Goal: Task Accomplishment & Management: Use online tool/utility

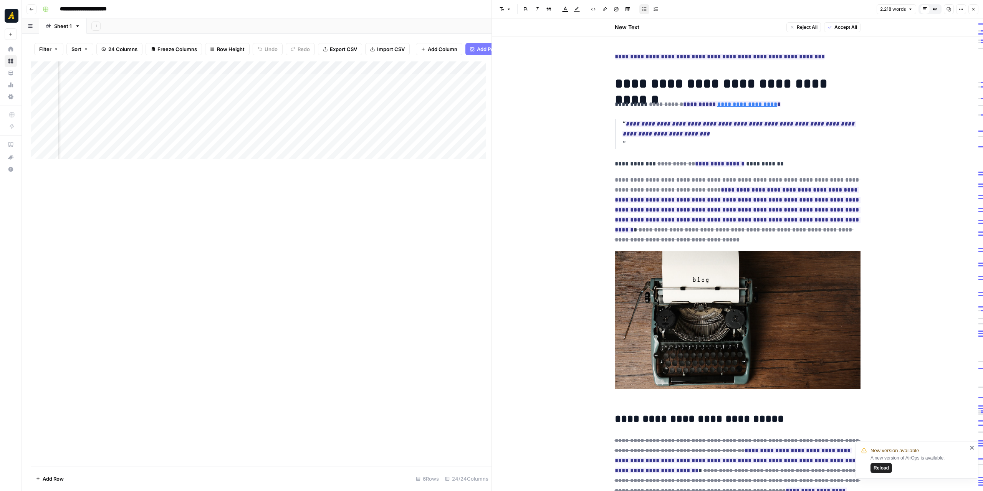
scroll to position [192, 0]
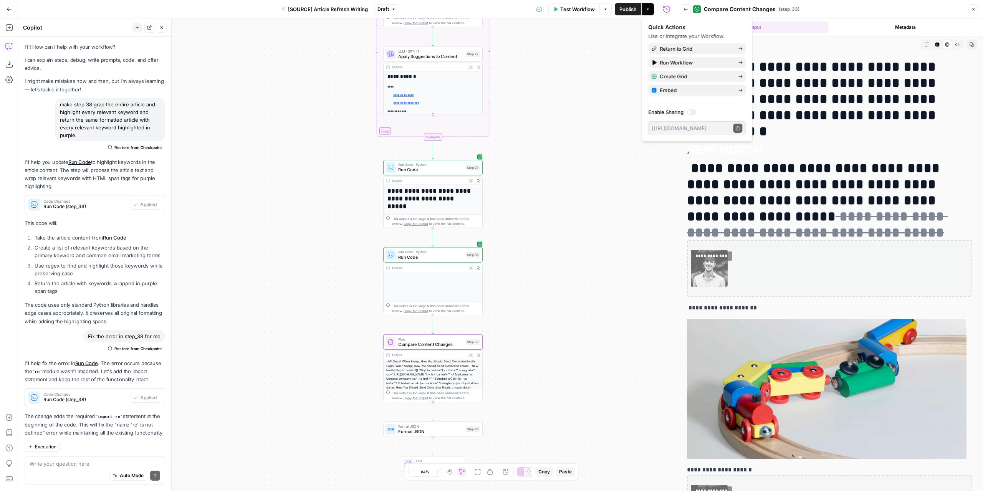
scroll to position [2966, 0]
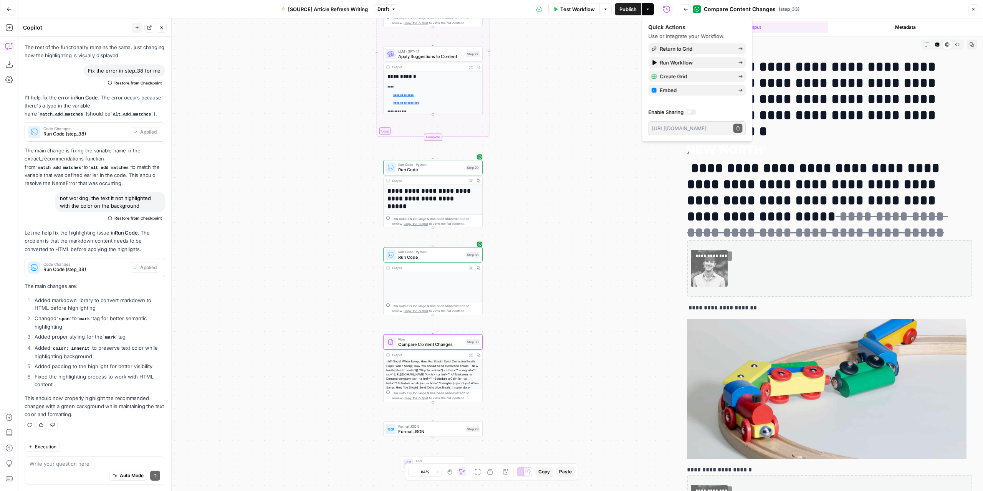
click at [524, 216] on div "**********" at bounding box center [346, 254] width 657 height 473
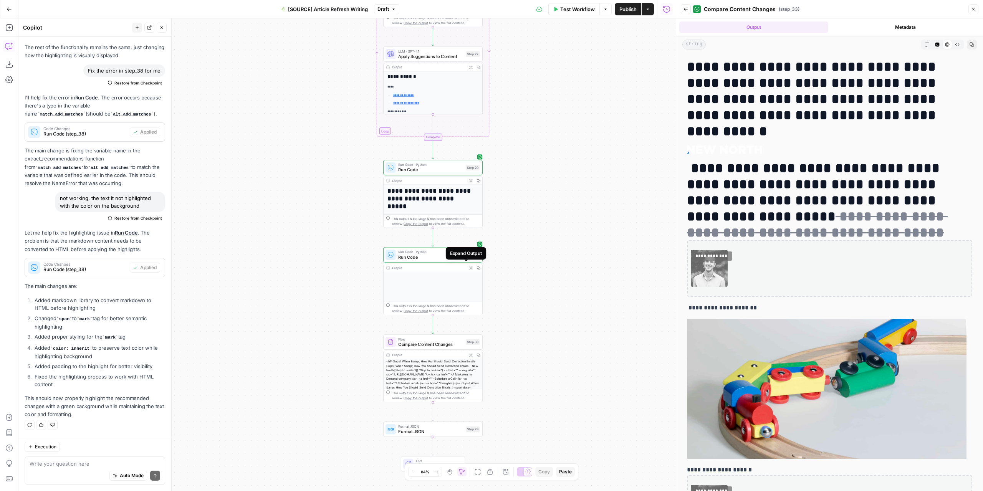
click at [469, 268] on icon "button" at bounding box center [470, 267] width 3 height 3
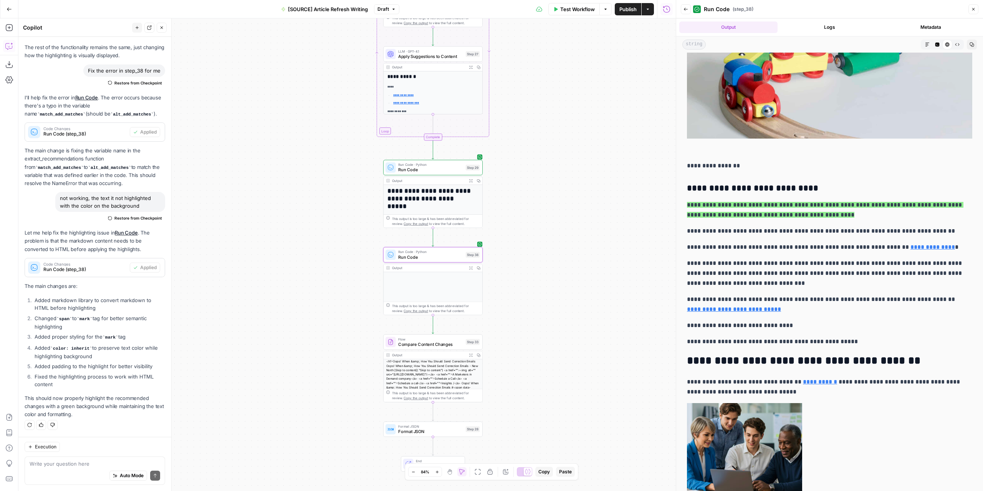
scroll to position [422, 0]
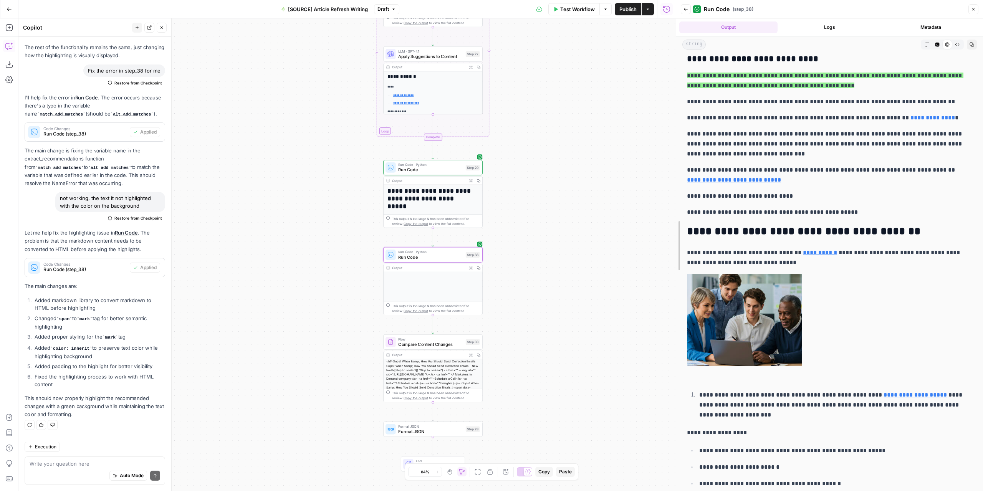
drag, startPoint x: 677, startPoint y: 271, endPoint x: 499, endPoint y: 265, distance: 178.2
click at [499, 265] on body "**********" at bounding box center [491, 245] width 983 height 491
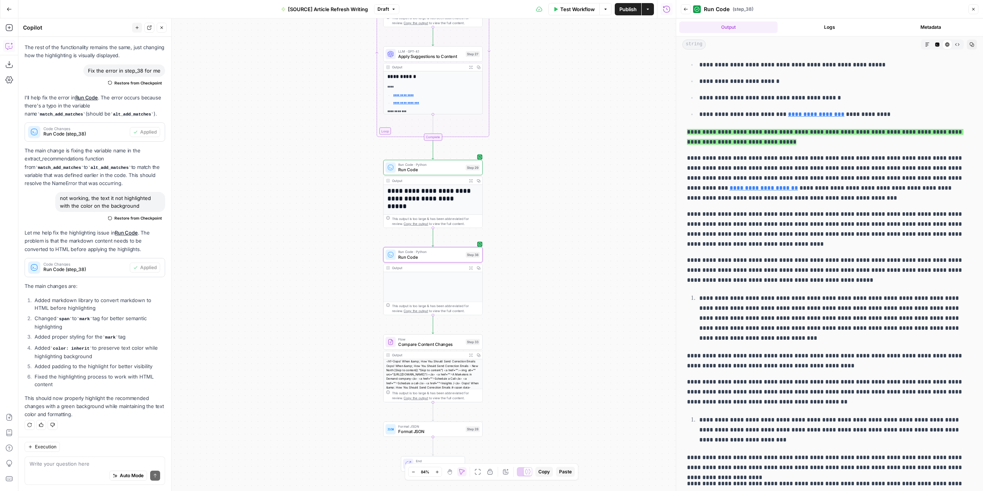
scroll to position [768, 0]
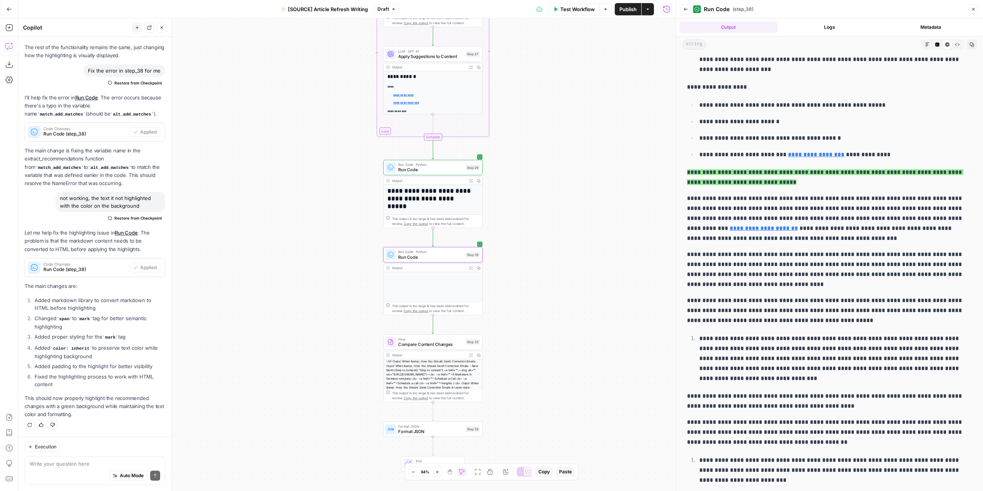
click at [67, 469] on div "Auto Mode Send" at bounding box center [95, 476] width 131 height 17
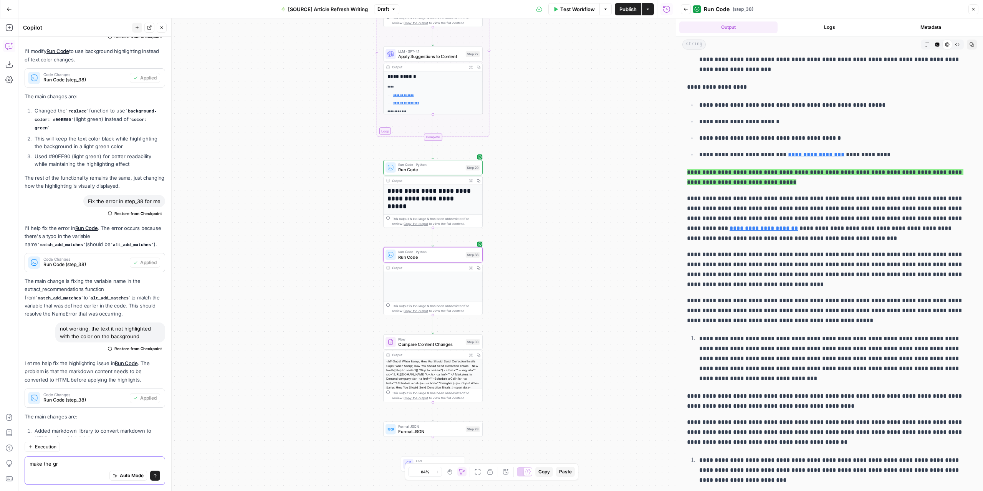
scroll to position [2966, 0]
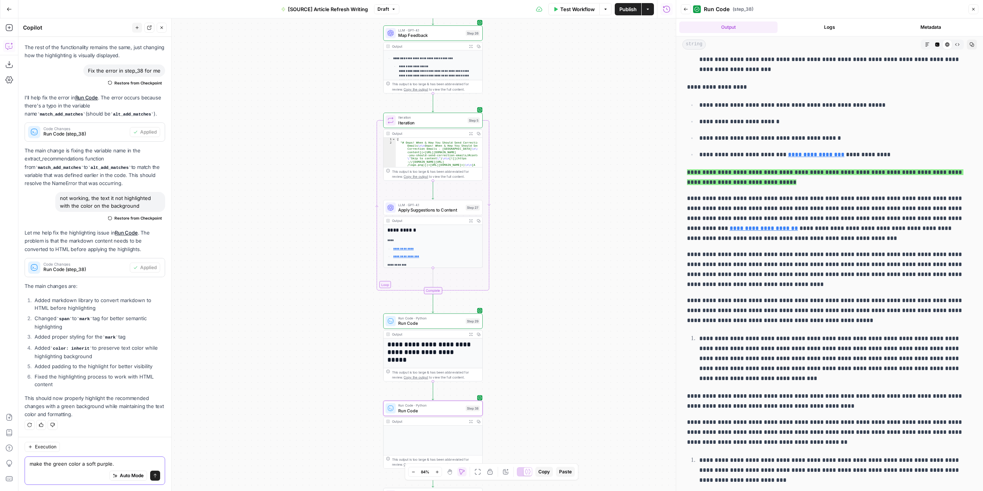
type textarea "make the green color a soft purple."
click at [153, 478] on icon "submit" at bounding box center [155, 475] width 5 height 5
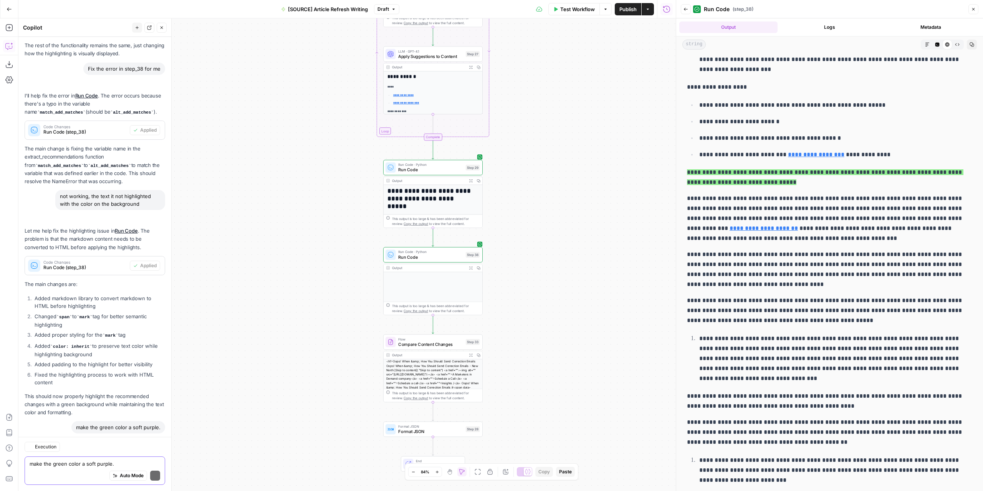
scroll to position [3101, 0]
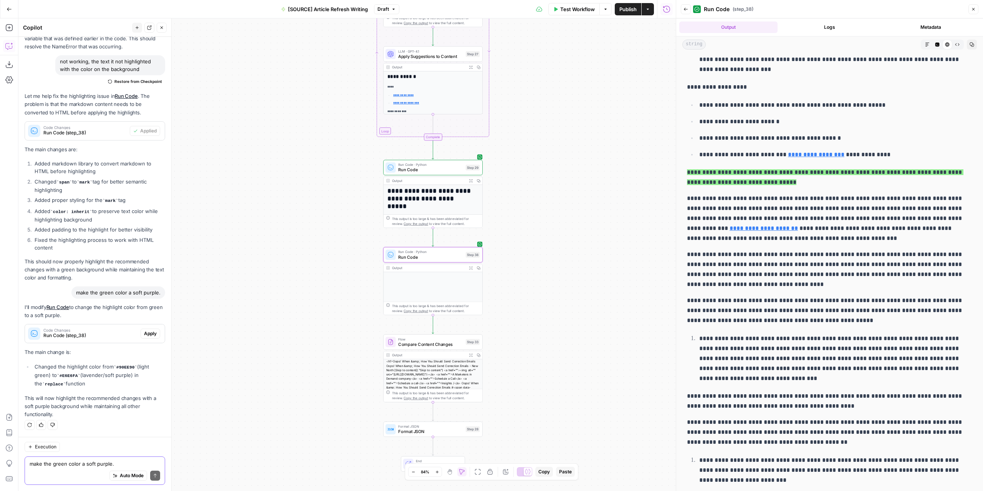
click at [144, 336] on span "Apply" at bounding box center [150, 333] width 13 height 7
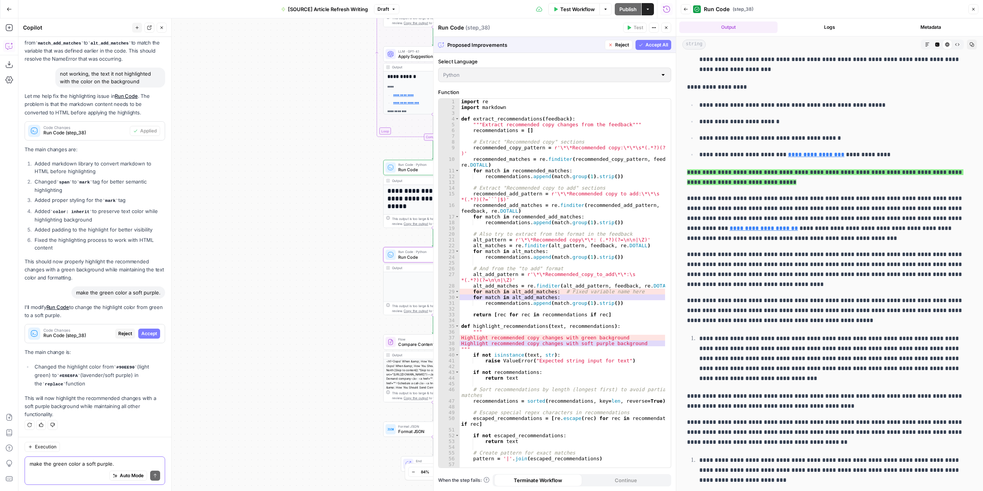
drag, startPoint x: 152, startPoint y: 334, endPoint x: 173, endPoint y: 325, distance: 23.4
click at [152, 334] on button "Accept" at bounding box center [149, 334] width 22 height 10
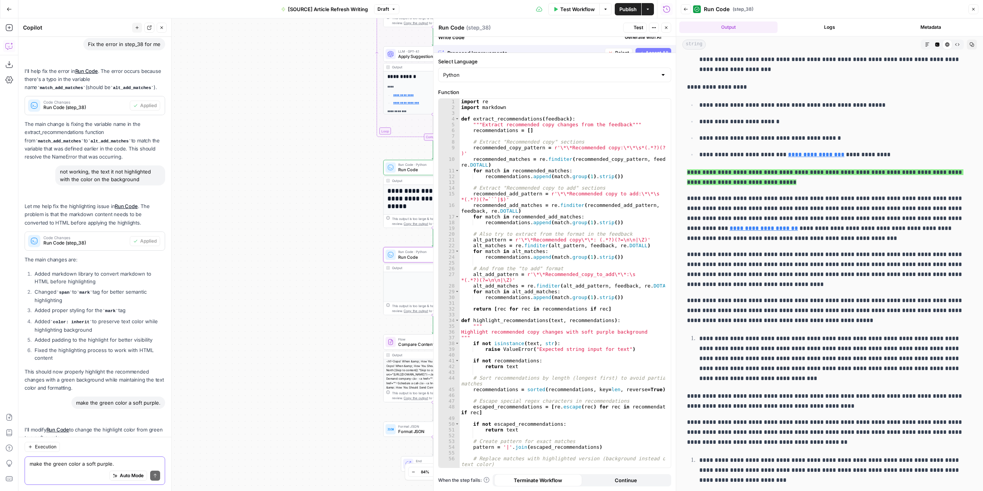
scroll to position [0, 0]
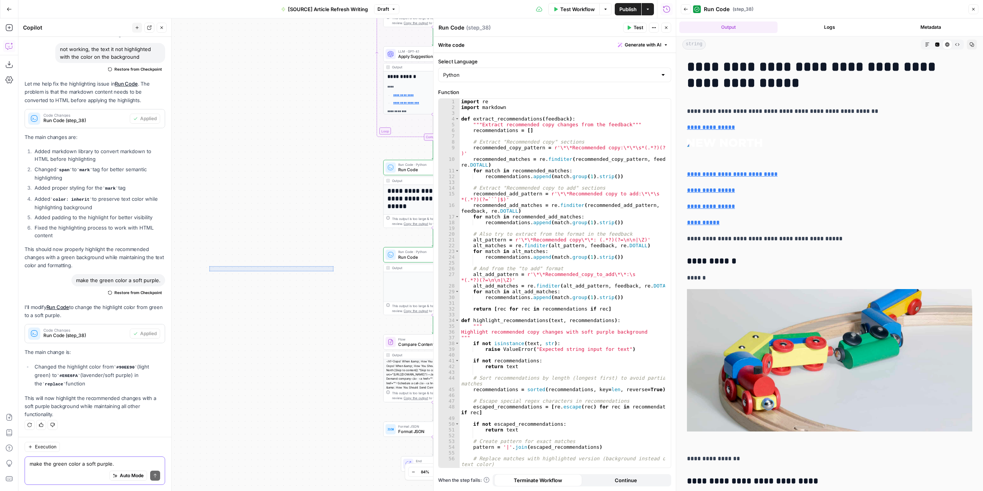
drag, startPoint x: 263, startPoint y: 268, endPoint x: 200, endPoint y: 266, distance: 62.2
click at [188, 266] on div "**********" at bounding box center [346, 254] width 657 height 473
drag, startPoint x: 294, startPoint y: 274, endPoint x: 199, endPoint y: 267, distance: 95.1
click at [633, 25] on button "Test" at bounding box center [634, 28] width 23 height 10
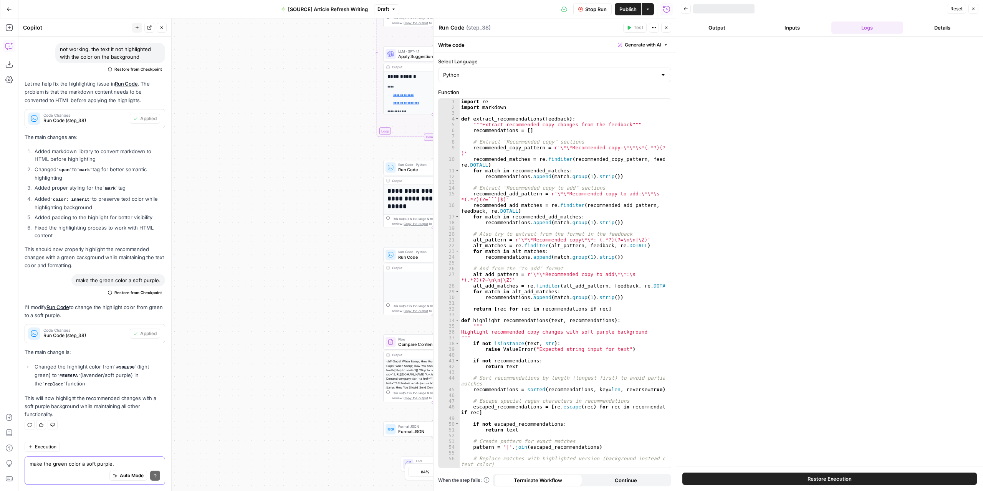
click at [721, 28] on button "Output" at bounding box center [717, 27] width 72 height 12
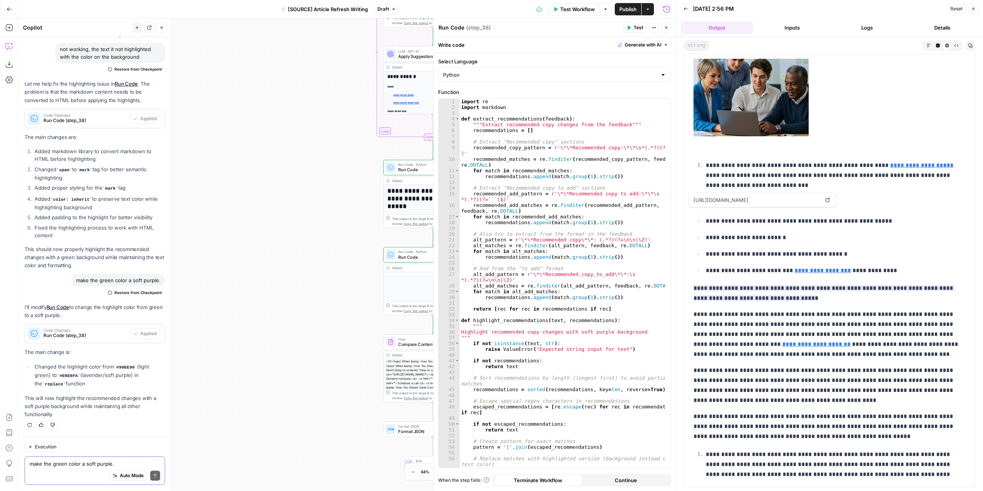
scroll to position [653, 0]
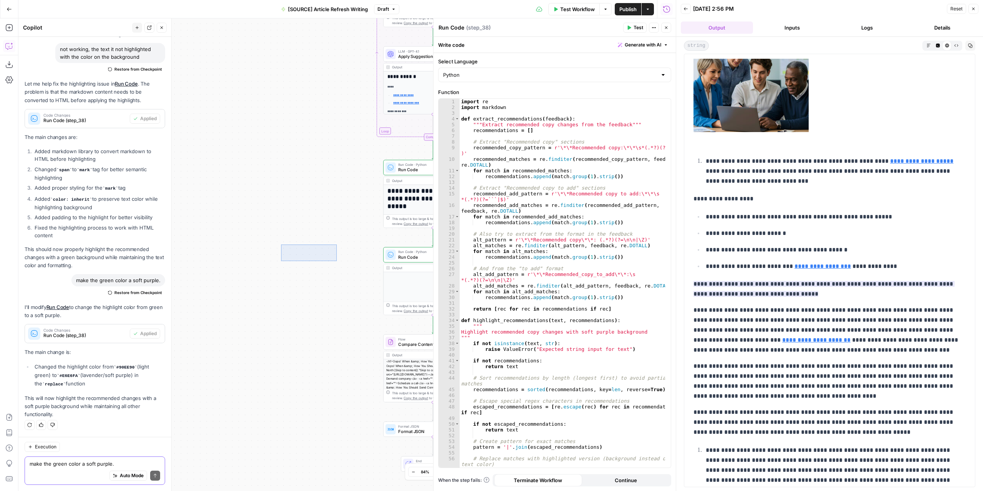
drag, startPoint x: 326, startPoint y: 257, endPoint x: 282, endPoint y: 243, distance: 46.4
click at [264, 241] on div "**********" at bounding box center [346, 254] width 657 height 473
drag, startPoint x: 329, startPoint y: 252, endPoint x: 230, endPoint y: 221, distance: 103.6
drag, startPoint x: 358, startPoint y: 234, endPoint x: 350, endPoint y: 230, distance: 8.2
click at [352, 231] on div "**********" at bounding box center [346, 254] width 657 height 473
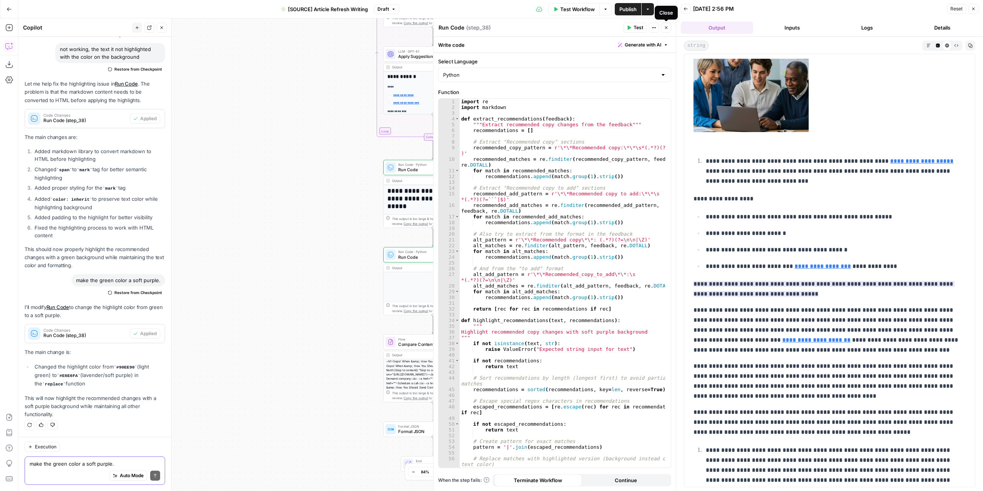
click at [668, 29] on icon "button" at bounding box center [666, 27] width 5 height 5
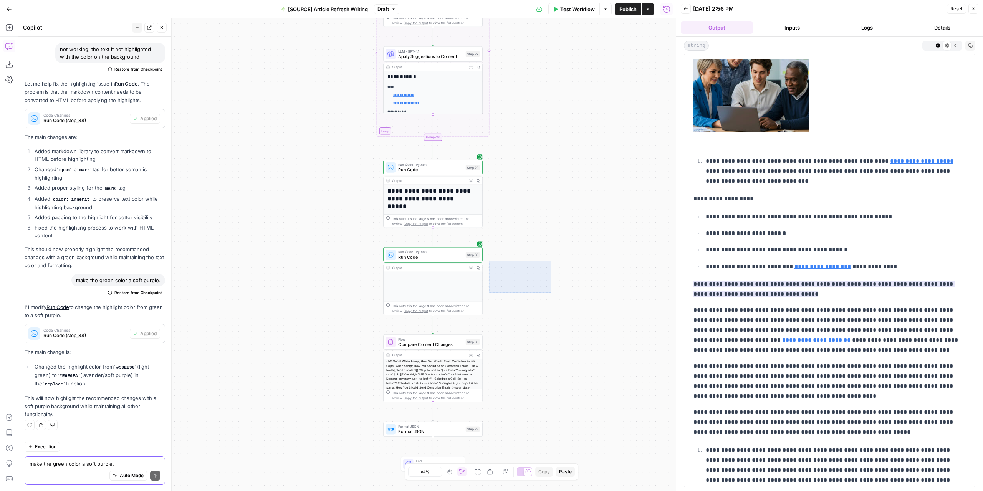
drag, startPoint x: 551, startPoint y: 261, endPoint x: 489, endPoint y: 293, distance: 69.7
click at [489, 293] on div "**********" at bounding box center [346, 254] width 657 height 473
drag, startPoint x: 568, startPoint y: 228, endPoint x: 522, endPoint y: 359, distance: 138.3
drag, startPoint x: 571, startPoint y: 211, endPoint x: 552, endPoint y: 216, distance: 20.1
click at [492, 271] on div "**********" at bounding box center [346, 254] width 657 height 473
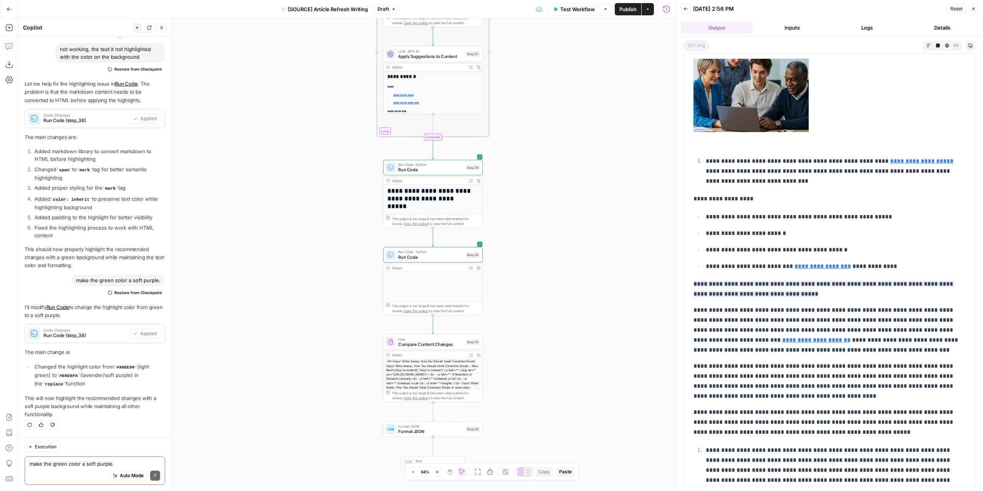
drag, startPoint x: 563, startPoint y: 206, endPoint x: 530, endPoint y: 126, distance: 87.0
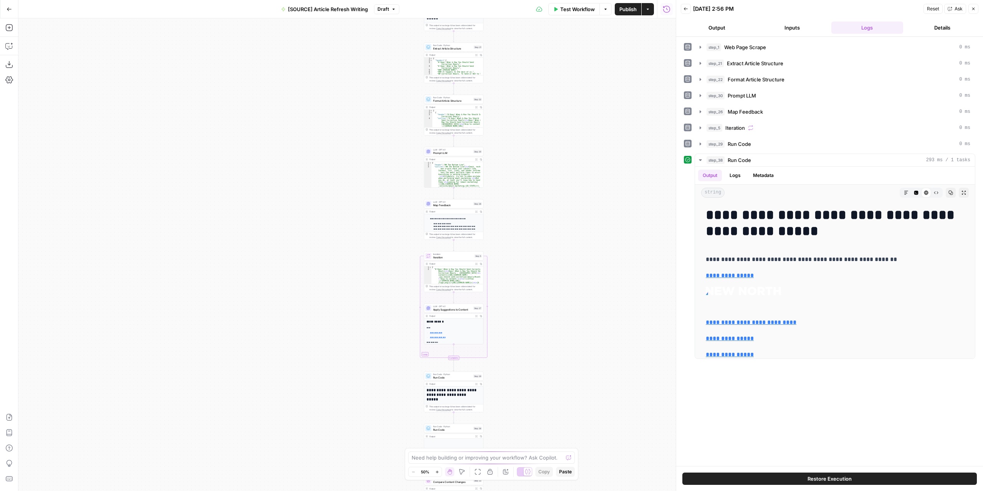
drag, startPoint x: 426, startPoint y: 319, endPoint x: 527, endPoint y: 400, distance: 130.0
click at [527, 401] on div "**********" at bounding box center [346, 254] width 657 height 473
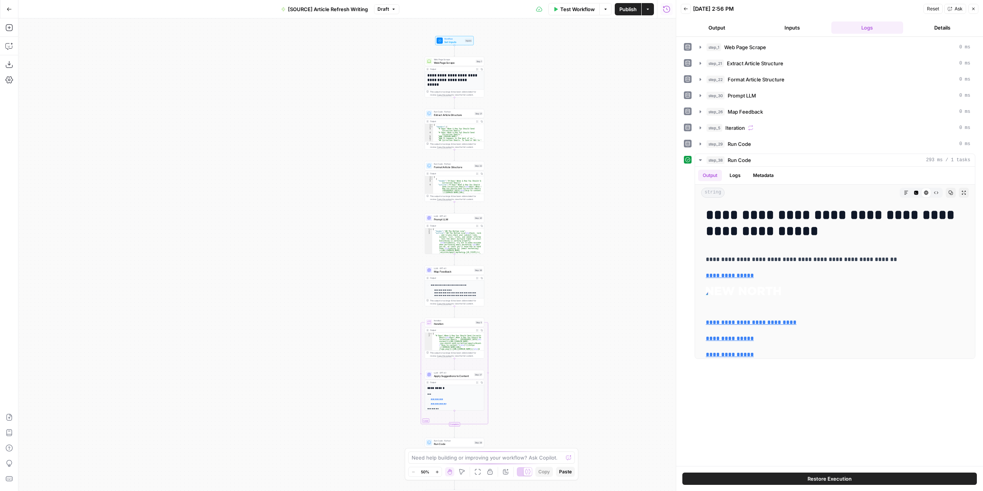
click at [527, 302] on div "**********" at bounding box center [346, 254] width 657 height 473
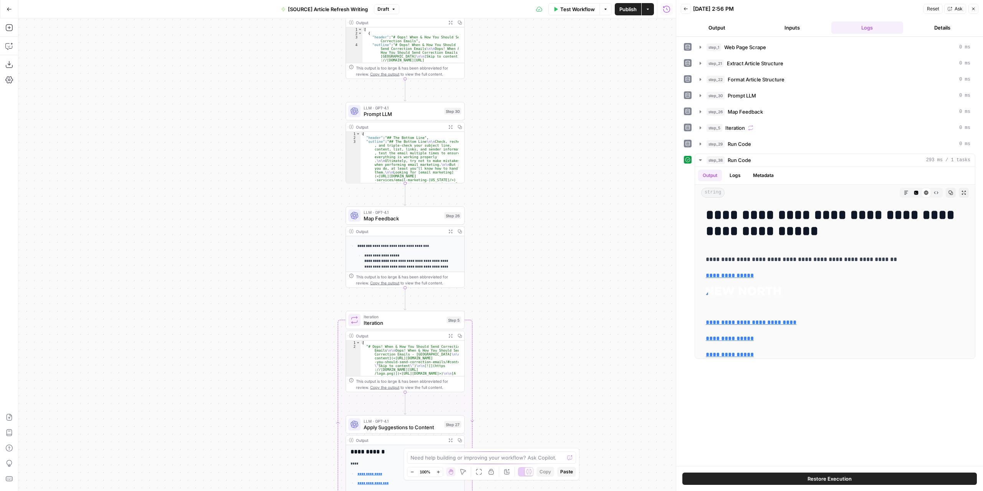
drag, startPoint x: 496, startPoint y: 298, endPoint x: 518, endPoint y: 266, distance: 39.2
click at [522, 269] on div "**********" at bounding box center [346, 254] width 657 height 473
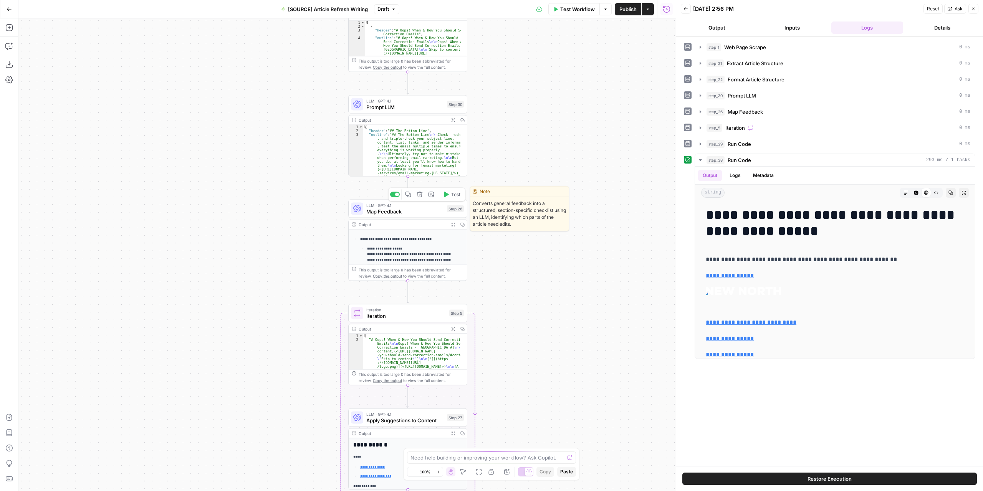
click at [408, 193] on icon "button" at bounding box center [408, 195] width 6 height 6
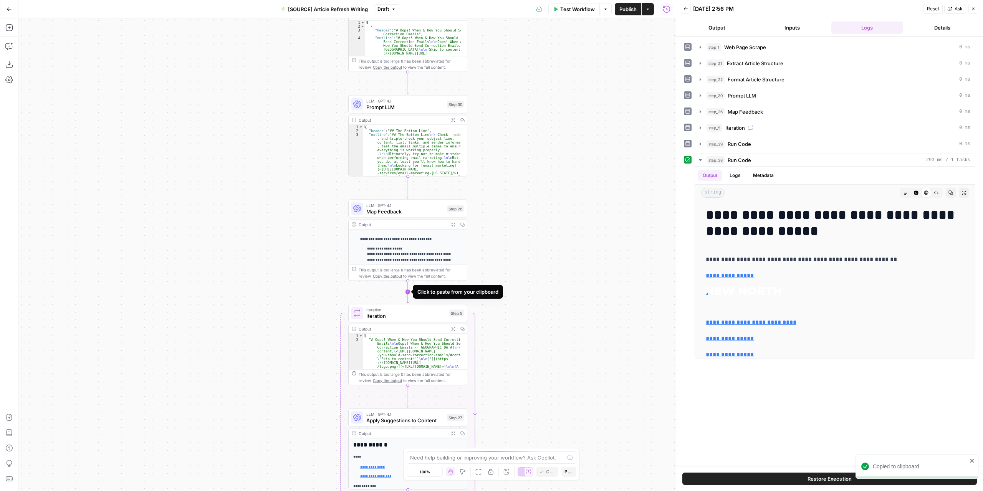
click at [406, 293] on icon "Edge from step_26 to step_5" at bounding box center [407, 292] width 2 height 23
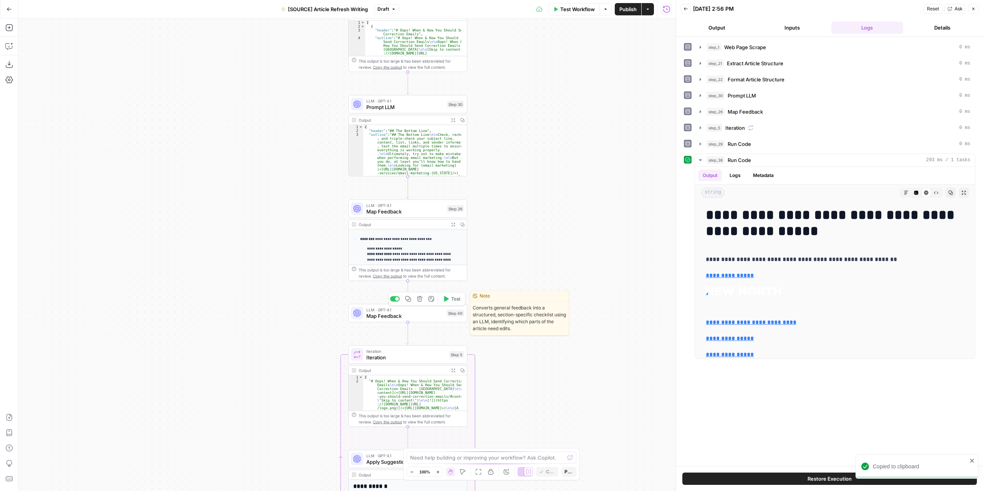
click at [406, 316] on span "Map Feedback" at bounding box center [404, 316] width 77 height 8
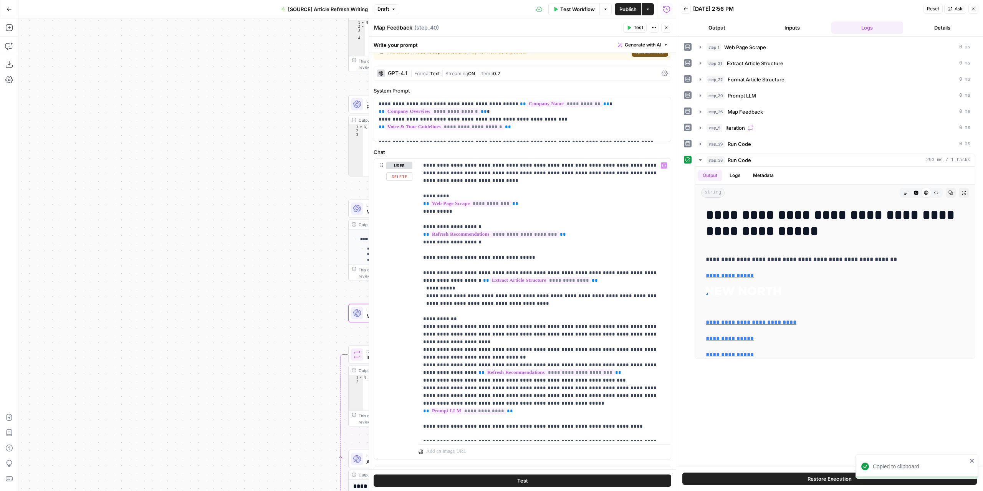
scroll to position [54, 0]
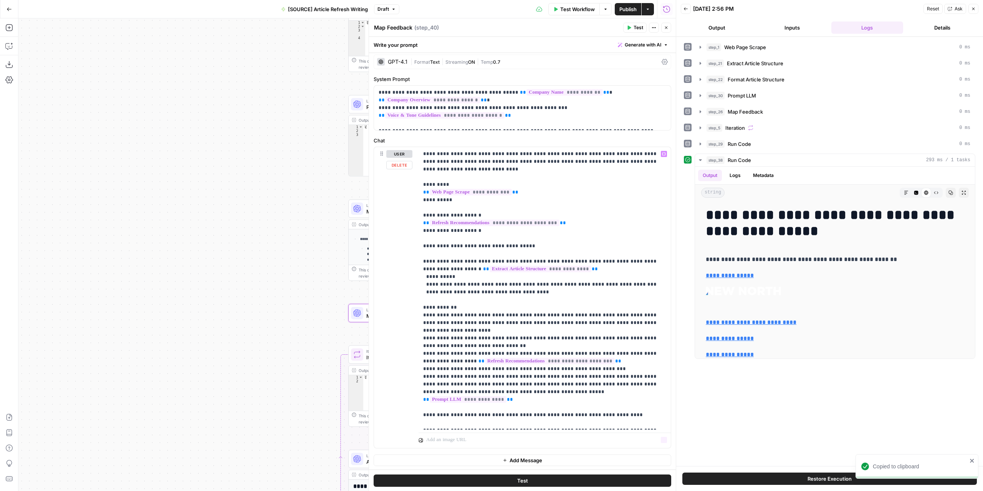
click at [498, 463] on button "Add Message" at bounding box center [521, 460] width 297 height 12
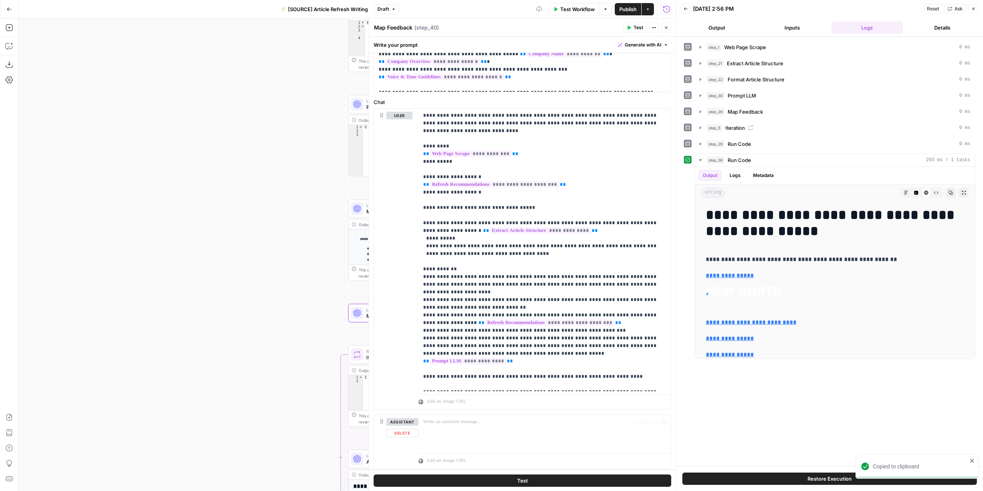
scroll to position [90, 0]
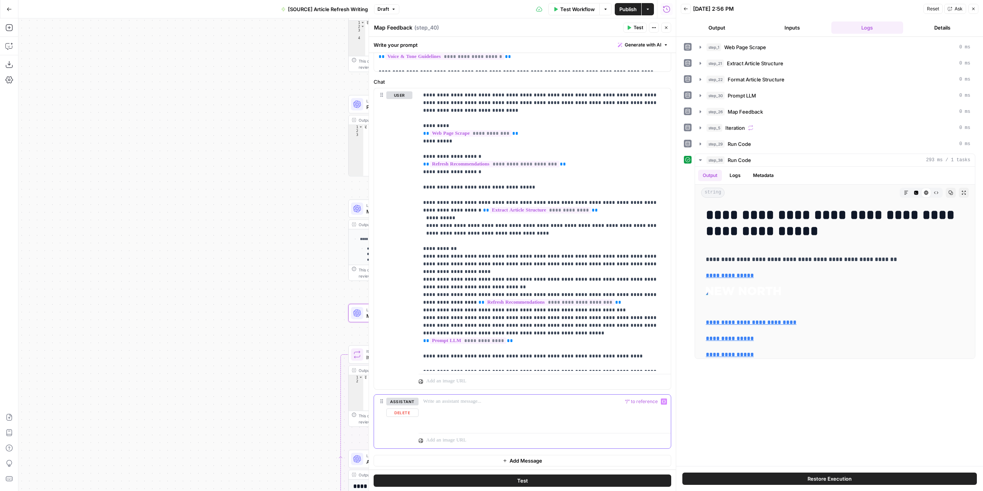
click at [662, 401] on icon "button" at bounding box center [664, 402] width 4 height 4
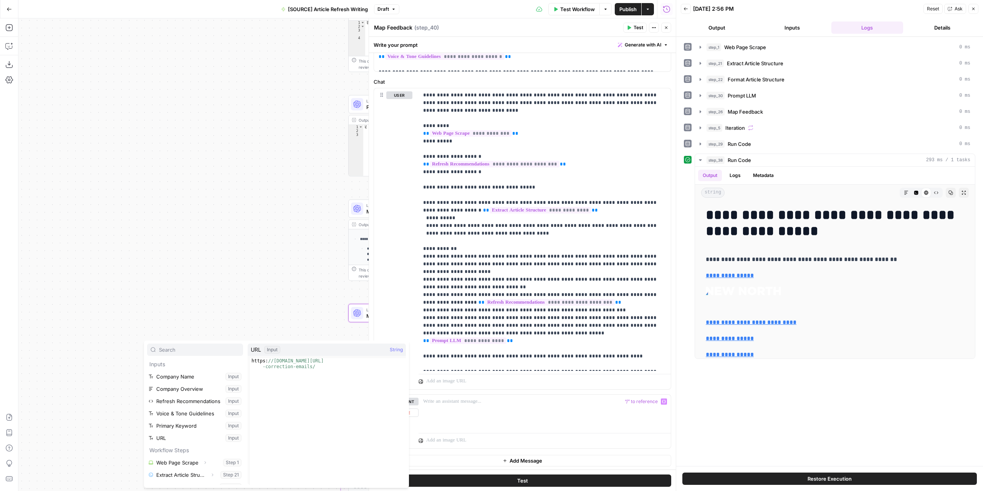
scroll to position [33, 0]
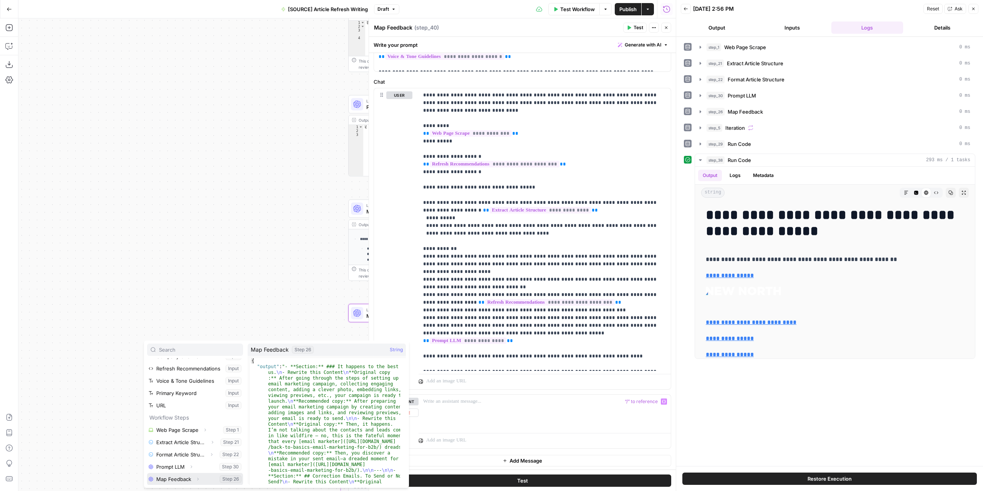
click at [173, 480] on button "Select variable Map Feedback" at bounding box center [195, 479] width 96 height 12
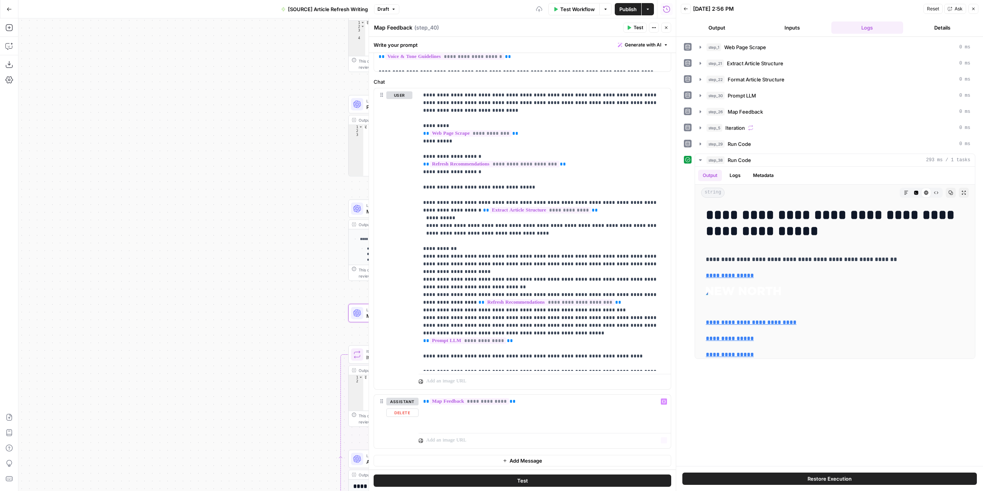
click at [533, 461] on span "Add Message" at bounding box center [525, 461] width 33 height 8
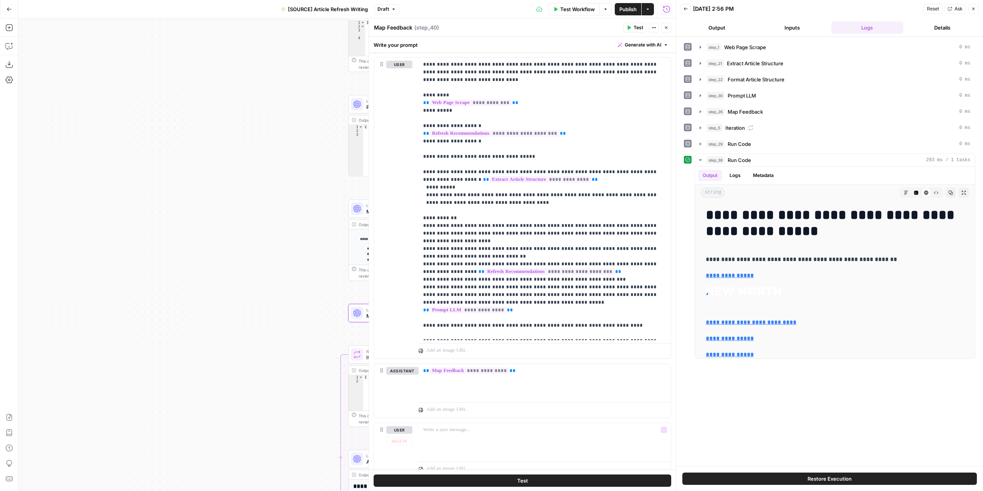
scroll to position [149, 0]
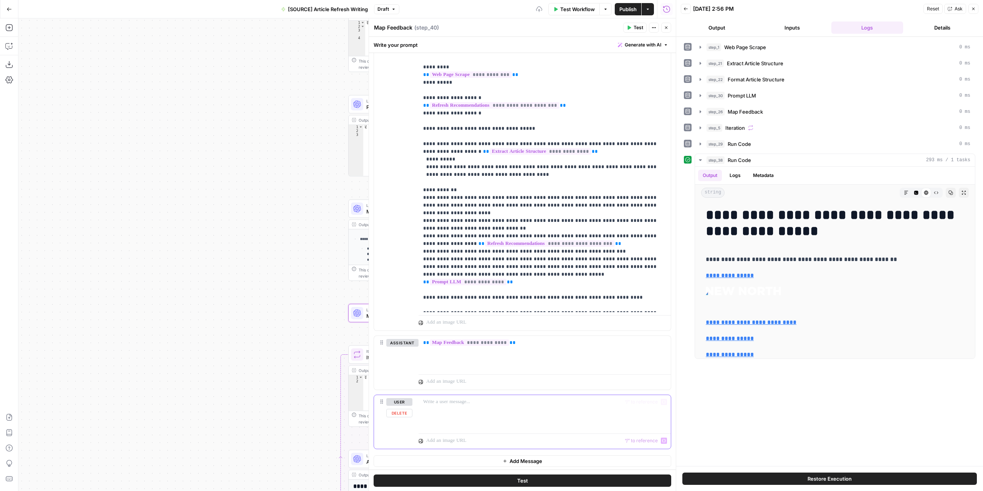
click at [497, 412] on div at bounding box center [544, 412] width 252 height 35
click at [661, 402] on button "Variables Menu" at bounding box center [664, 402] width 6 height 6
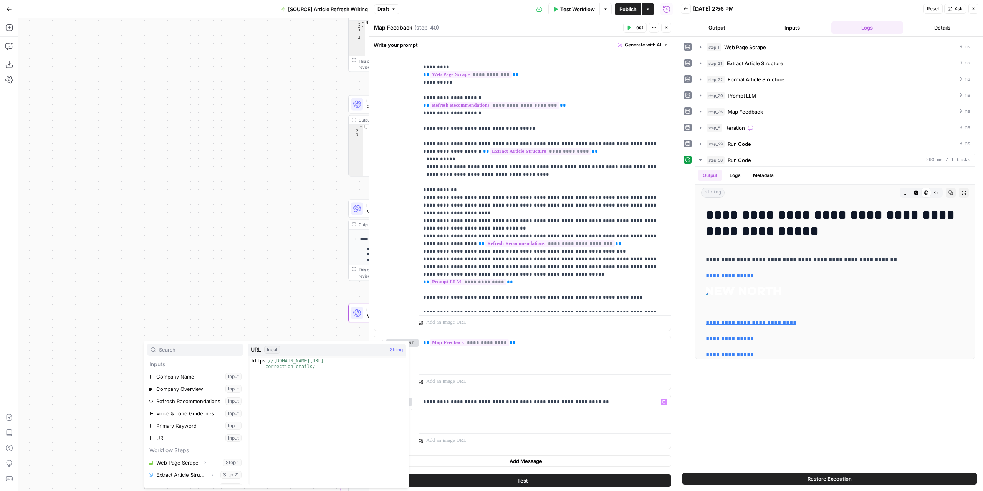
scroll to position [33, 0]
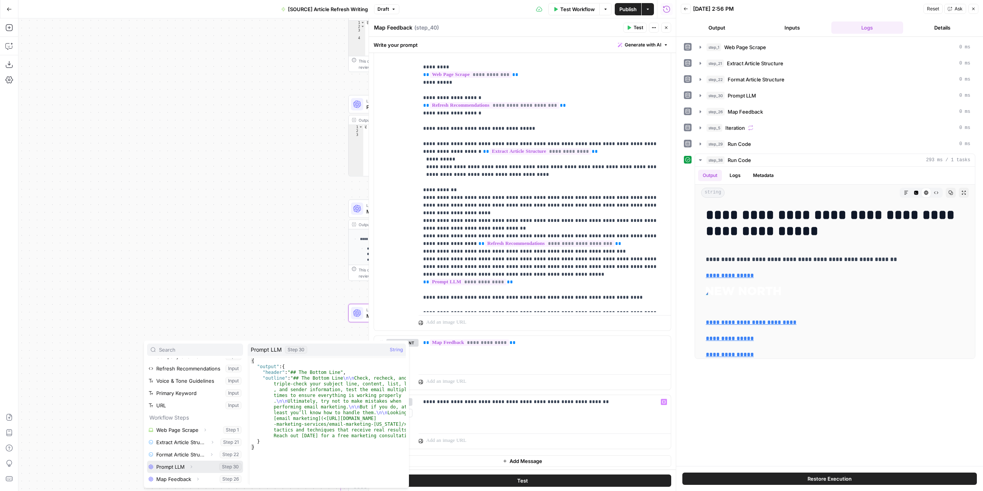
click at [180, 468] on button "Select variable Prompt LLM" at bounding box center [195, 467] width 96 height 12
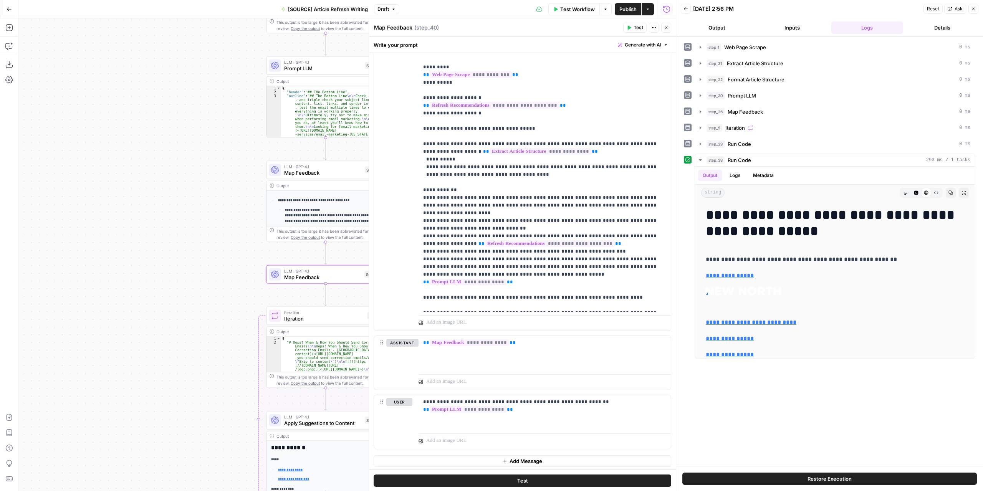
drag, startPoint x: 262, startPoint y: 337, endPoint x: 210, endPoint y: 306, distance: 60.9
drag, startPoint x: 500, startPoint y: 411, endPoint x: 417, endPoint y: 411, distance: 82.5
click at [417, 411] on div "**********" at bounding box center [522, 422] width 297 height 54
click at [653, 401] on p "**********" at bounding box center [542, 402] width 238 height 8
click at [631, 399] on p "**********" at bounding box center [542, 402] width 238 height 8
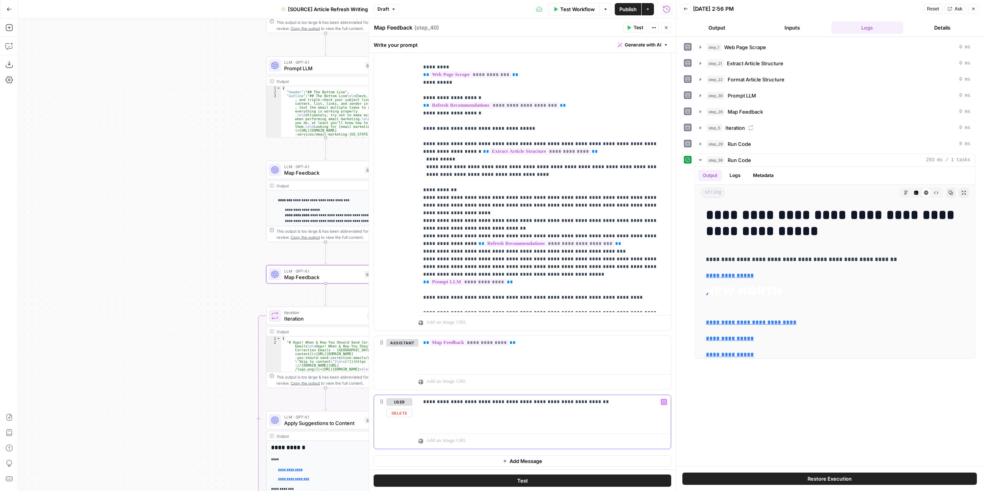
click at [662, 400] on icon "button" at bounding box center [664, 402] width 4 height 4
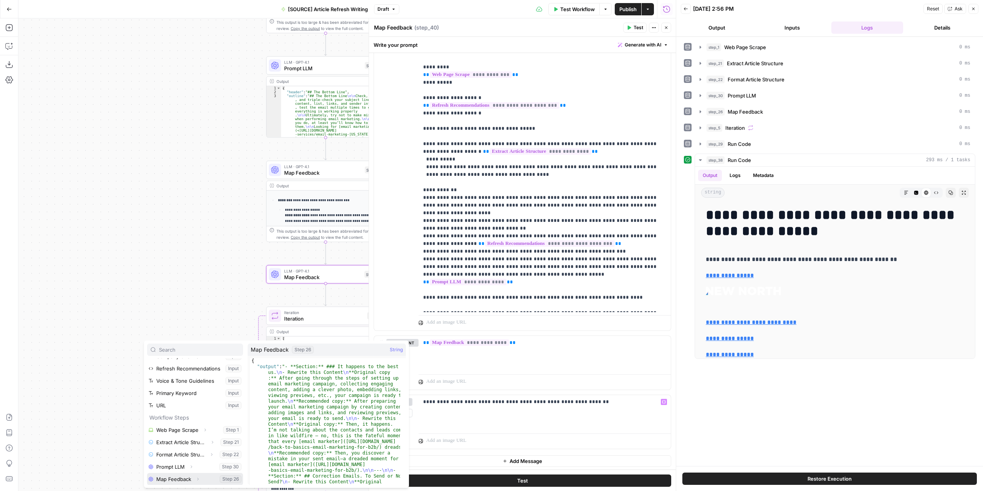
click at [174, 478] on button "Select variable Map Feedback" at bounding box center [195, 479] width 96 height 12
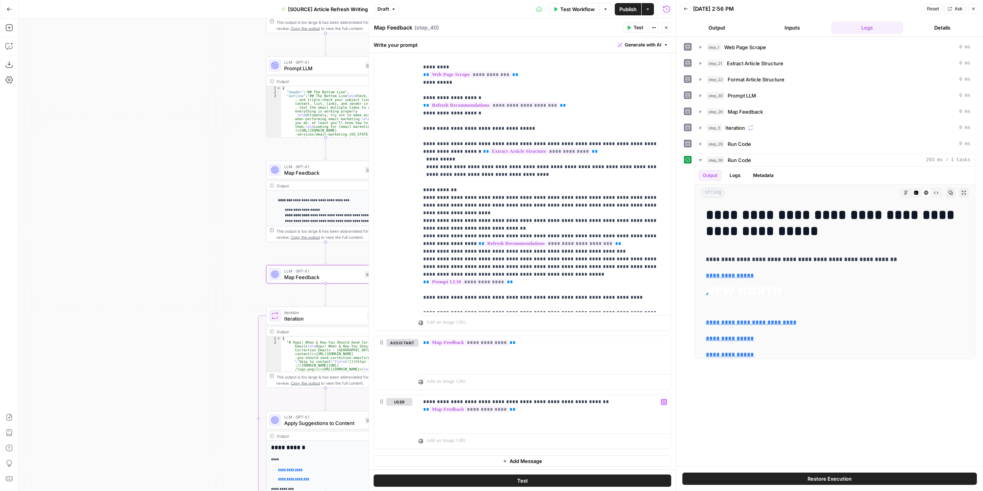
drag, startPoint x: 631, startPoint y: 26, endPoint x: 682, endPoint y: 23, distance: 51.6
click at [631, 26] on icon "button" at bounding box center [628, 27] width 5 height 5
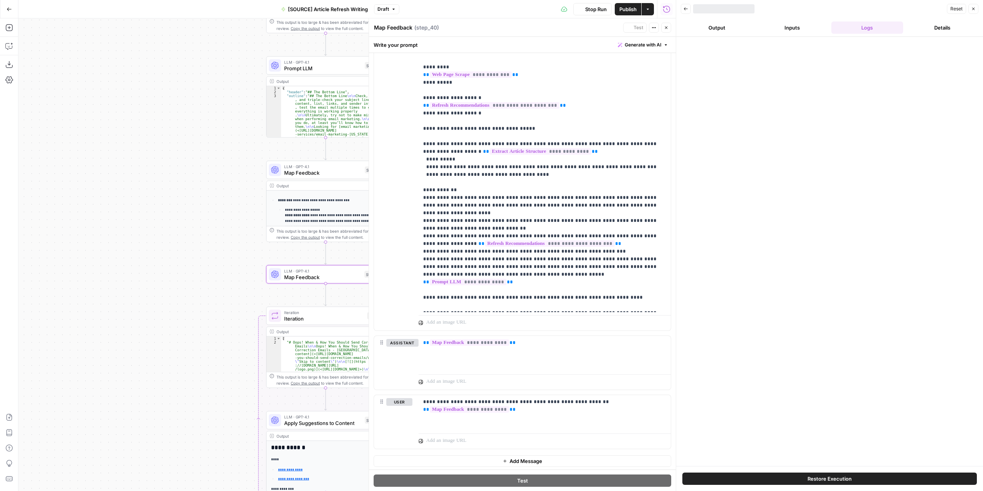
click at [743, 27] on button "Output" at bounding box center [717, 27] width 72 height 12
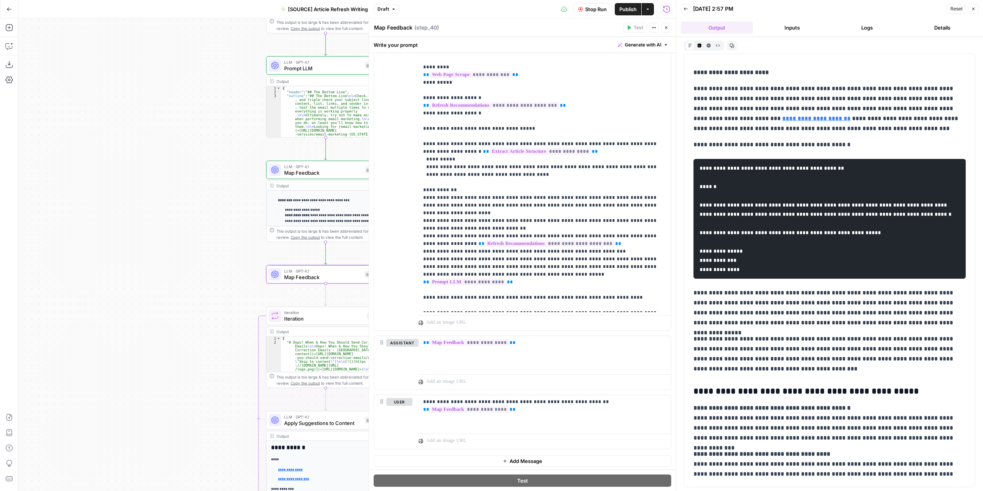
scroll to position [220, 0]
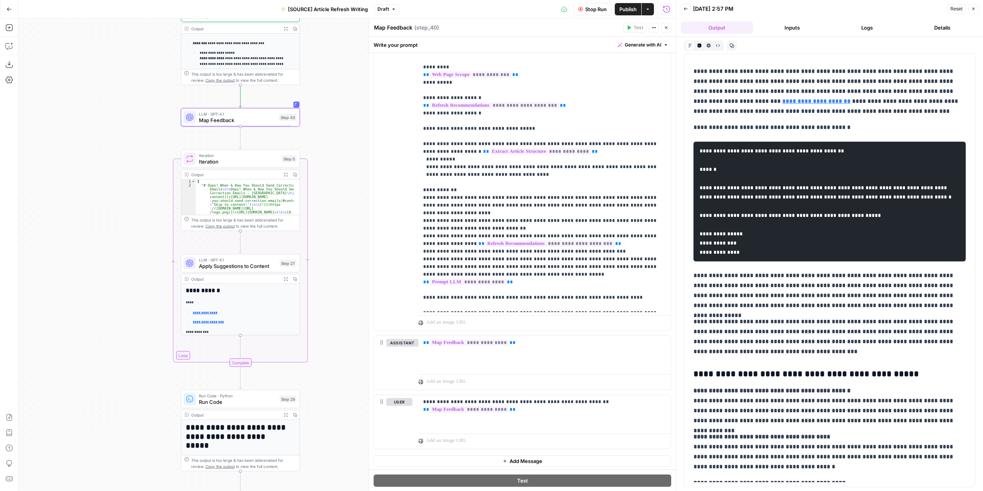
drag, startPoint x: 201, startPoint y: 302, endPoint x: 117, endPoint y: 135, distance: 187.5
click at [121, 142] on div "**********" at bounding box center [346, 254] width 657 height 473
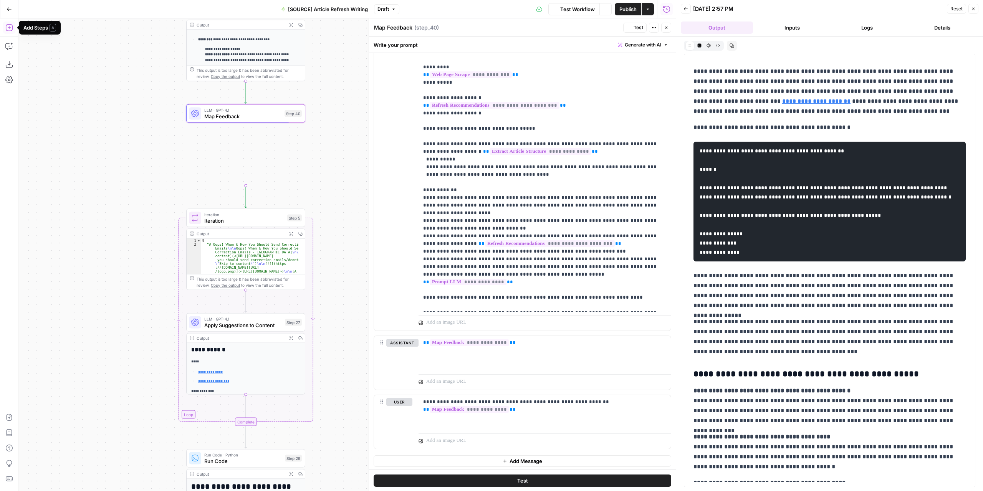
click at [8, 28] on icon "button" at bounding box center [9, 28] width 8 height 8
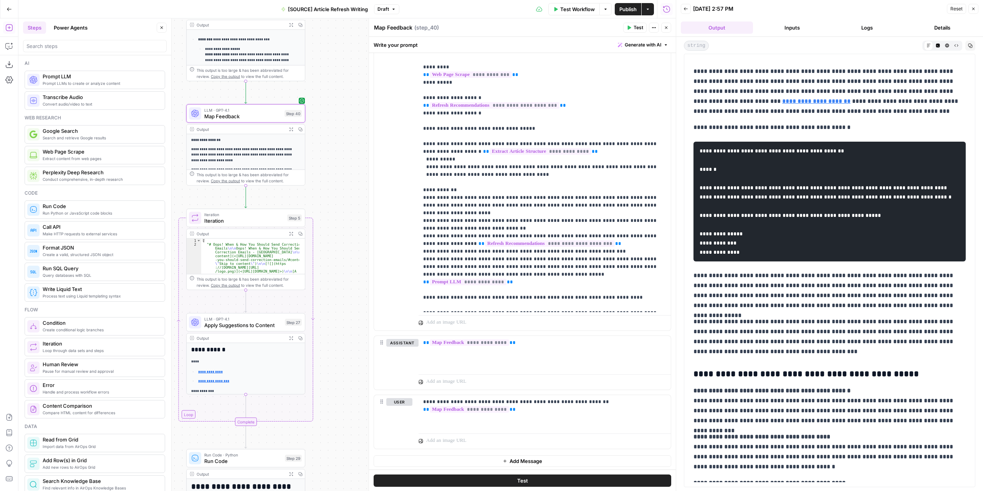
click at [160, 30] on button "Close" at bounding box center [162, 28] width 10 height 10
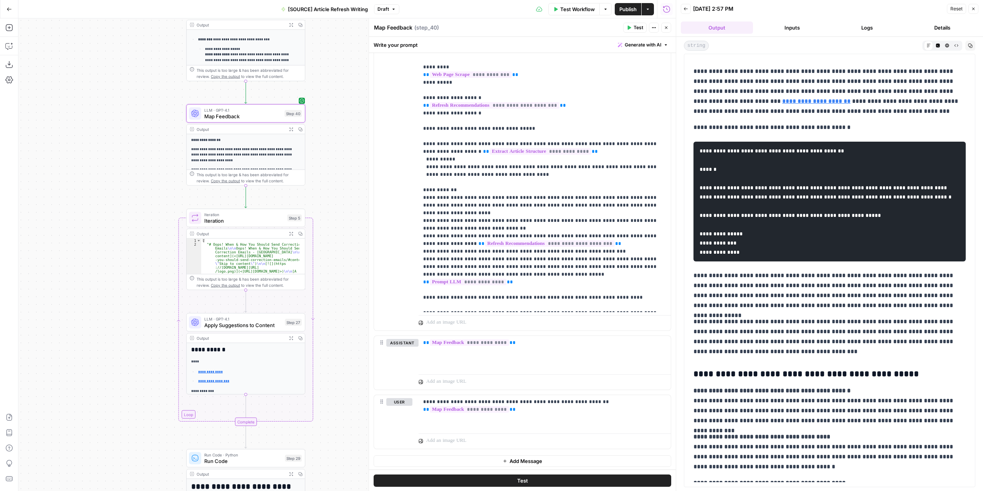
drag, startPoint x: 347, startPoint y: 284, endPoint x: 321, endPoint y: 121, distance: 165.6
click at [322, 123] on div "**********" at bounding box center [346, 254] width 657 height 473
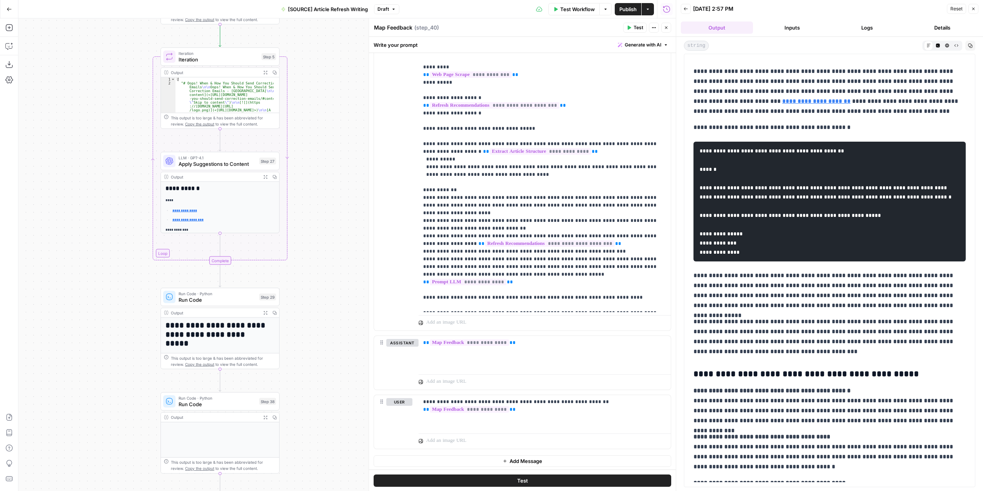
drag, startPoint x: 338, startPoint y: 322, endPoint x: 362, endPoint y: 214, distance: 110.5
click at [362, 216] on div "**********" at bounding box center [346, 254] width 657 height 473
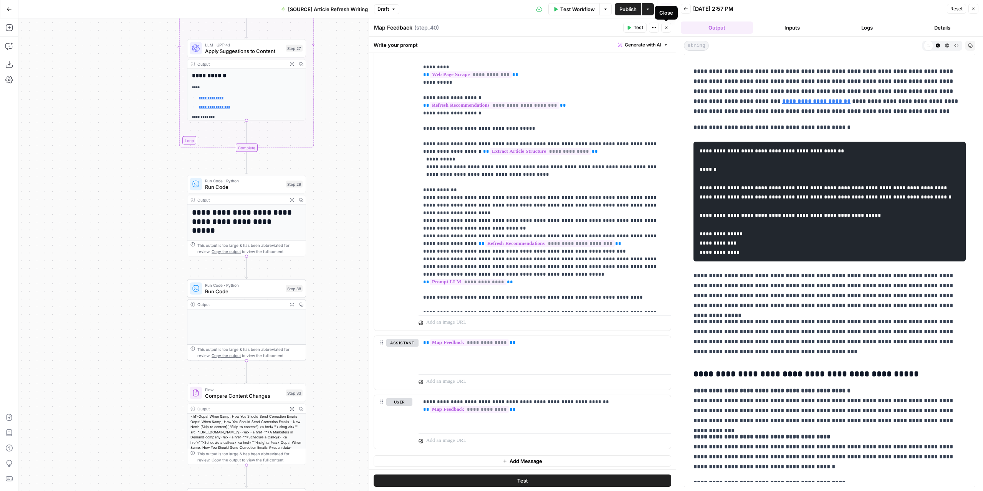
click at [667, 26] on icon "button" at bounding box center [666, 27] width 3 height 3
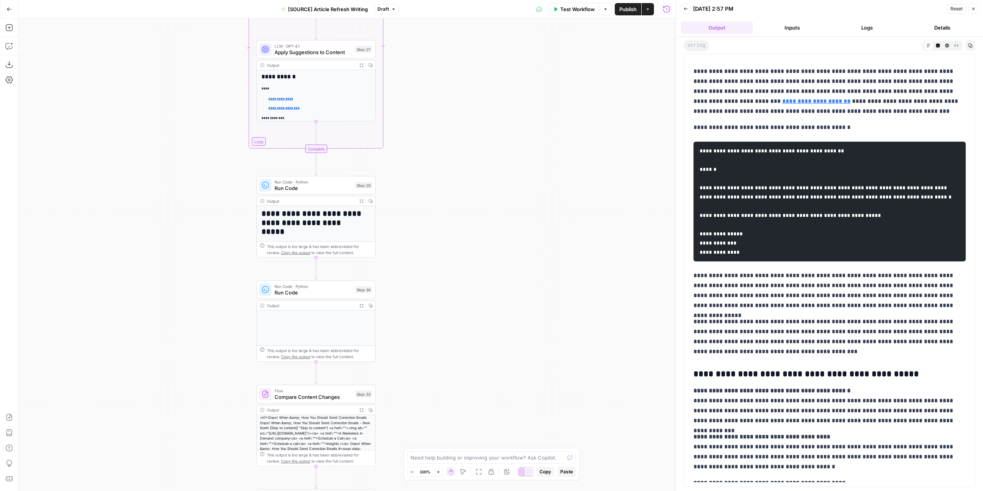
drag, startPoint x: 443, startPoint y: 342, endPoint x: 495, endPoint y: 346, distance: 52.0
click at [495, 346] on div "**********" at bounding box center [346, 254] width 657 height 473
click at [459, 456] on textarea at bounding box center [487, 458] width 154 height 8
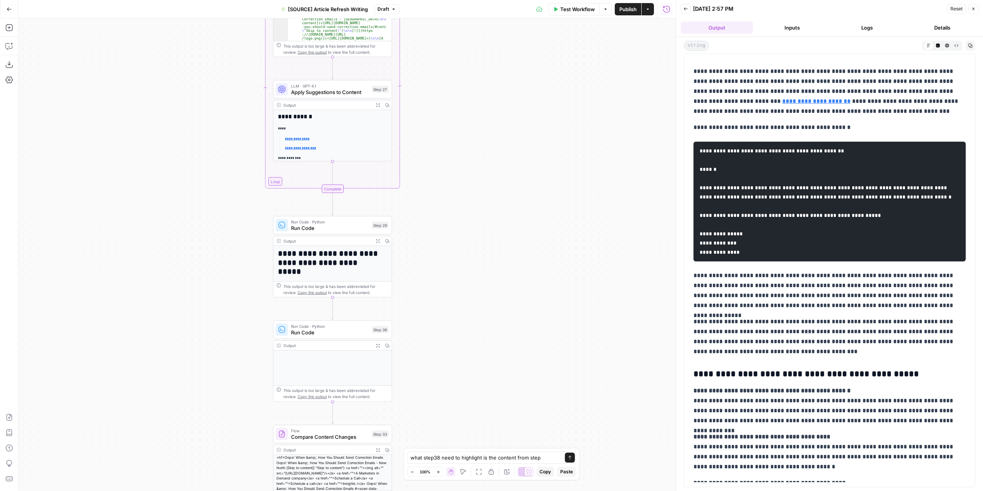
drag, startPoint x: 450, startPoint y: 172, endPoint x: 500, endPoint y: 332, distance: 167.5
click at [502, 341] on div "**********" at bounding box center [346, 254] width 657 height 473
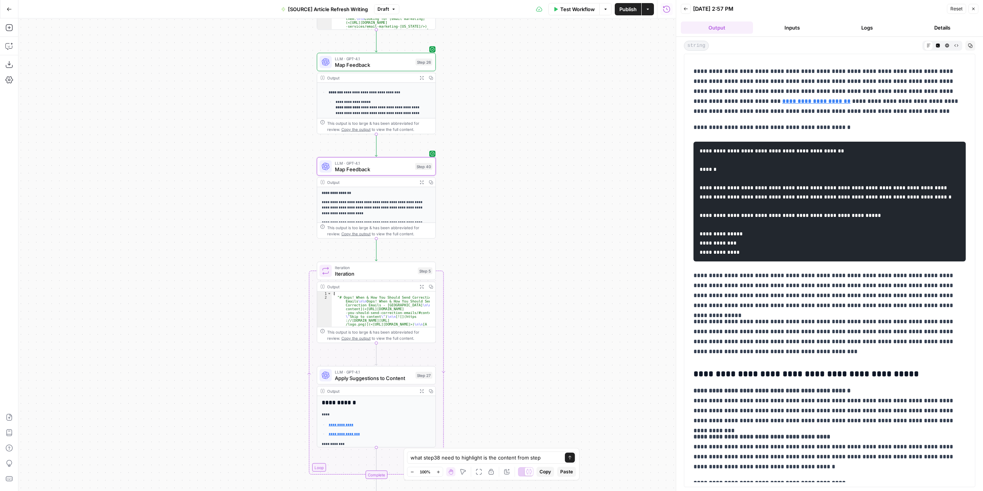
drag, startPoint x: 507, startPoint y: 201, endPoint x: 511, endPoint y: 348, distance: 147.4
click at [511, 348] on div "**********" at bounding box center [346, 254] width 657 height 473
click at [544, 459] on textarea "what step38 need to highlight is the content from step" at bounding box center [483, 458] width 147 height 8
type textarea "what step38 need to highlight is the content from step 40"
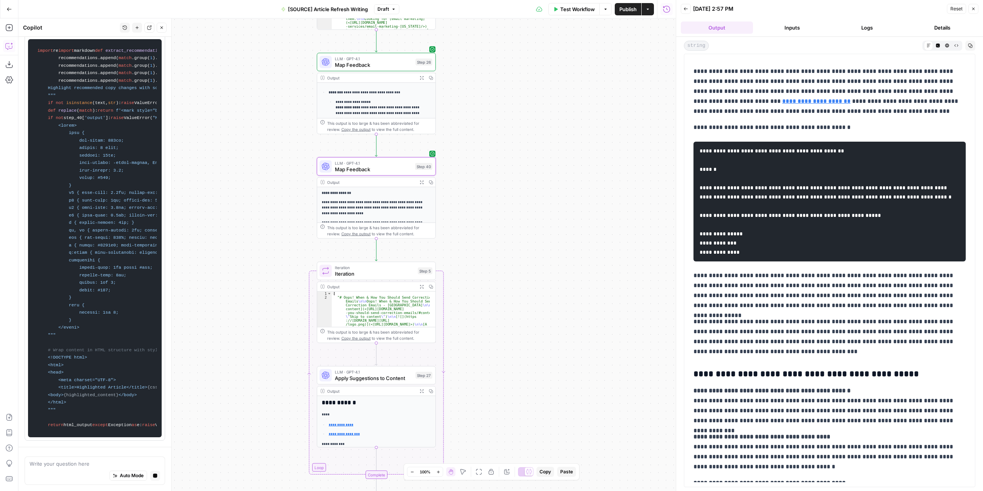
scroll to position [0, 0]
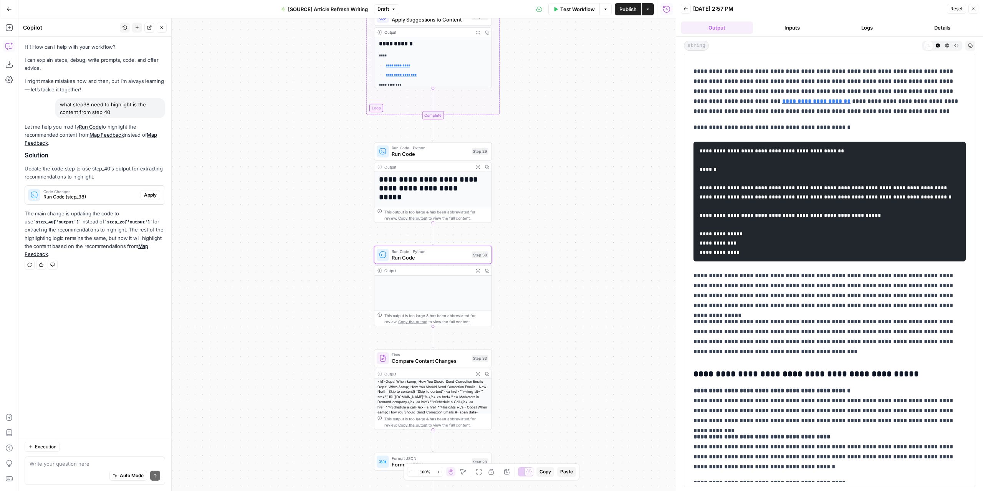
click at [154, 195] on span "Apply" at bounding box center [150, 195] width 13 height 7
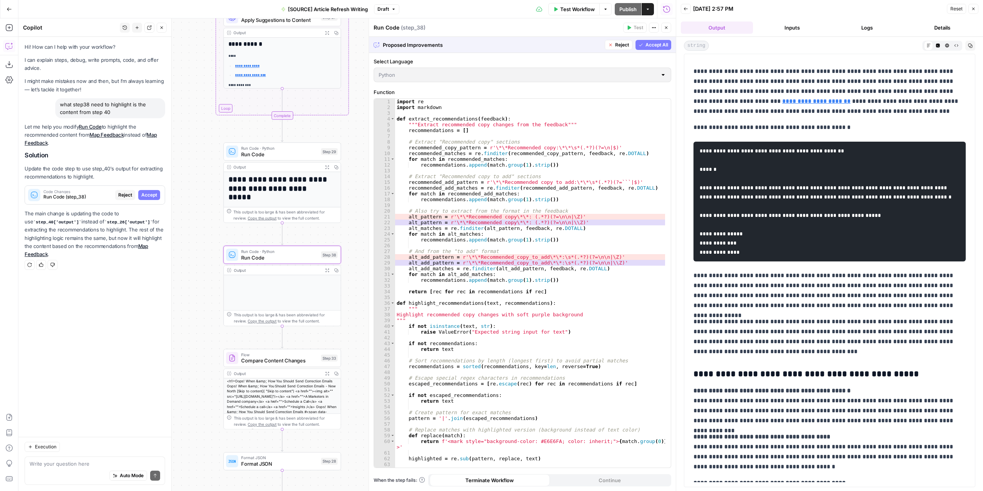
click at [150, 195] on span "Accept" at bounding box center [149, 195] width 16 height 7
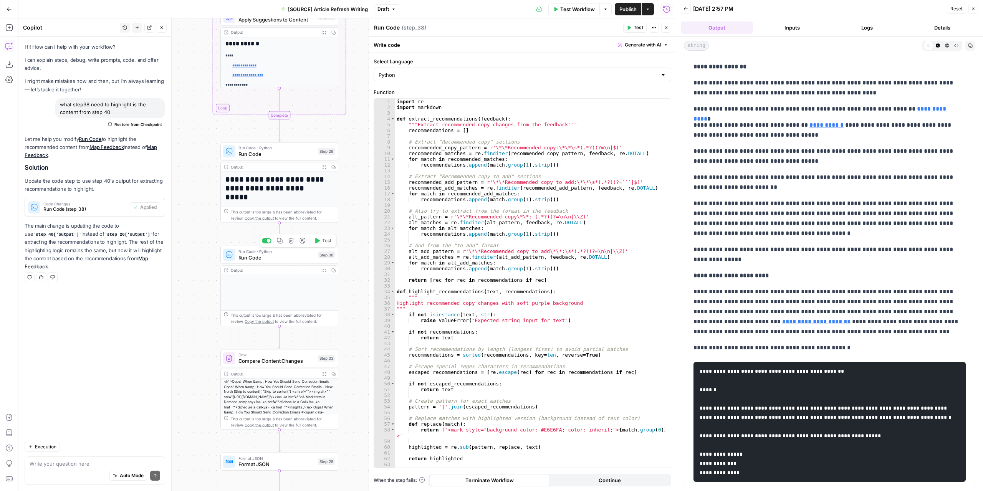
click at [325, 241] on span "Test" at bounding box center [326, 240] width 9 height 7
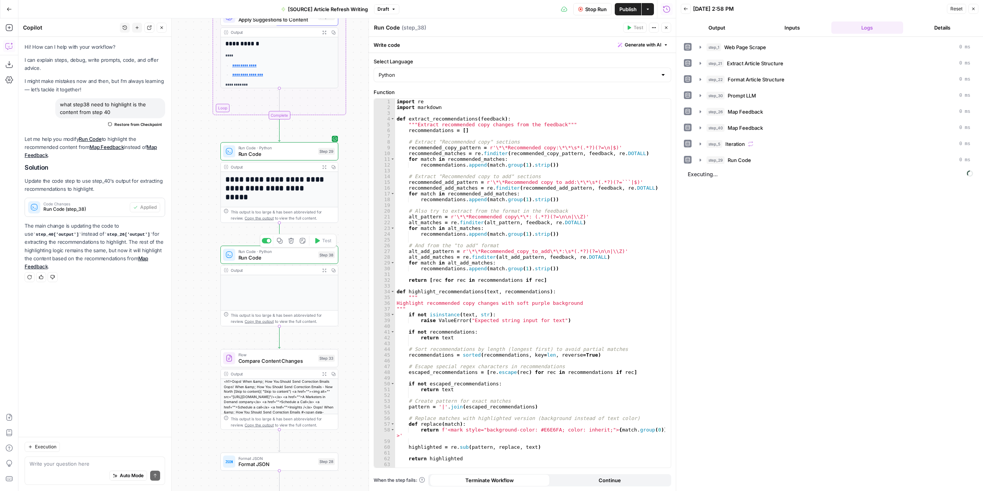
click at [726, 27] on button "Output" at bounding box center [717, 27] width 72 height 12
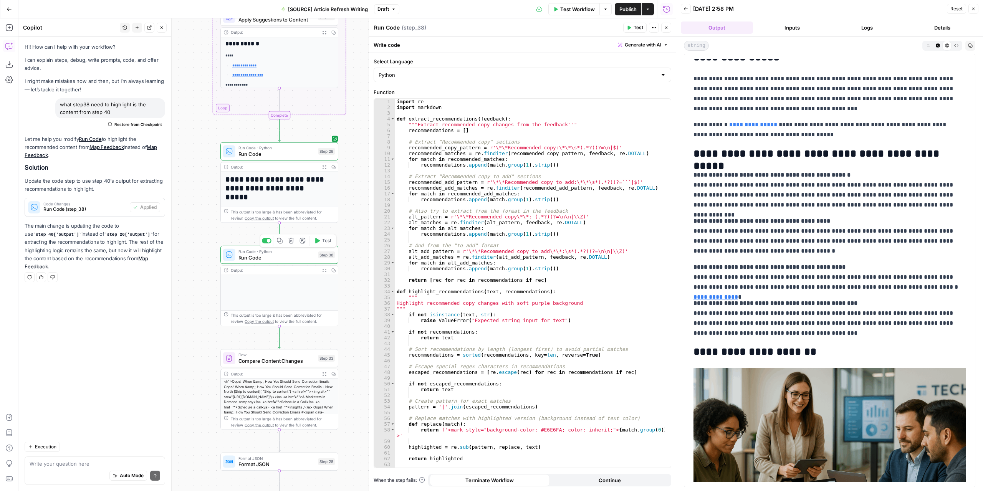
scroll to position [2764, 0]
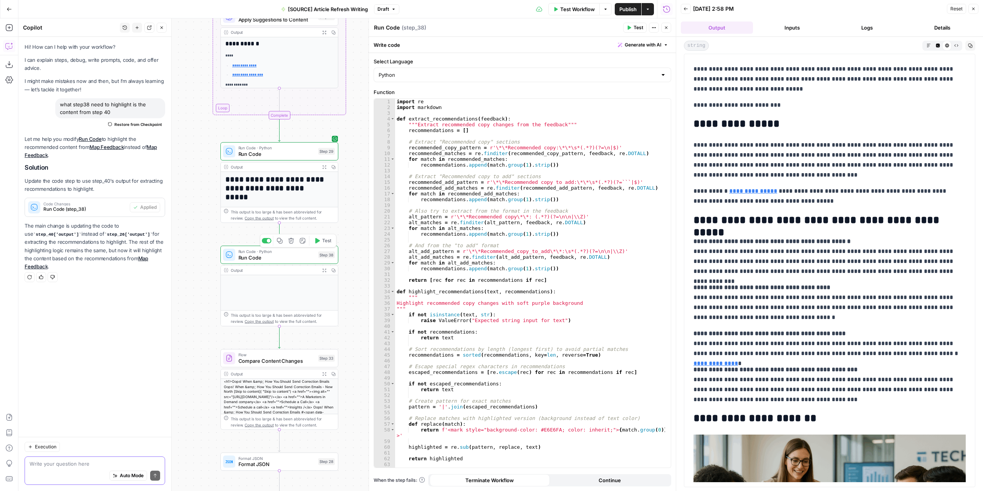
click at [69, 461] on textarea at bounding box center [95, 464] width 131 height 8
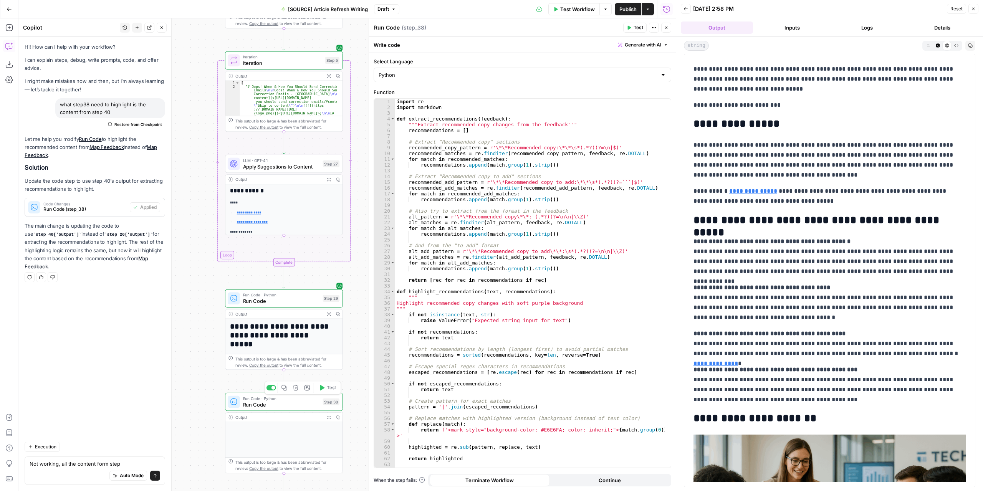
drag, startPoint x: 355, startPoint y: 150, endPoint x: 349, endPoint y: 376, distance: 225.8
click at [349, 375] on div "**********" at bounding box center [346, 254] width 657 height 473
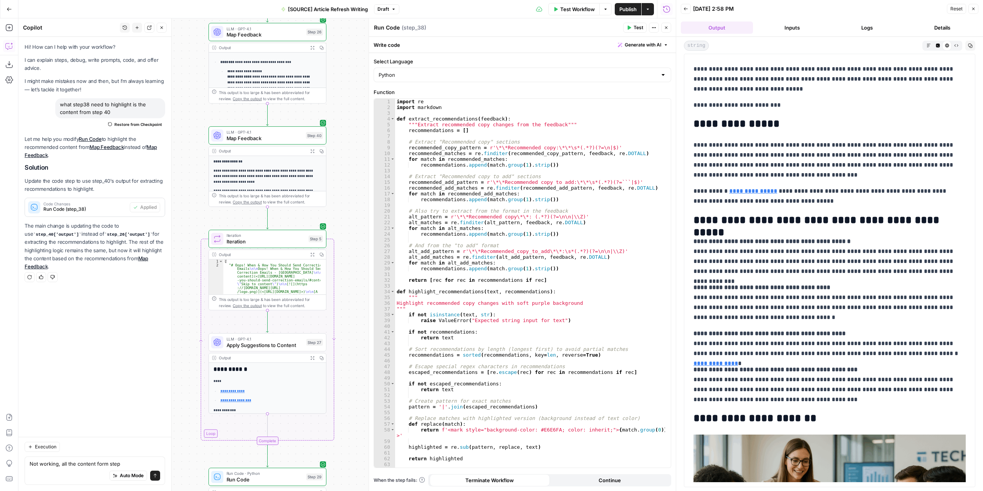
drag, startPoint x: 357, startPoint y: 198, endPoint x: 346, endPoint y: 311, distance: 114.1
click at [346, 311] on div "**********" at bounding box center [346, 254] width 657 height 473
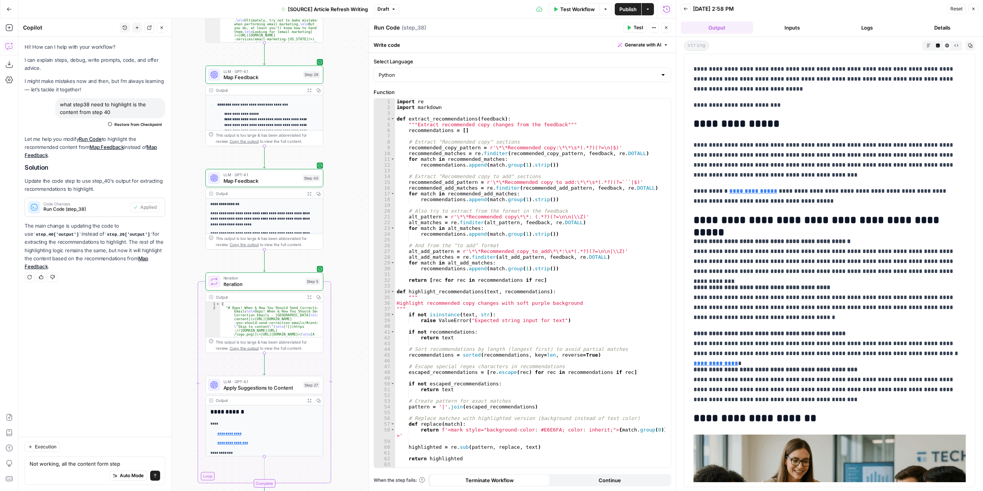
drag, startPoint x: 337, startPoint y: 197, endPoint x: 339, endPoint y: 210, distance: 13.6
click at [339, 210] on div "**********" at bounding box center [346, 254] width 657 height 473
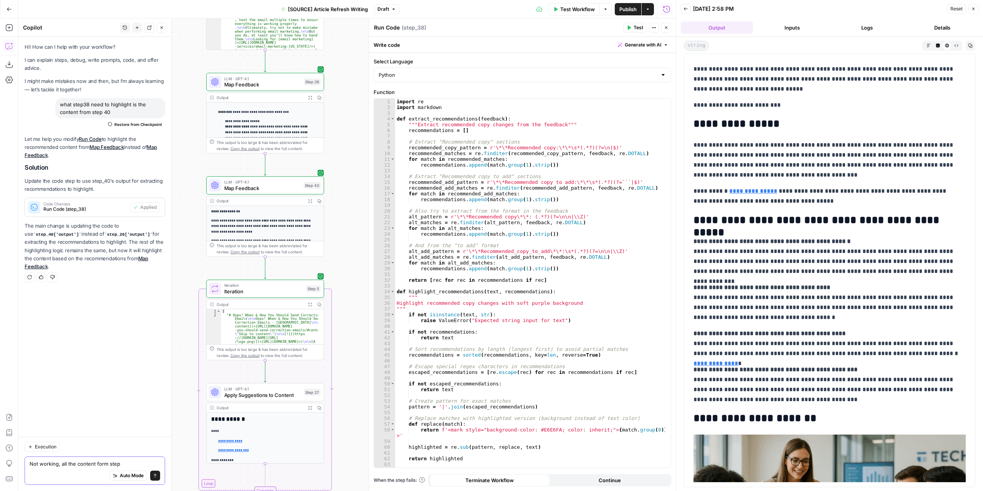
click at [132, 460] on textarea "Not working, all the content form step" at bounding box center [95, 464] width 131 height 8
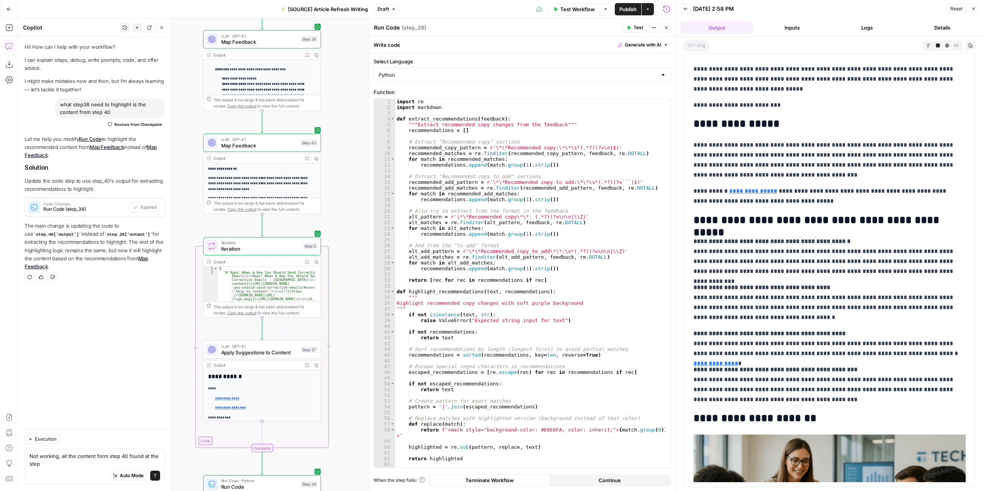
drag, startPoint x: 354, startPoint y: 446, endPoint x: 349, endPoint y: 237, distance: 208.5
click at [348, 232] on div "**********" at bounding box center [346, 254] width 657 height 473
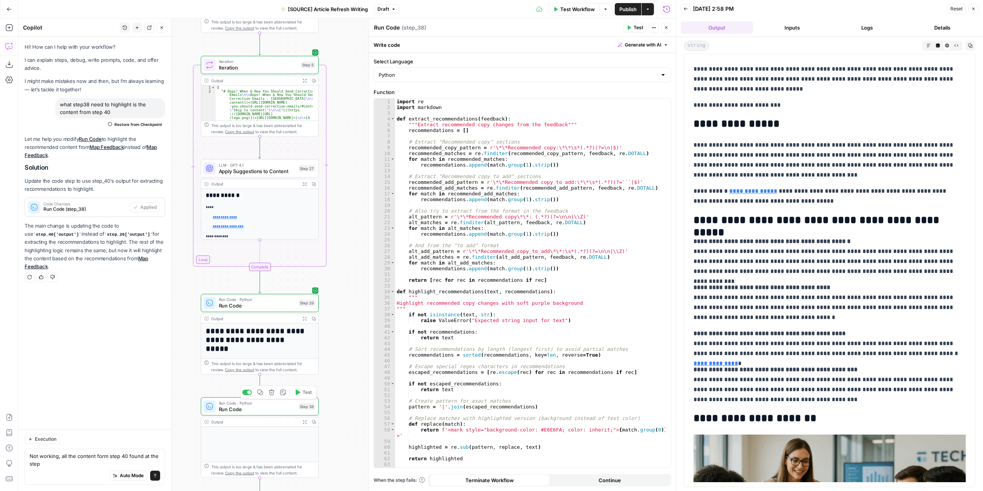
drag, startPoint x: 349, startPoint y: 380, endPoint x: 349, endPoint y: 317, distance: 63.7
click at [349, 317] on div "**********" at bounding box center [346, 254] width 657 height 473
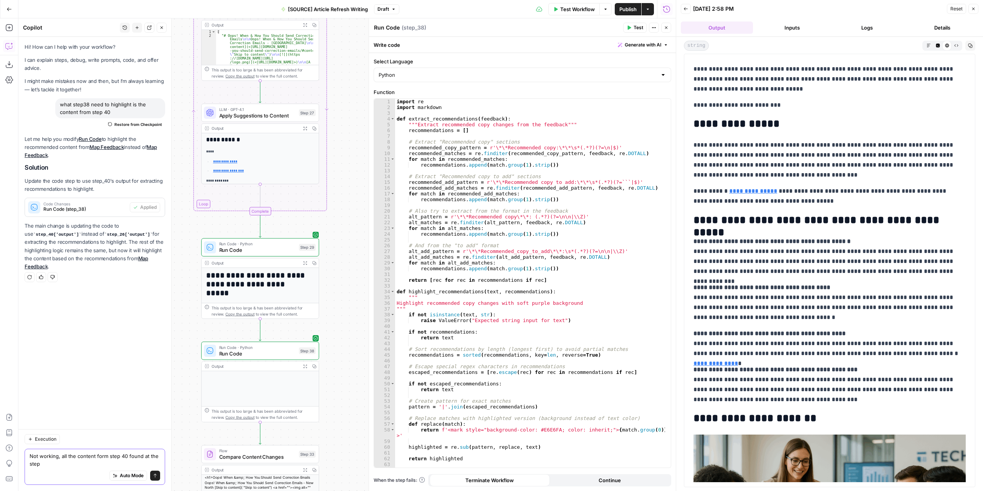
click at [97, 466] on textarea "Not working, all the content form step 40 found at the step" at bounding box center [95, 459] width 131 height 15
type textarea "Not working, all the content form step 40 found at the step 29 output must be h…"
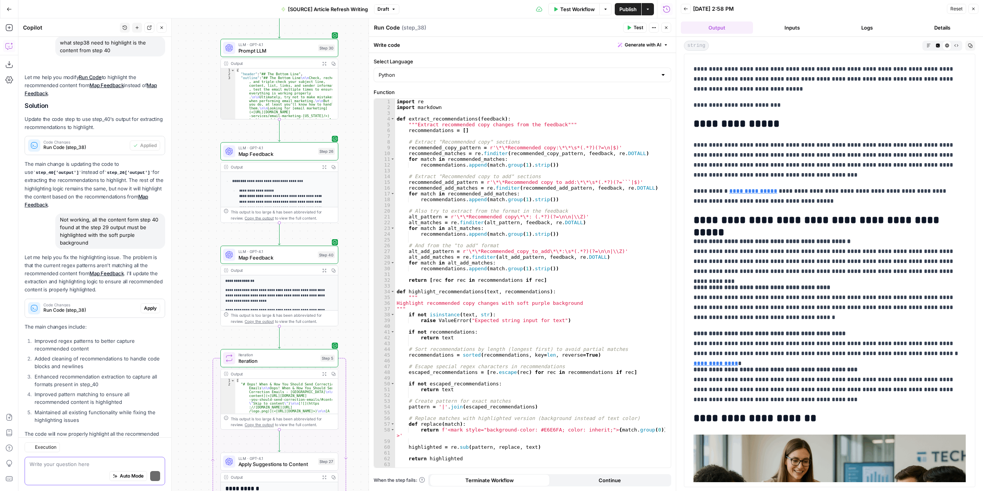
scroll to position [96, 0]
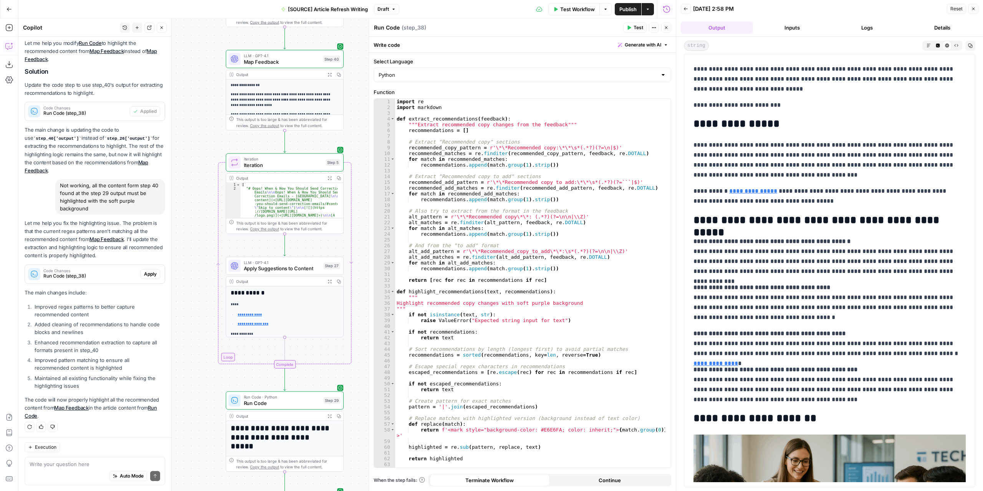
drag, startPoint x: 198, startPoint y: 321, endPoint x: 204, endPoint y: 125, distance: 195.8
click at [204, 125] on div "**********" at bounding box center [346, 254] width 657 height 473
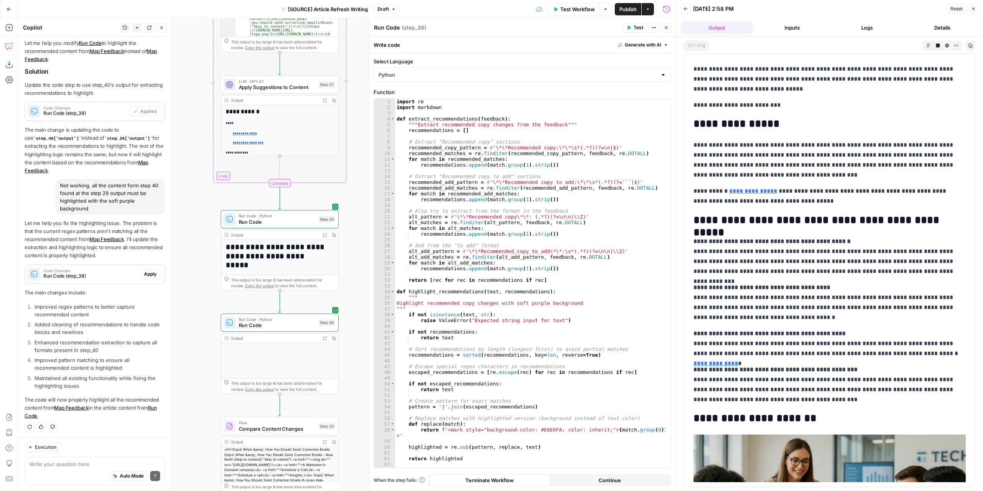
drag, startPoint x: 197, startPoint y: 322, endPoint x: 192, endPoint y: 152, distance: 170.5
click at [192, 152] on div "**********" at bounding box center [346, 254] width 657 height 473
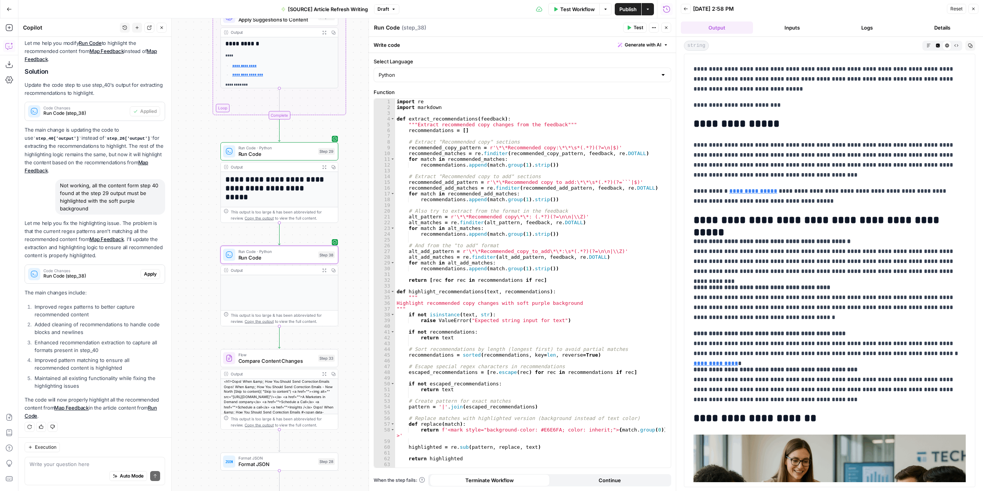
click at [144, 276] on span "Apply" at bounding box center [150, 274] width 13 height 7
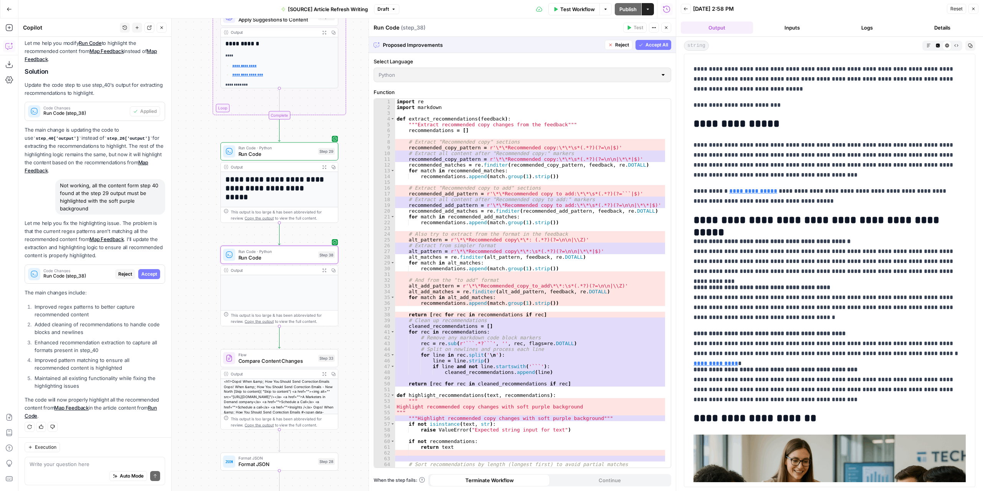
click at [141, 273] on span "Accept" at bounding box center [149, 274] width 16 height 7
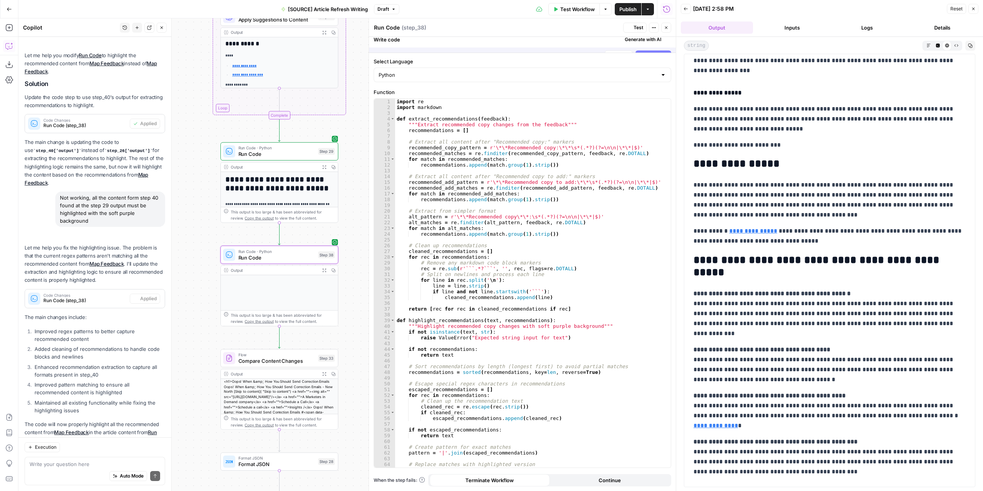
scroll to position [0, 0]
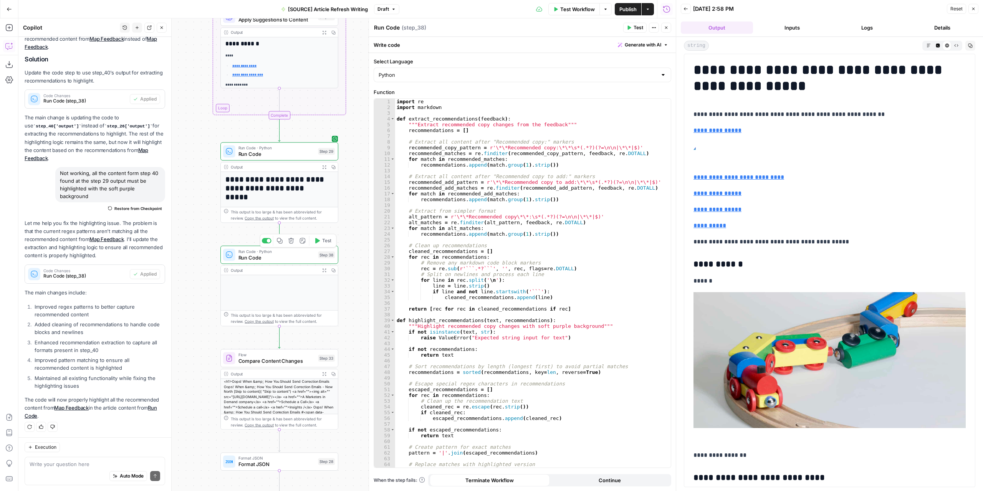
click at [325, 242] on span "Test" at bounding box center [326, 240] width 9 height 7
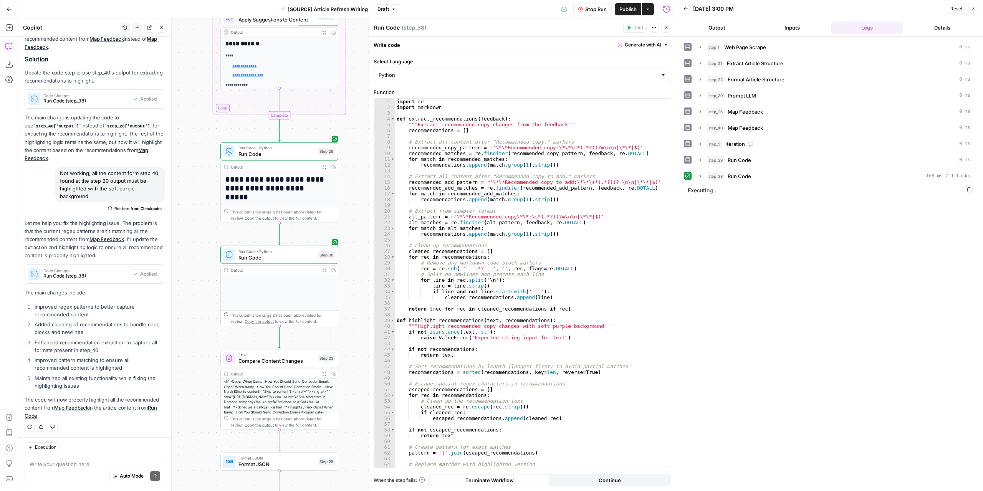
click at [730, 24] on button "Output" at bounding box center [717, 27] width 72 height 12
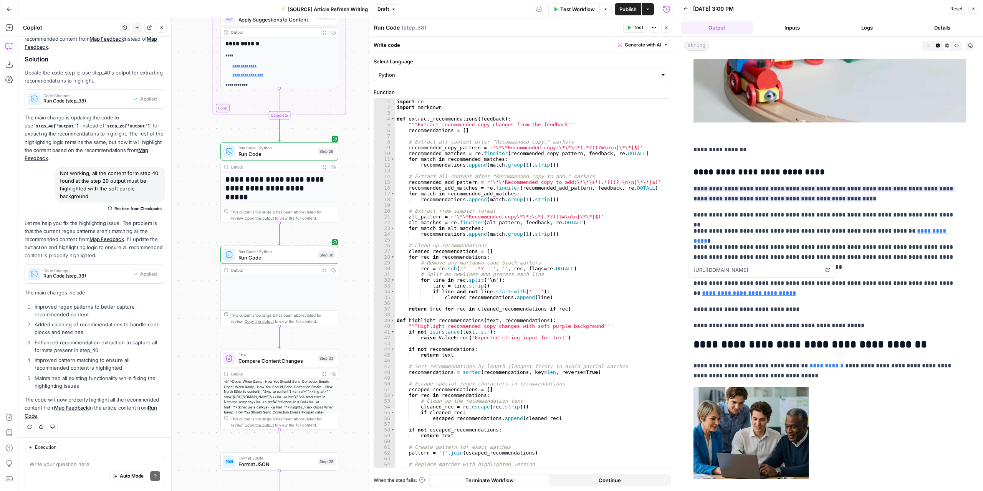
scroll to position [230, 0]
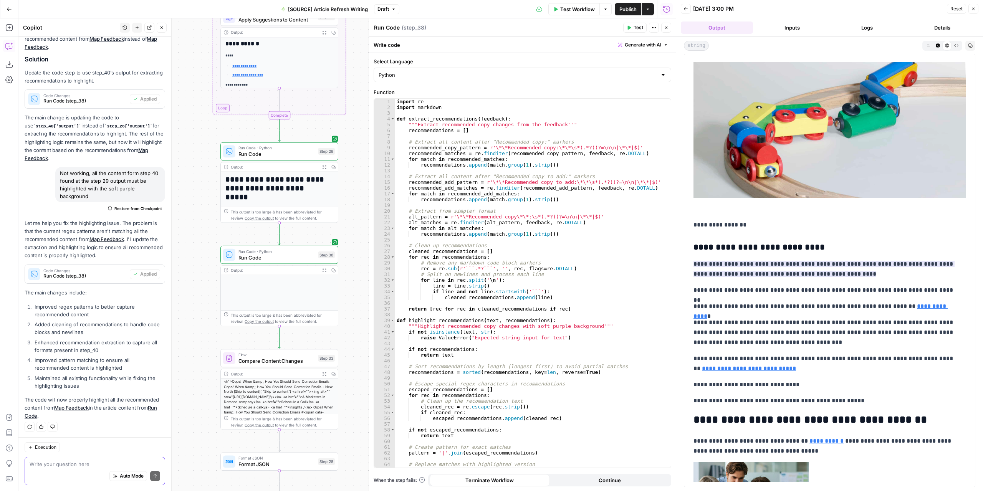
click at [86, 463] on textarea at bounding box center [95, 464] width 131 height 8
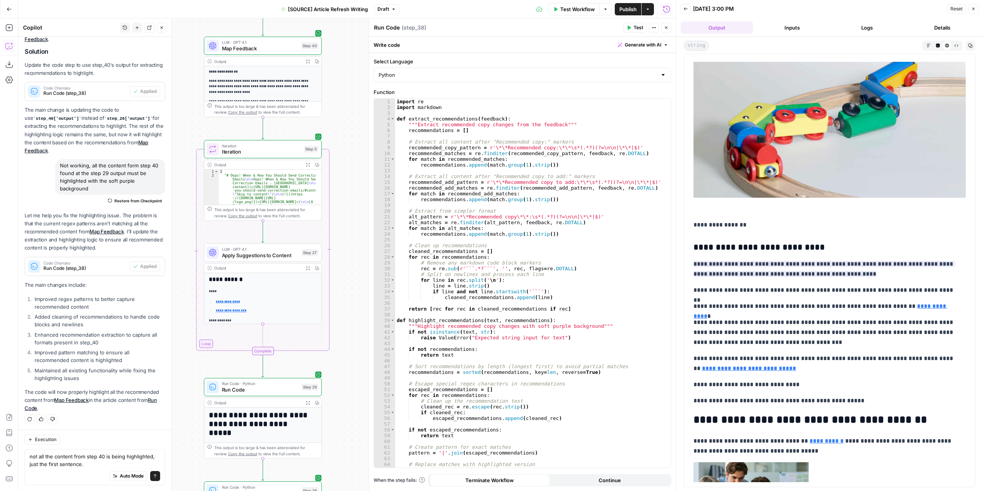
drag, startPoint x: 197, startPoint y: 90, endPoint x: 180, endPoint y: 320, distance: 230.1
click at [180, 320] on div "**********" at bounding box center [346, 254] width 657 height 473
click at [309, 61] on icon "button" at bounding box center [308, 61] width 4 height 4
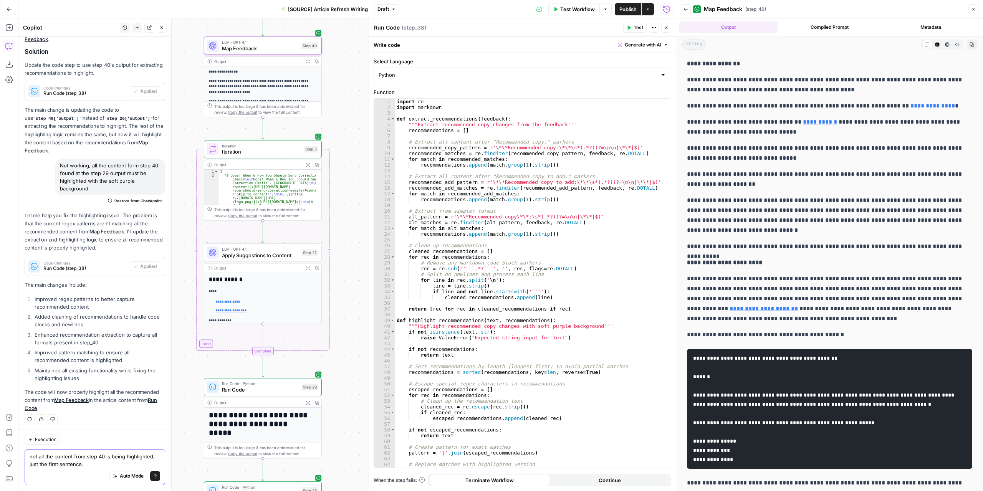
click at [99, 463] on textarea "not all the content from step 40 is being highlighted, just the first sentence." at bounding box center [95, 459] width 131 height 15
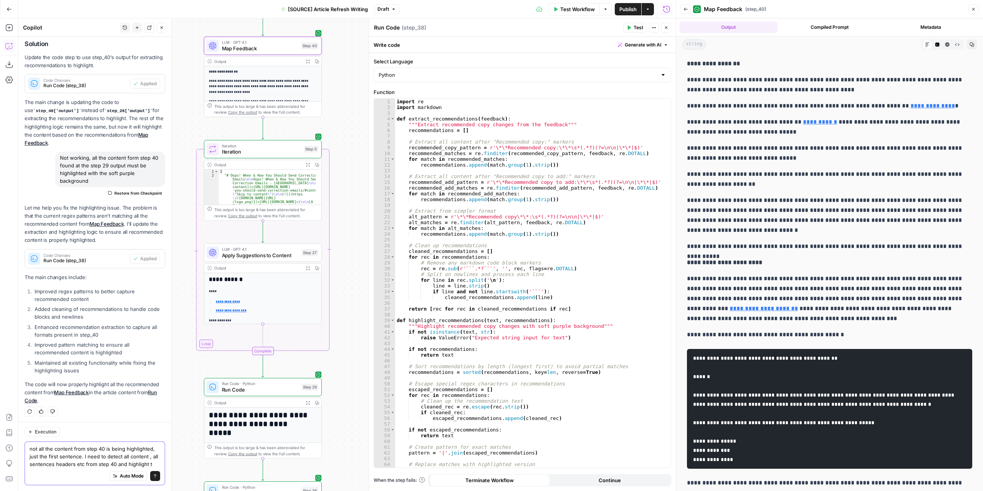
scroll to position [131, 0]
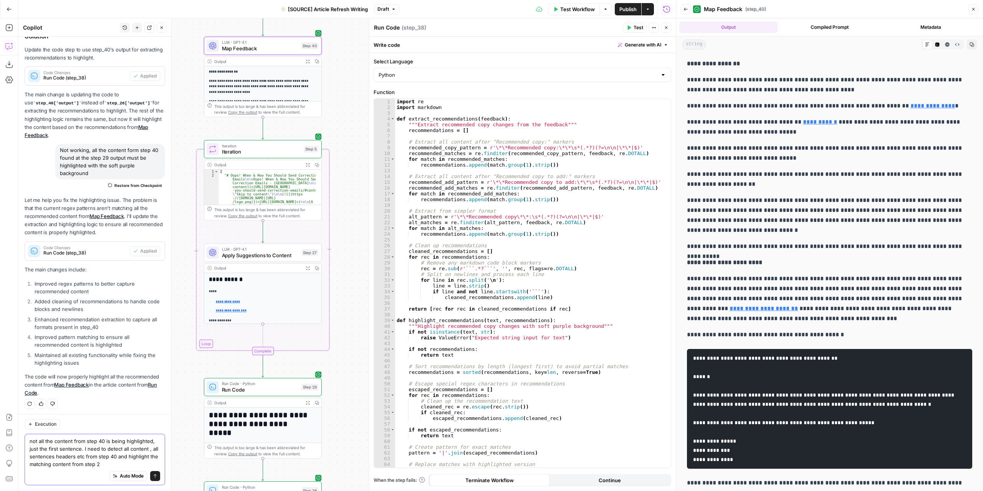
type textarea "not all the content from step 40 is being highlighted, just the first sentence.…"
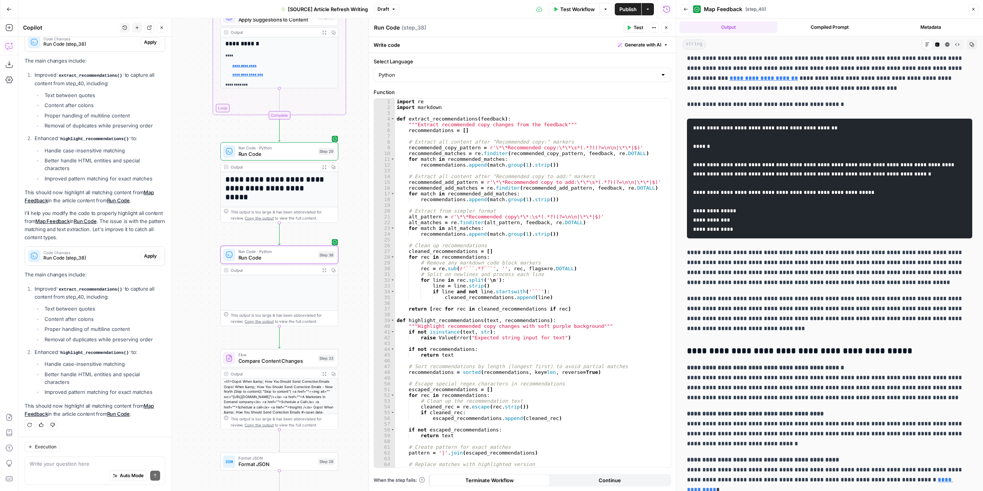
scroll to position [0, 0]
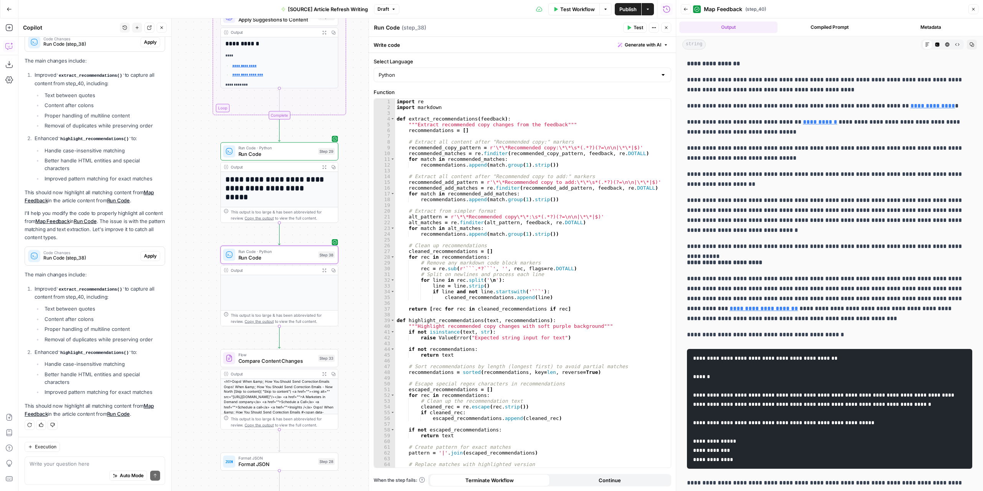
click at [144, 258] on span "Apply" at bounding box center [150, 256] width 13 height 7
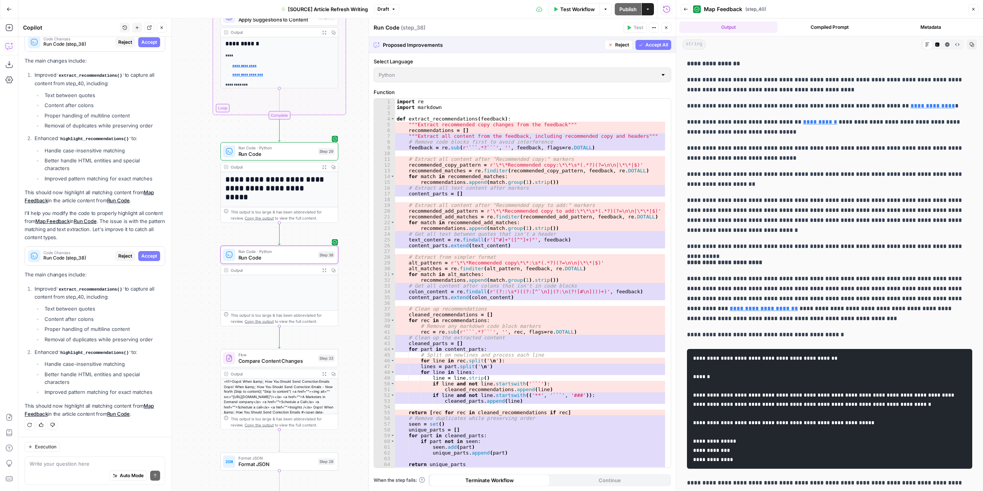
click at [145, 255] on span "Accept" at bounding box center [149, 256] width 16 height 7
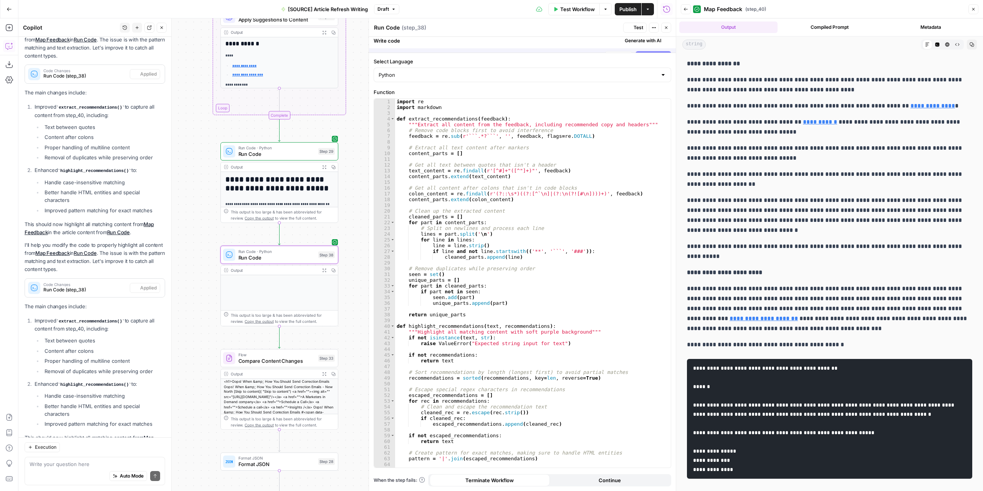
scroll to position [602, 0]
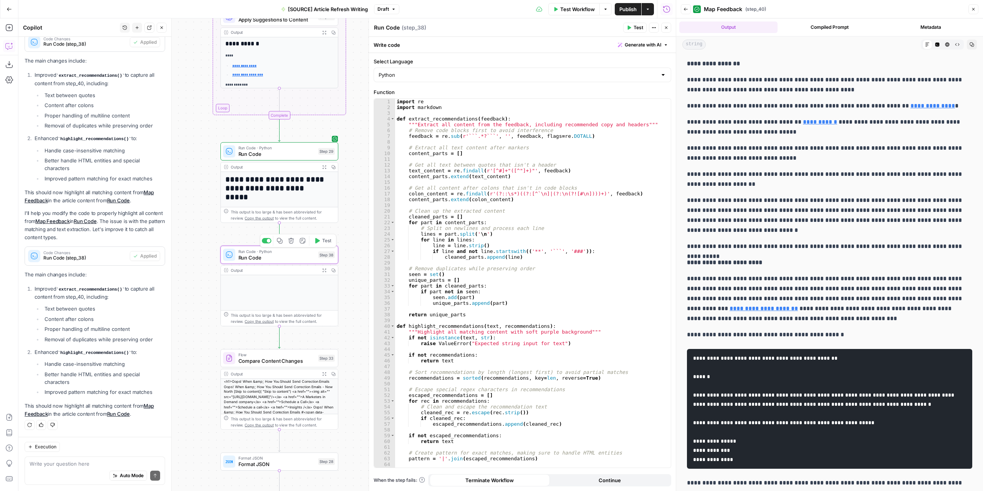
click at [327, 241] on span "Test" at bounding box center [326, 240] width 9 height 7
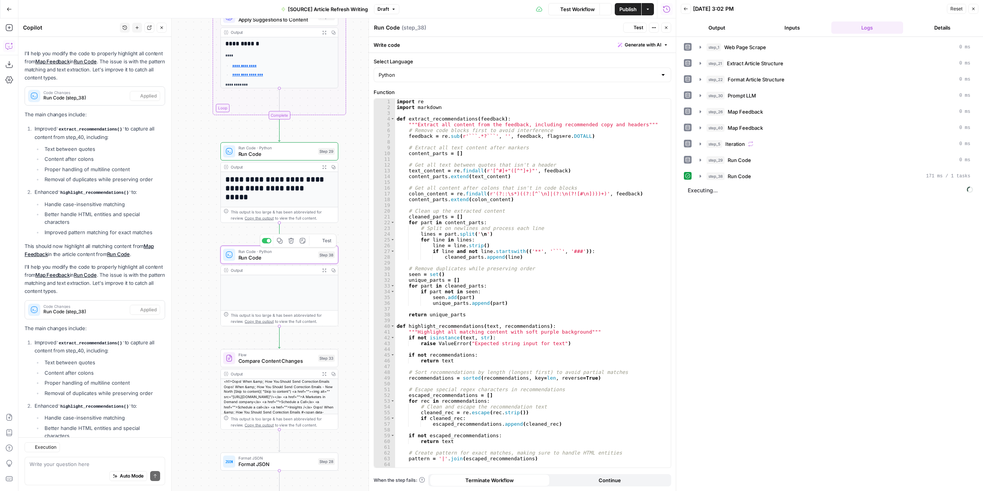
scroll to position [602, 0]
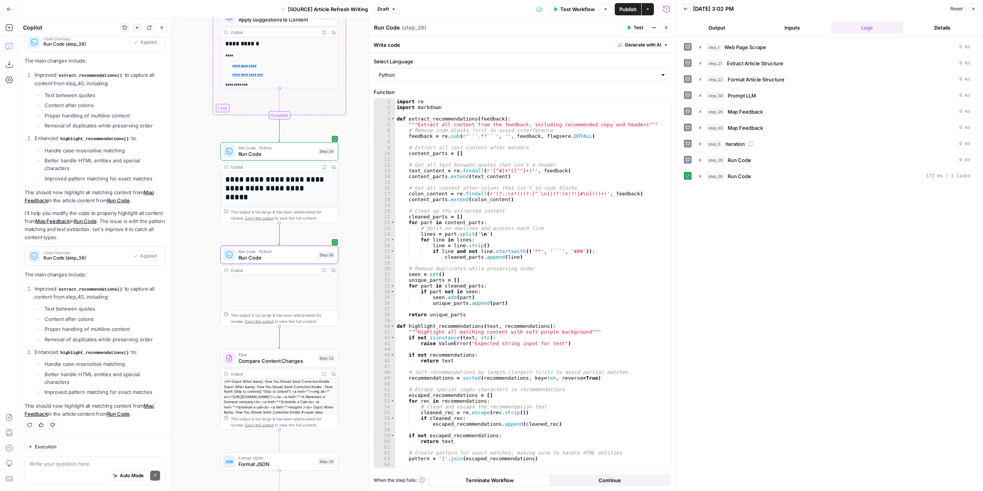
click at [712, 28] on button "Output" at bounding box center [717, 27] width 72 height 12
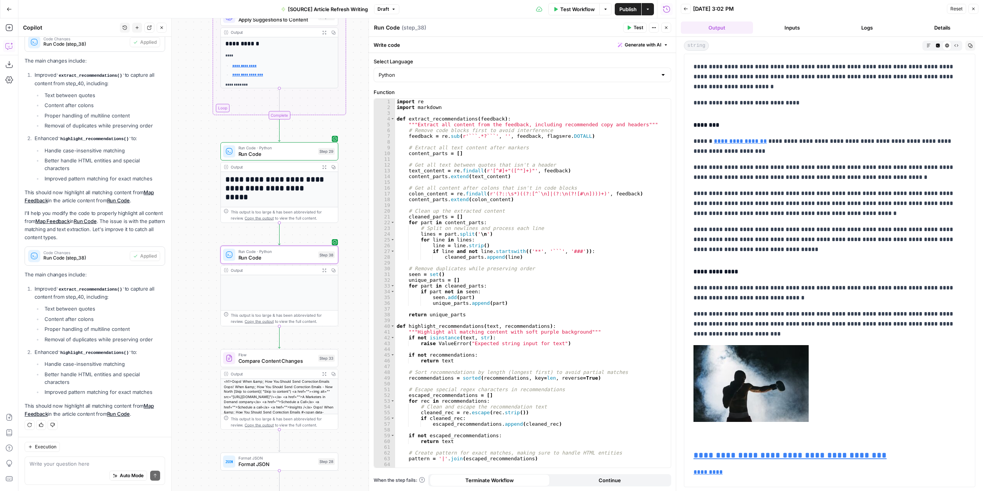
scroll to position [2111, 0]
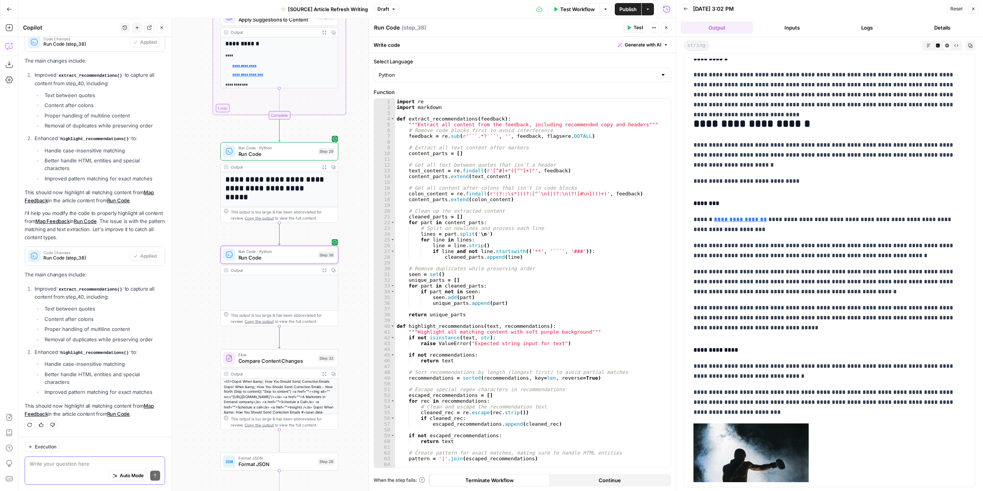
click at [80, 461] on textarea at bounding box center [95, 464] width 131 height 8
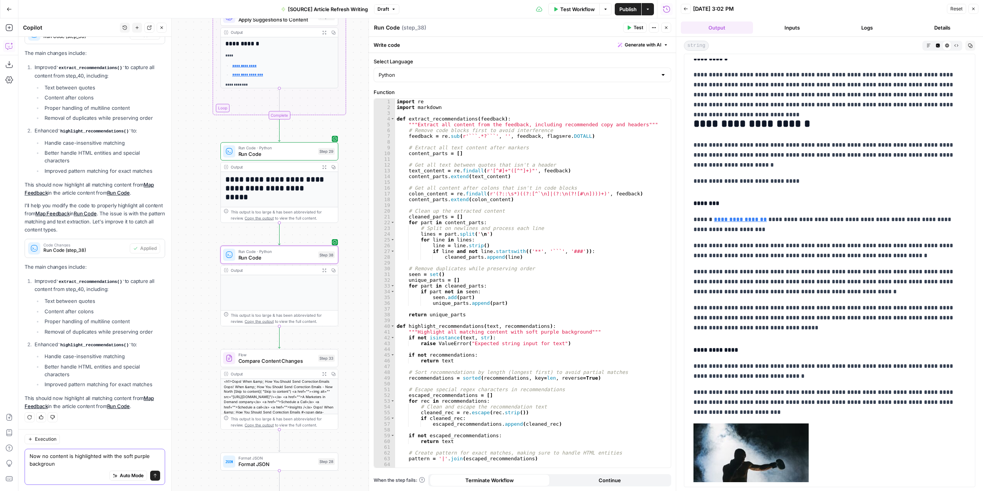
type textarea "Now no content is highlighted with the soft purple background"
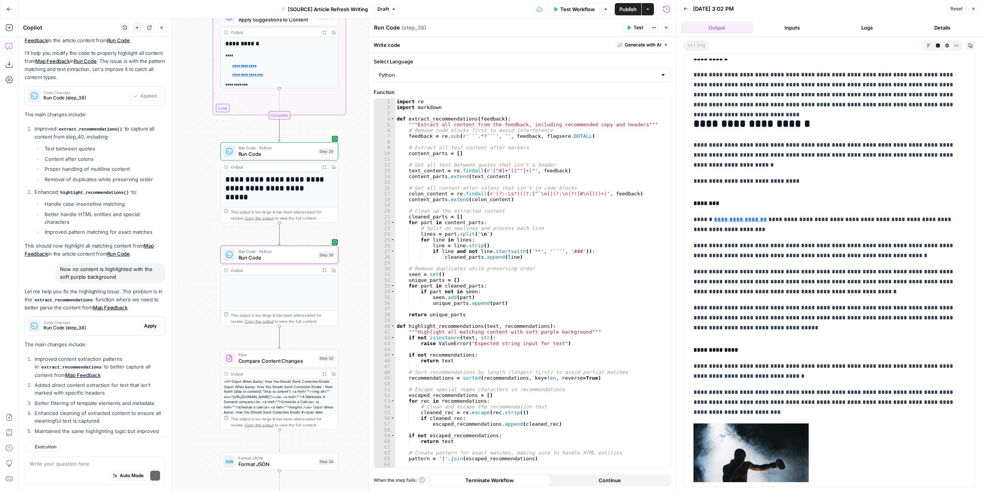
scroll to position [816, 0]
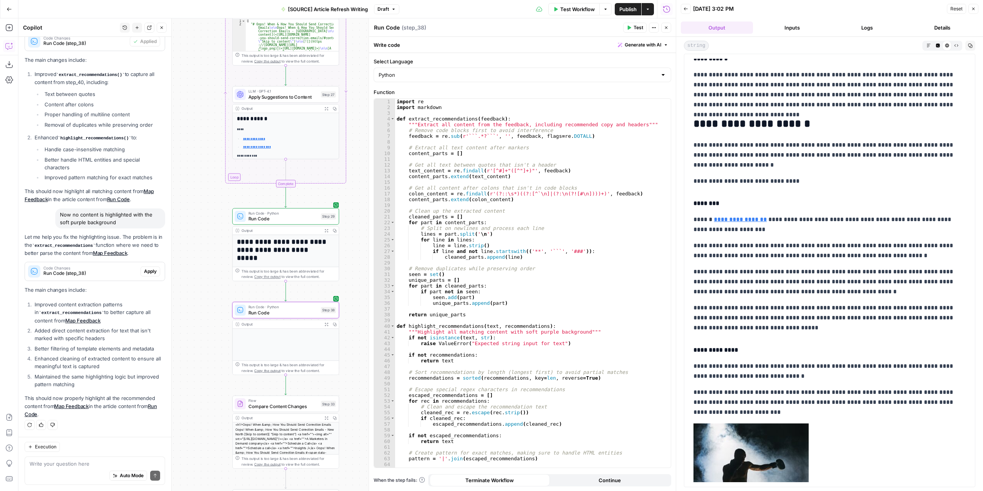
click at [144, 273] on span "Apply" at bounding box center [150, 271] width 13 height 7
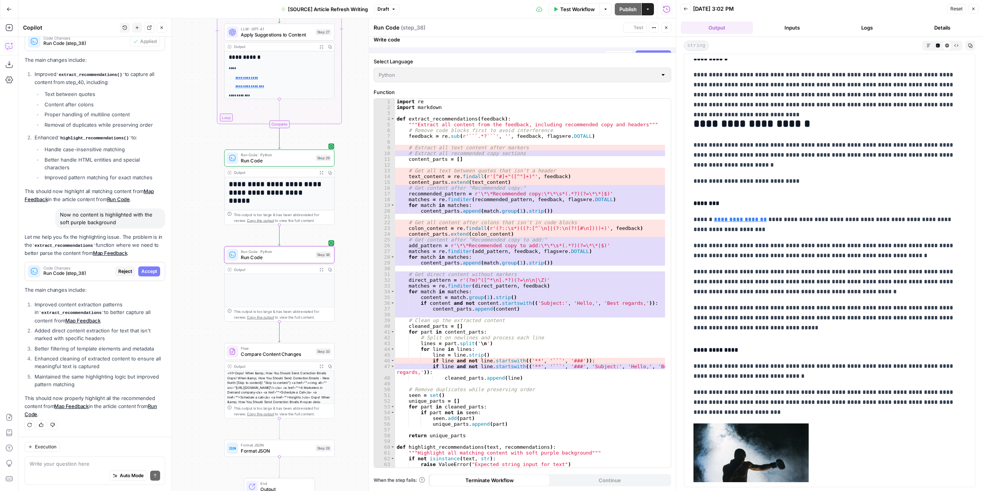
scroll to position [779, 0]
click at [148, 268] on button "Accept" at bounding box center [149, 271] width 22 height 10
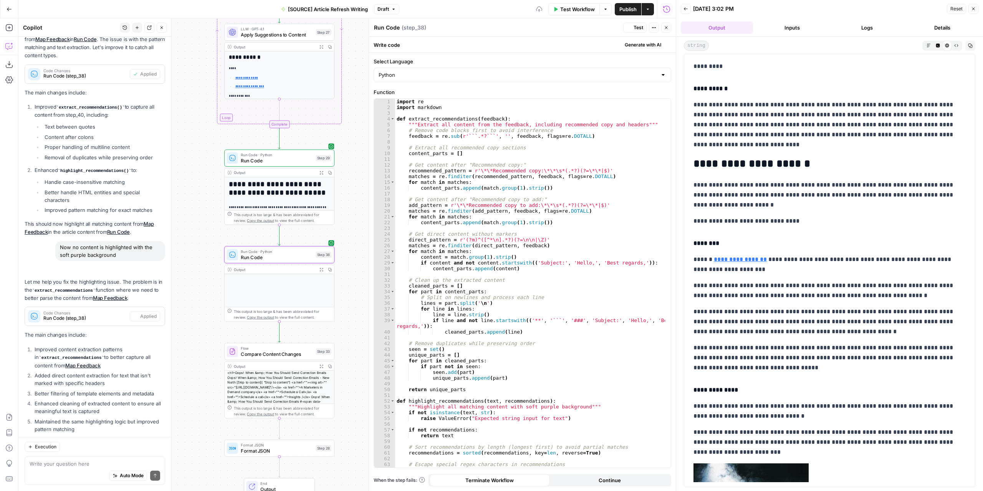
scroll to position [0, 0]
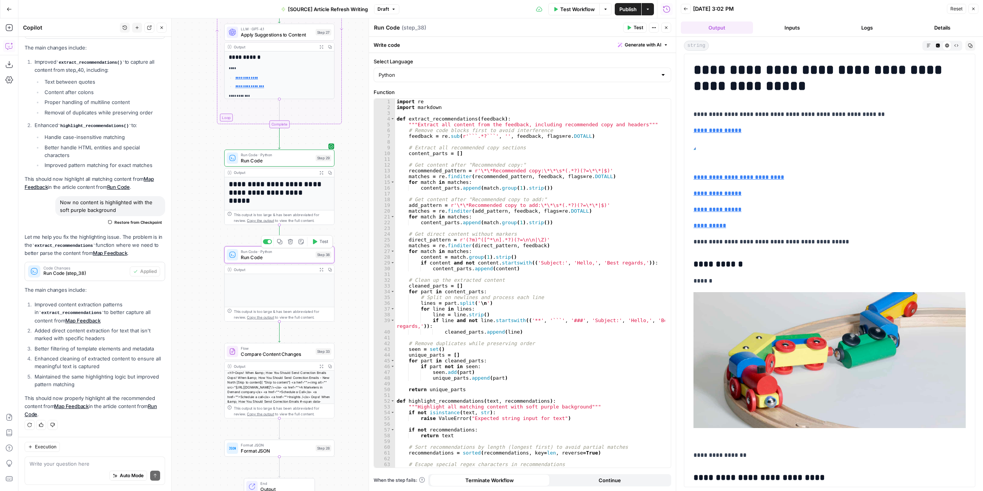
click at [323, 239] on span "Test" at bounding box center [323, 241] width 8 height 7
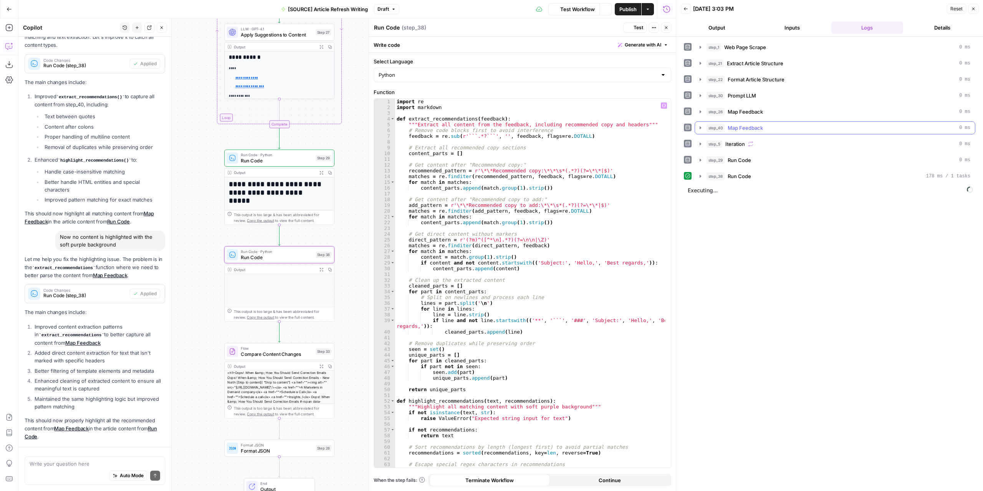
scroll to position [828, 0]
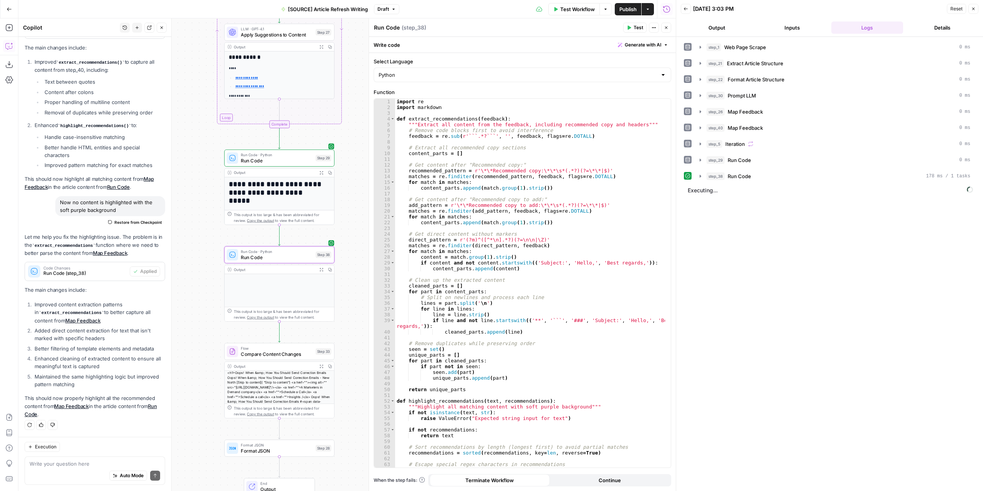
click at [722, 28] on button "Output" at bounding box center [717, 27] width 72 height 12
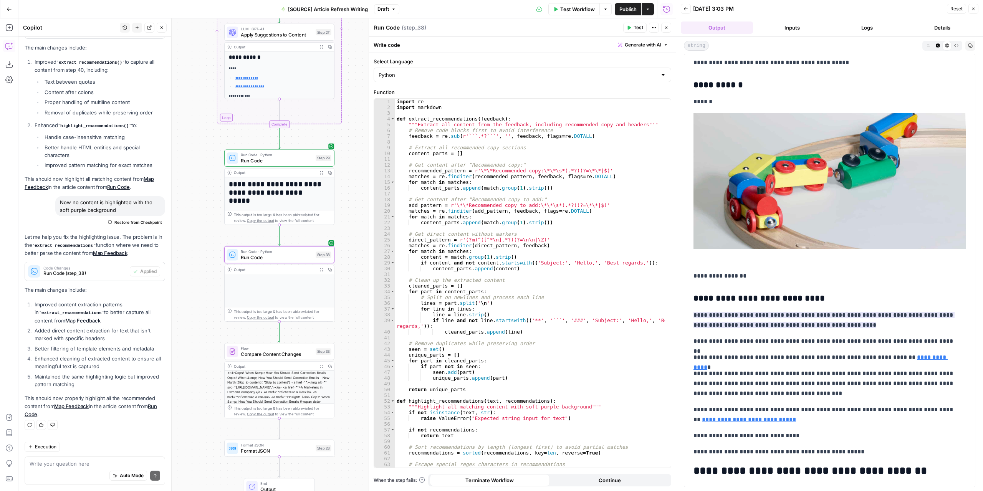
scroll to position [77, 0]
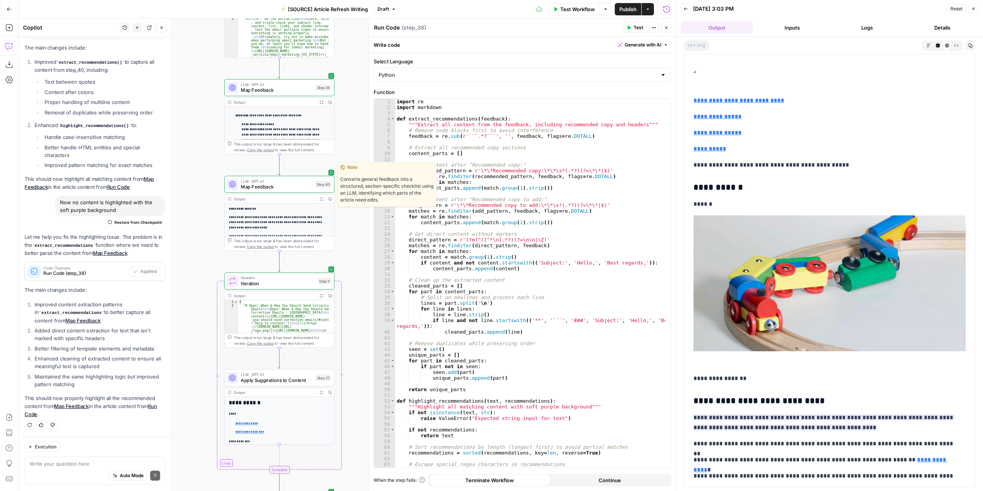
click at [262, 187] on span "Map Feedback" at bounding box center [276, 186] width 71 height 7
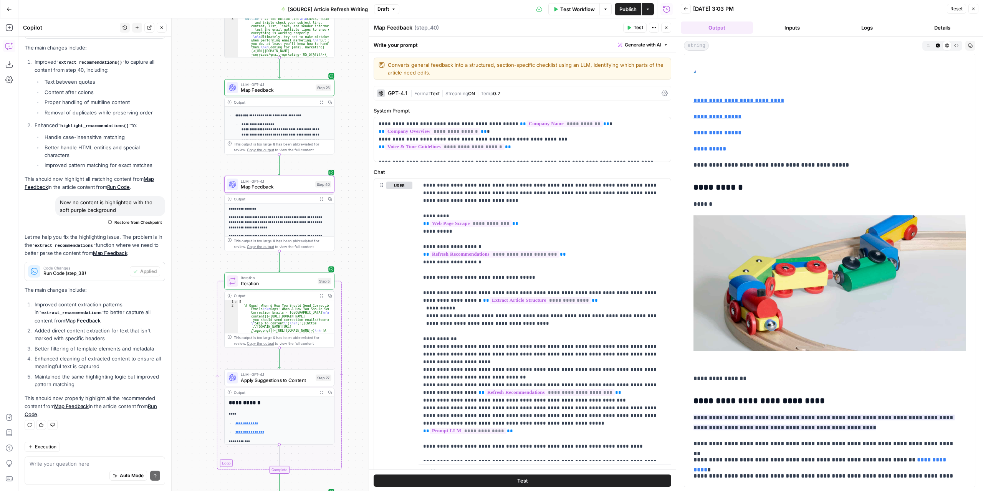
click at [394, 29] on textarea "Map Feedback" at bounding box center [393, 28] width 38 height 8
click at [423, 26] on textarea "Recommendations ormatting" at bounding box center [412, 28] width 77 height 8
type textarea "Recommendations formatting"
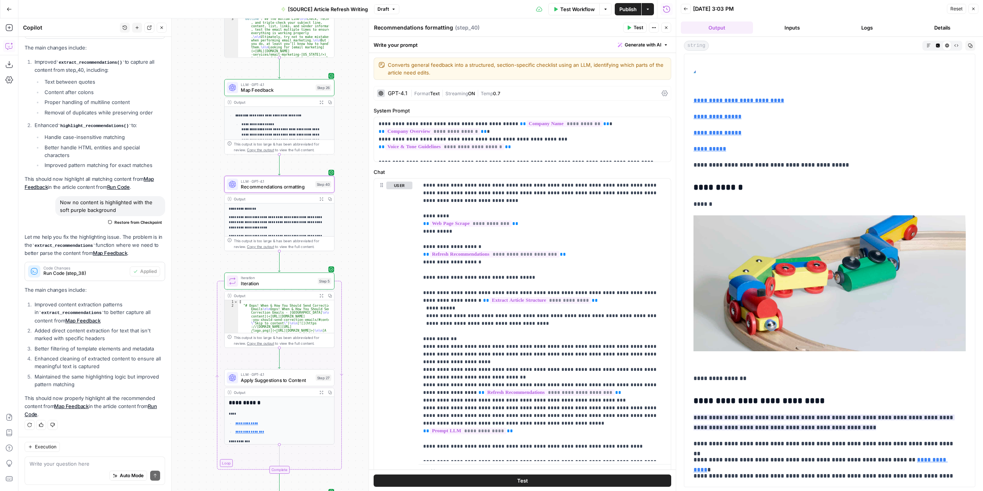
click at [524, 32] on div "Recommendations formatting Recommendations formatting ( step_40 ) Test Actions …" at bounding box center [521, 28] width 297 height 10
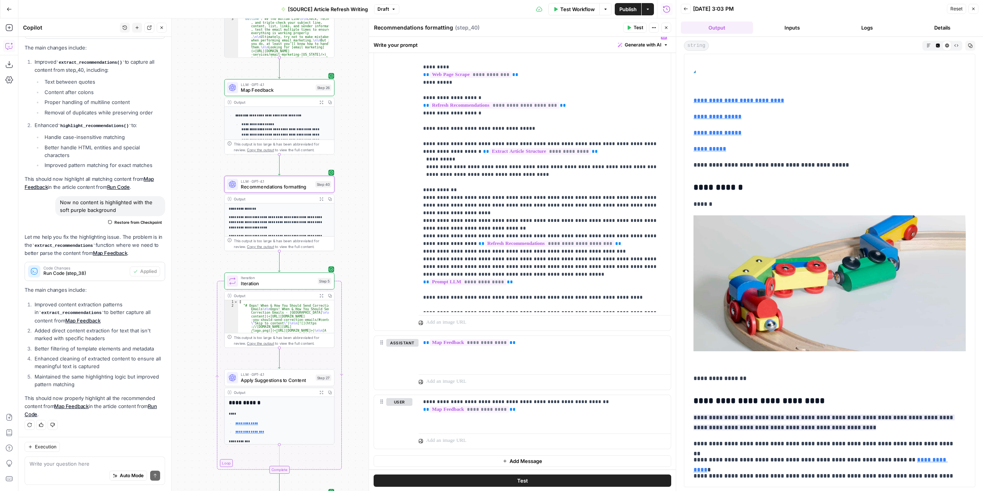
click at [633, 25] on button "Test" at bounding box center [634, 28] width 23 height 10
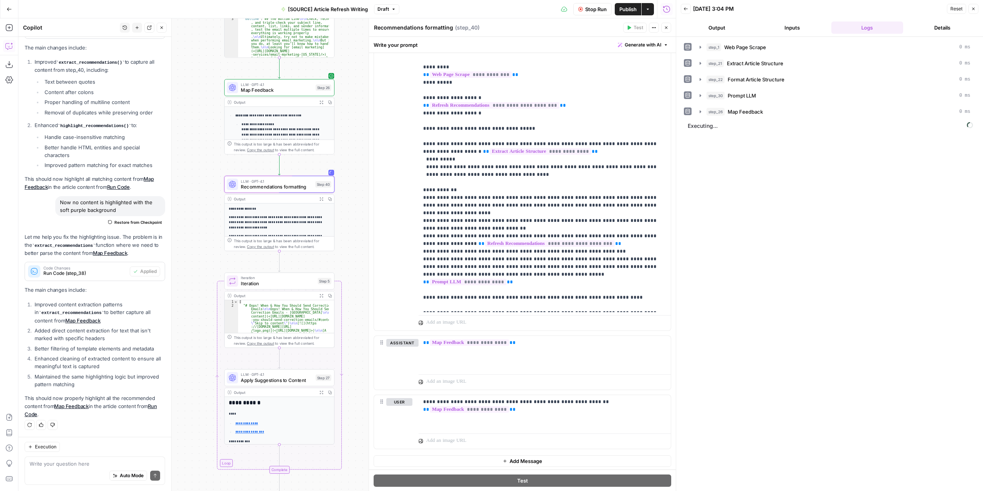
click at [728, 23] on button "Output" at bounding box center [717, 27] width 72 height 12
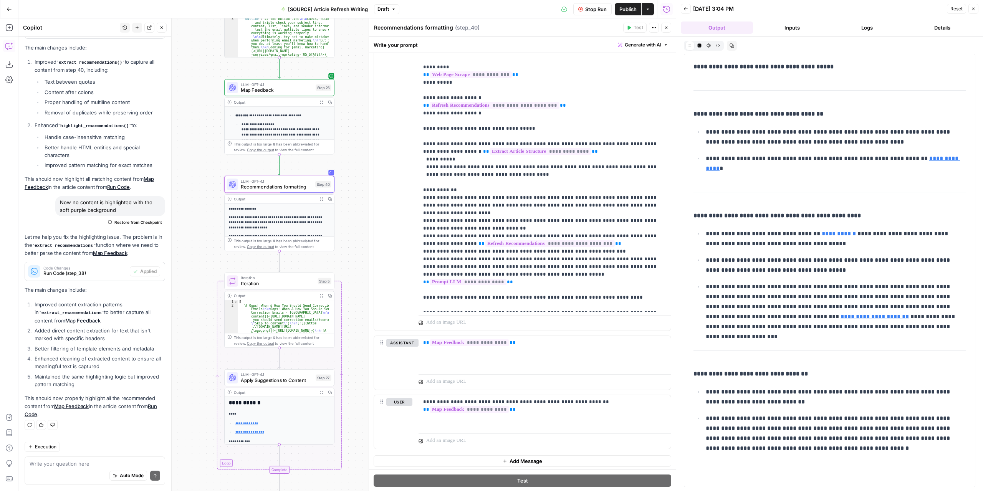
click at [321, 99] on button "Expand Output" at bounding box center [321, 102] width 8 height 8
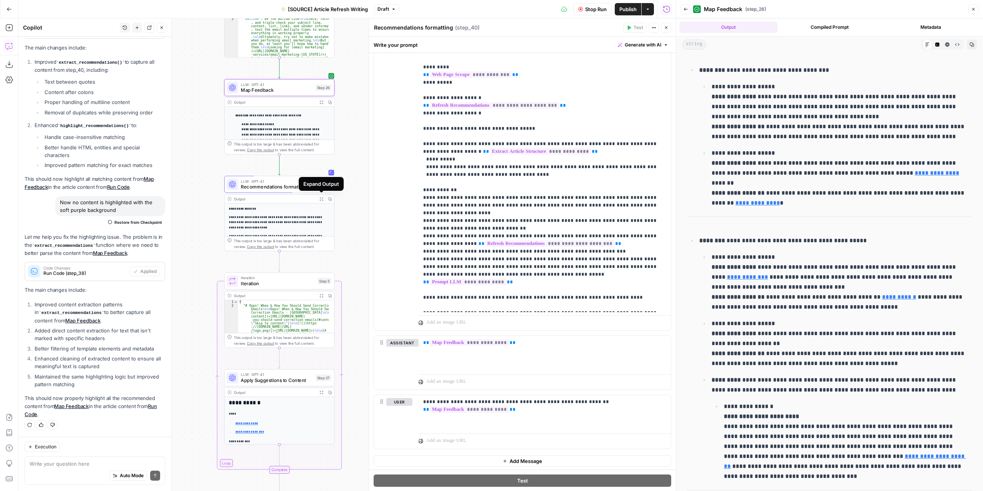
click at [319, 201] on button "Expand Output" at bounding box center [321, 199] width 8 height 8
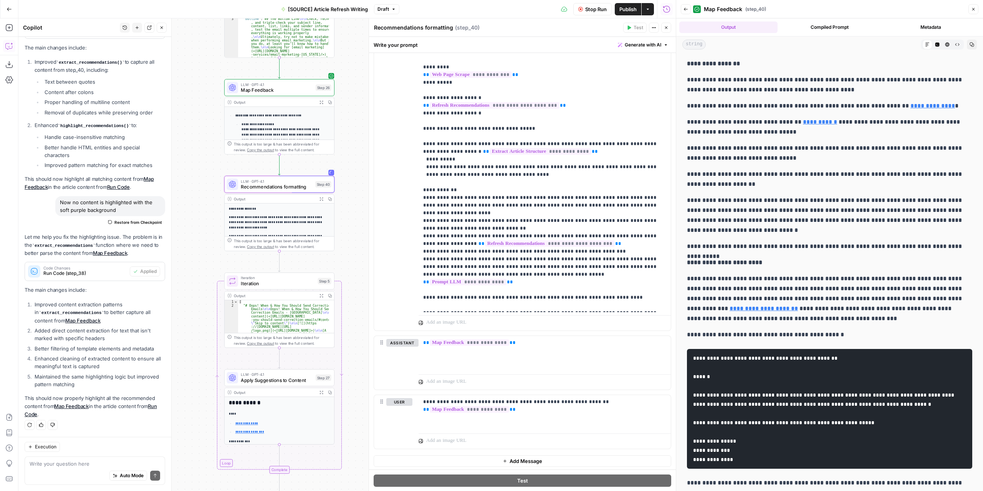
click at [630, 33] on header "Recommendations formatting Recommendations formatting ( step_40 ) Test Actions …" at bounding box center [522, 27] width 307 height 18
click at [680, 5] on header "Back Map Feedback ( step_40 ) Close" at bounding box center [829, 9] width 307 height 18
click at [682, 6] on button "Back" at bounding box center [686, 9] width 10 height 10
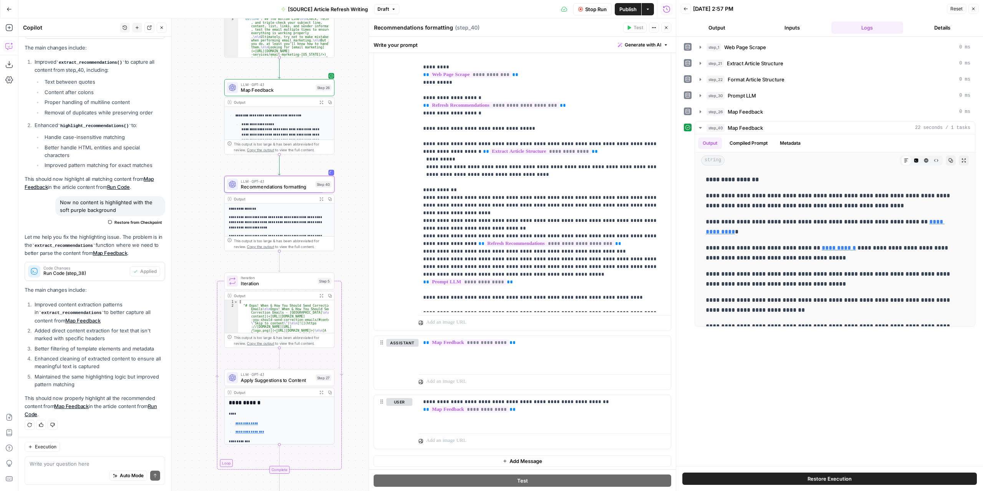
drag, startPoint x: 595, startPoint y: 10, endPoint x: 600, endPoint y: 13, distance: 5.9
click at [595, 10] on span "Stop Run" at bounding box center [595, 9] width 21 height 8
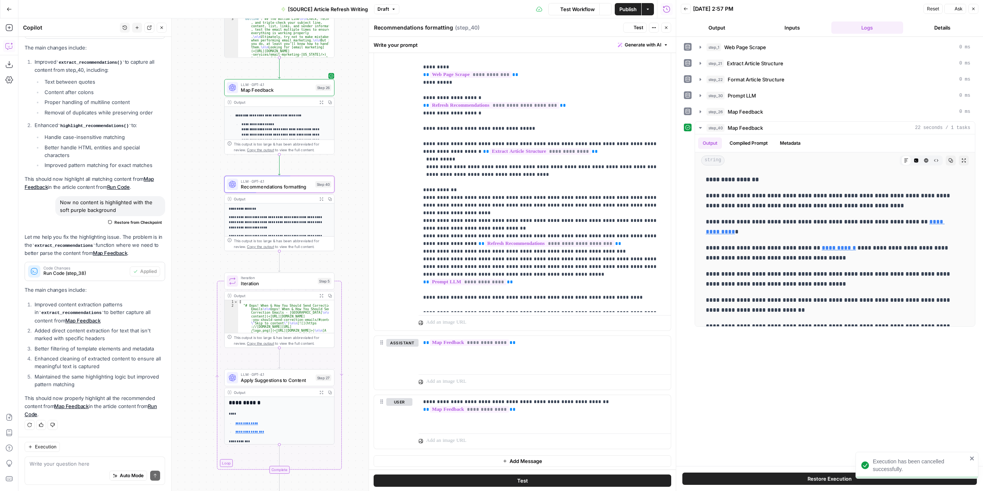
click at [634, 27] on span "Test" at bounding box center [638, 27] width 10 height 7
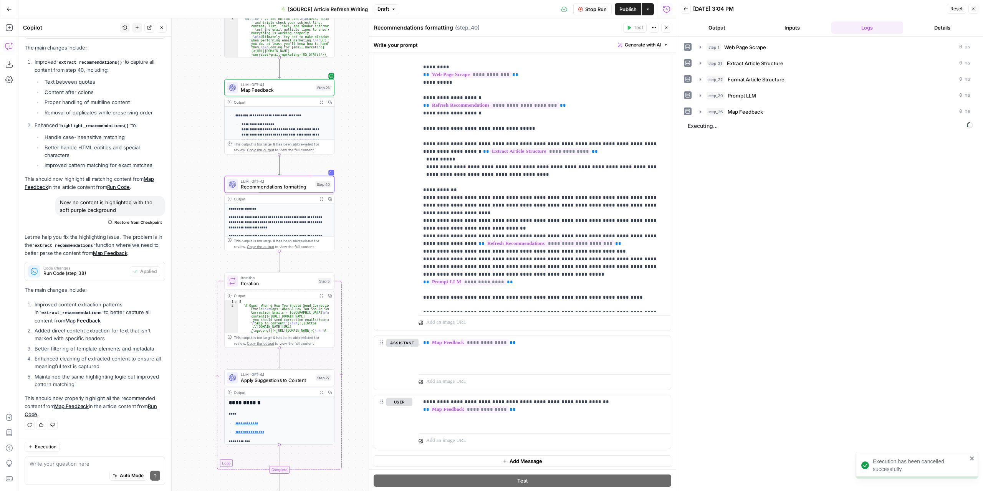
click at [721, 21] on button "Output" at bounding box center [717, 27] width 72 height 12
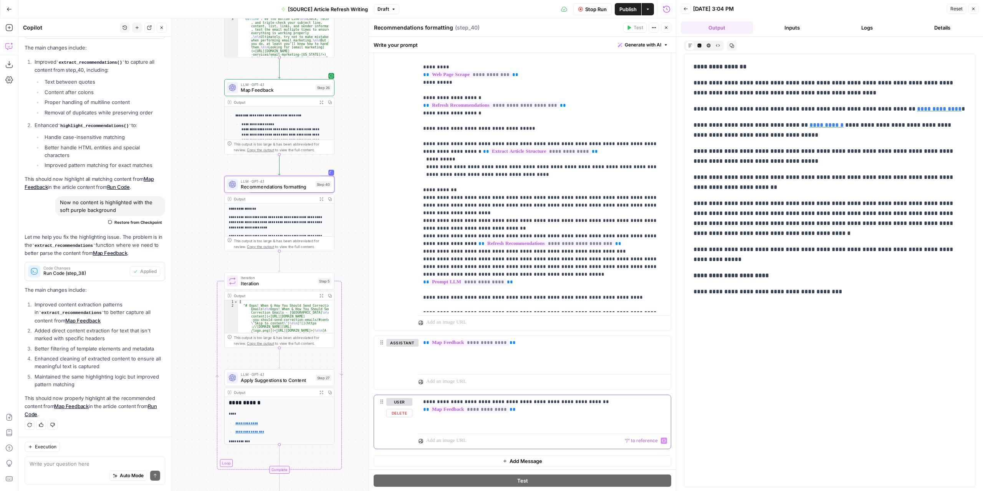
click at [511, 423] on div "**********" at bounding box center [544, 412] width 252 height 35
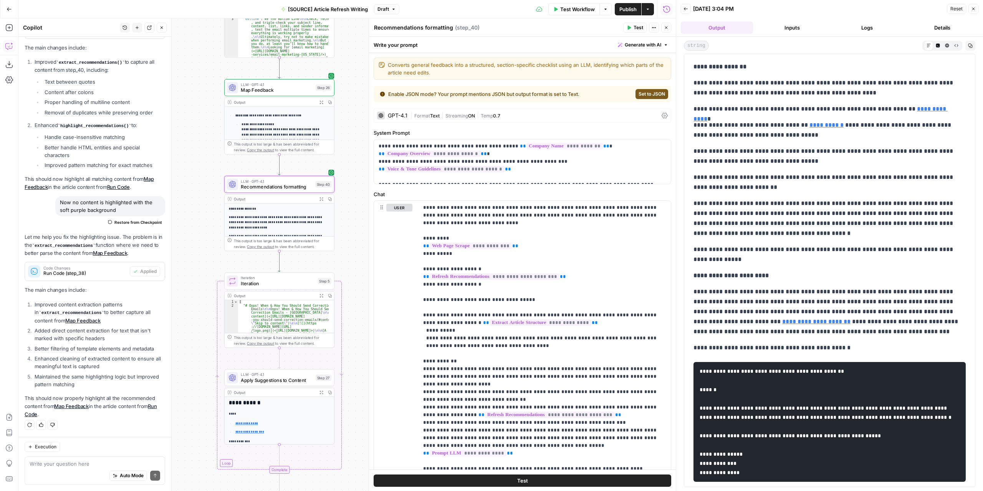
click at [638, 95] on span "Set to JSON" at bounding box center [651, 94] width 26 height 7
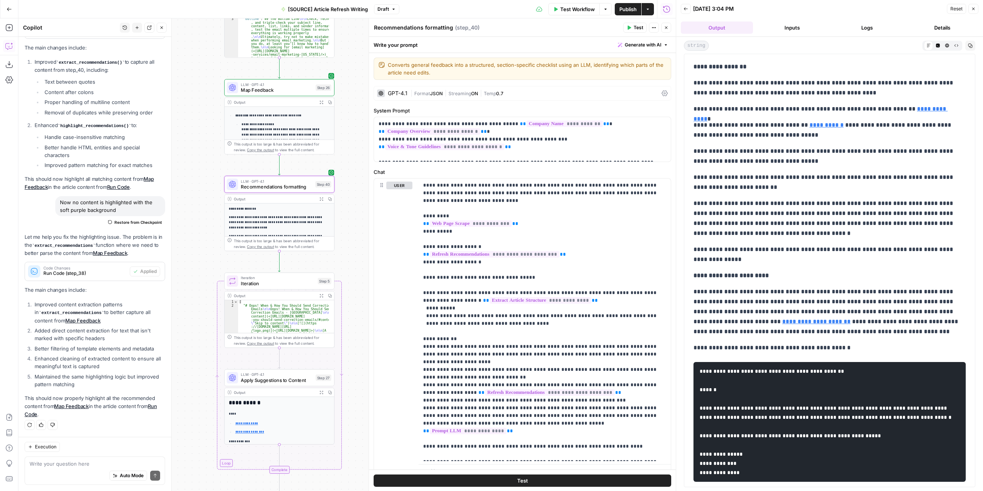
click at [445, 91] on span "|" at bounding box center [446, 93] width 6 height 8
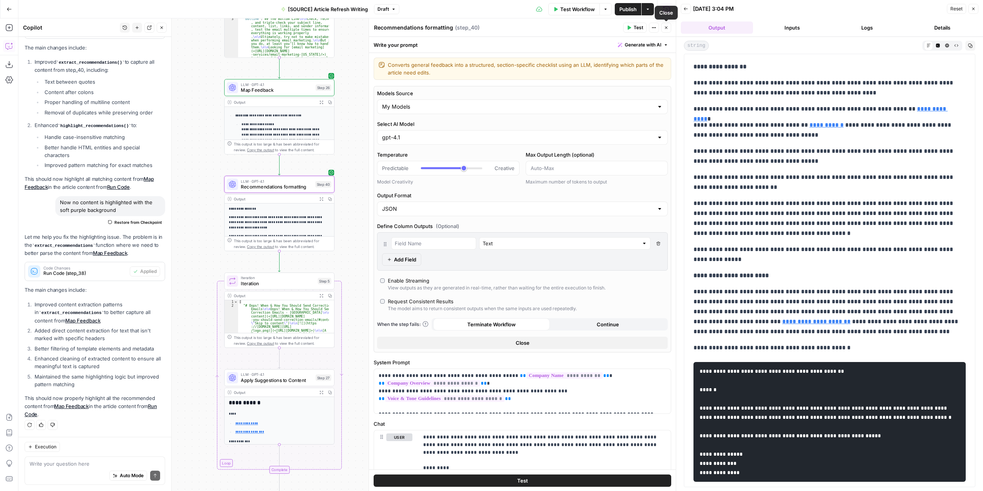
click at [630, 27] on icon "button" at bounding box center [629, 28] width 3 height 4
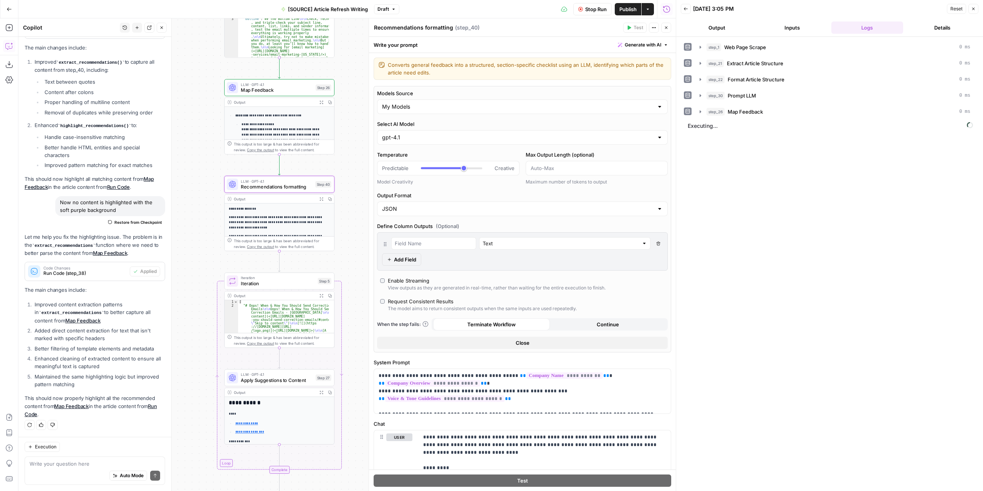
click at [717, 26] on button "Output" at bounding box center [717, 27] width 72 height 12
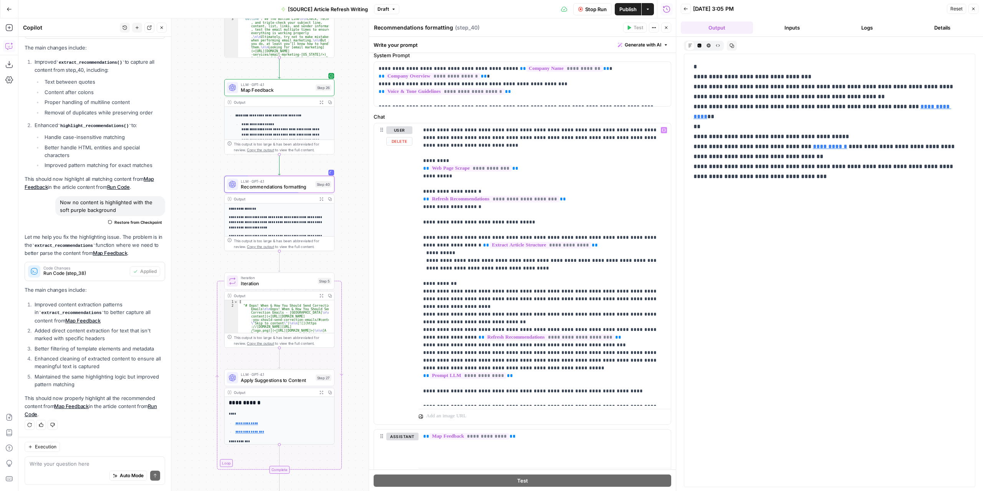
scroll to position [400, 0]
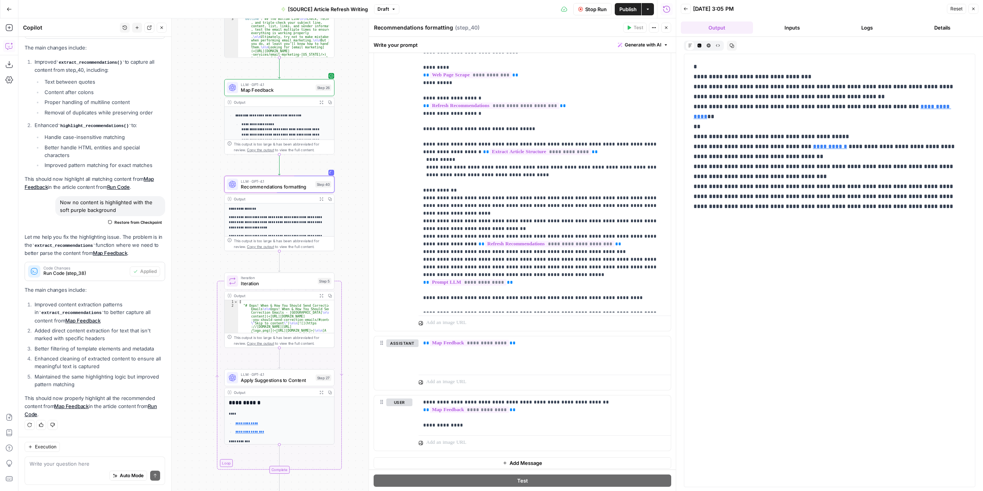
click at [595, 13] on button "Stop Run" at bounding box center [592, 9] width 38 height 12
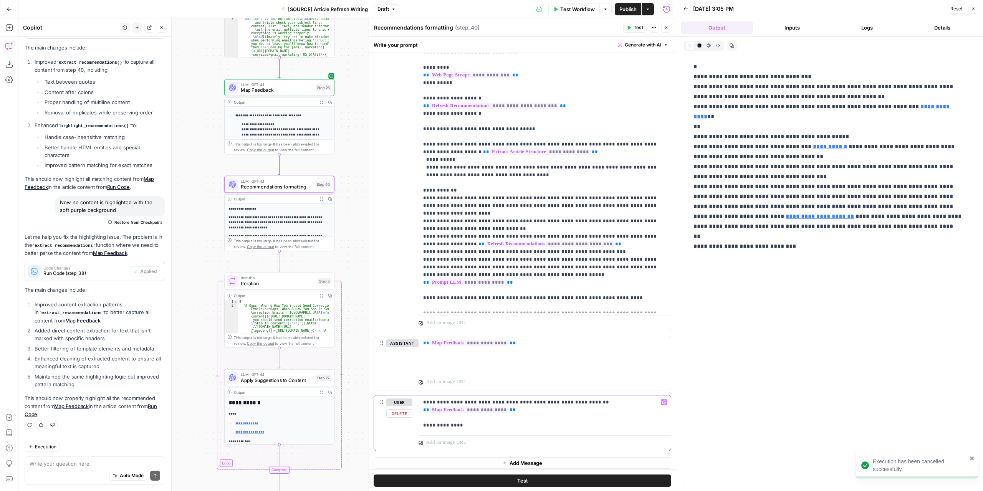
click at [494, 416] on p "**********" at bounding box center [542, 413] width 238 height 31
click at [486, 423] on p "**********" at bounding box center [542, 413] width 238 height 31
click at [624, 30] on div "Recommendations formatting Recommendations formatting ( step_40 ) Test Actions …" at bounding box center [521, 28] width 297 height 10
click at [629, 30] on icon "button" at bounding box center [628, 27] width 5 height 5
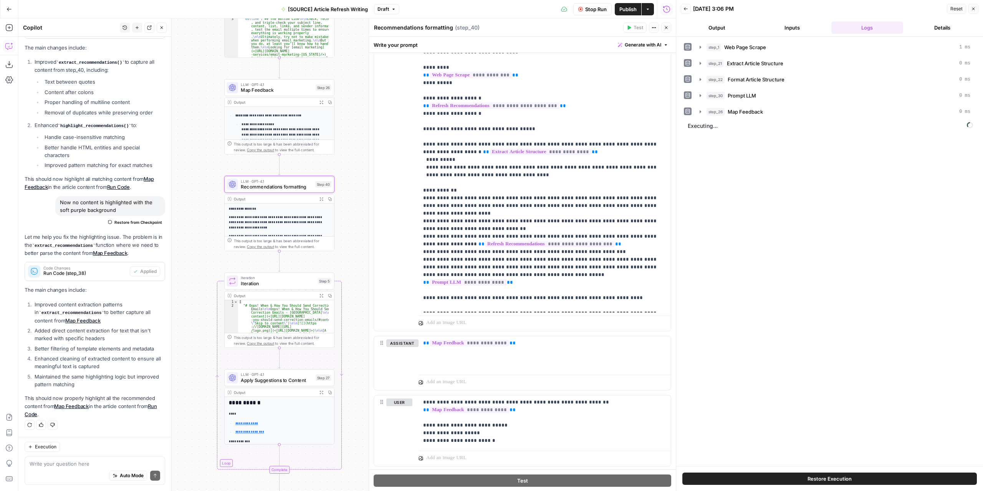
click at [701, 23] on button "Output" at bounding box center [717, 27] width 72 height 12
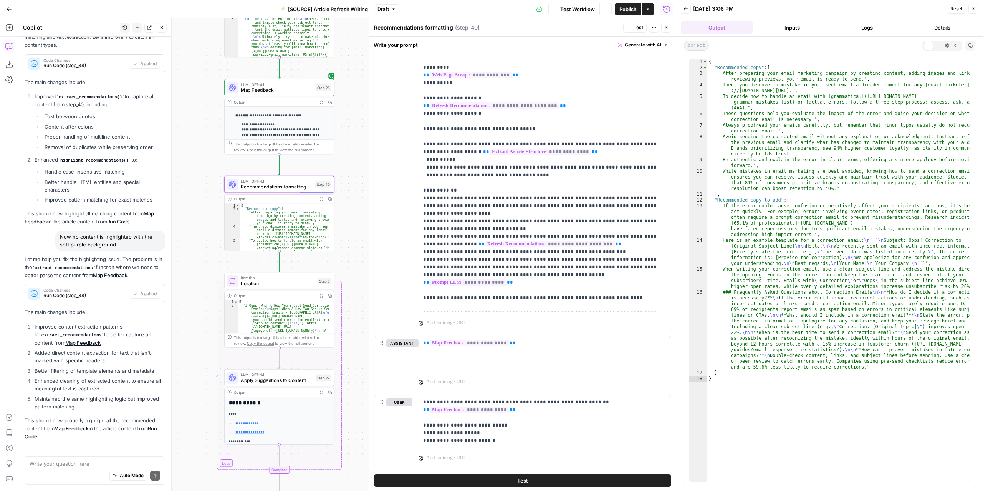
scroll to position [828, 0]
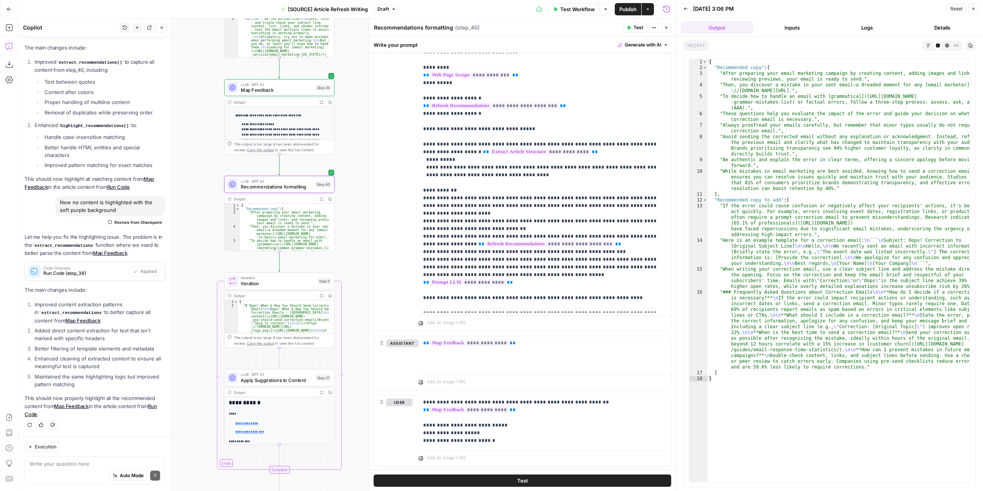
click at [666, 25] on icon "button" at bounding box center [666, 27] width 5 height 5
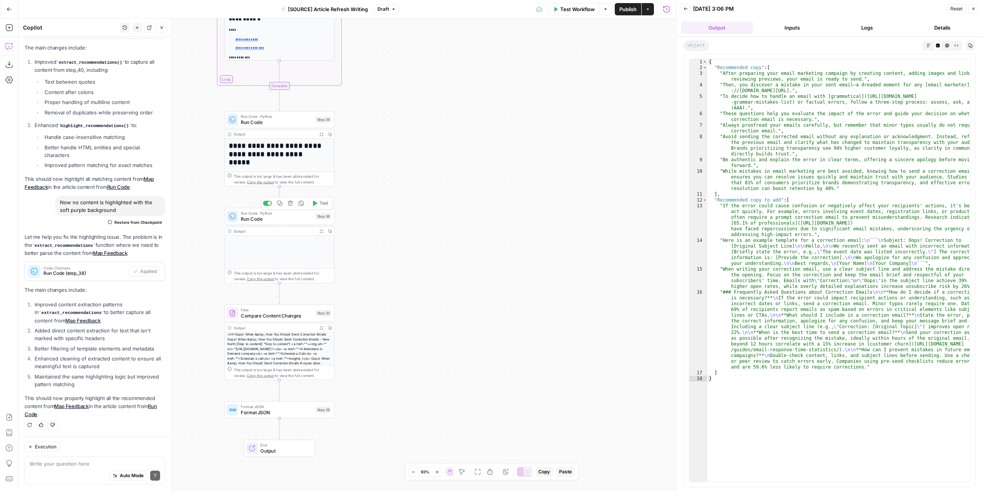
click at [319, 204] on button "Test" at bounding box center [320, 202] width 22 height 9
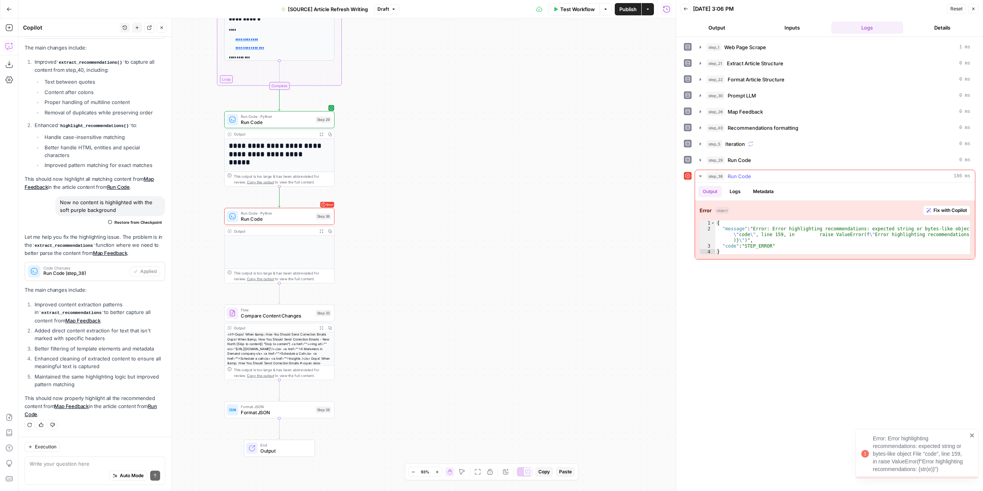
click at [931, 208] on button "Fix with Copilot" at bounding box center [946, 210] width 47 height 10
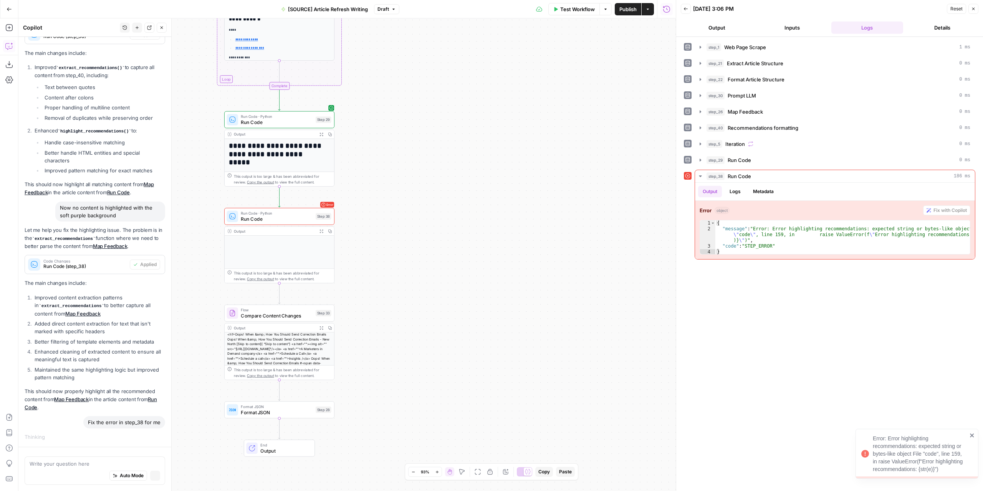
scroll to position [786, 0]
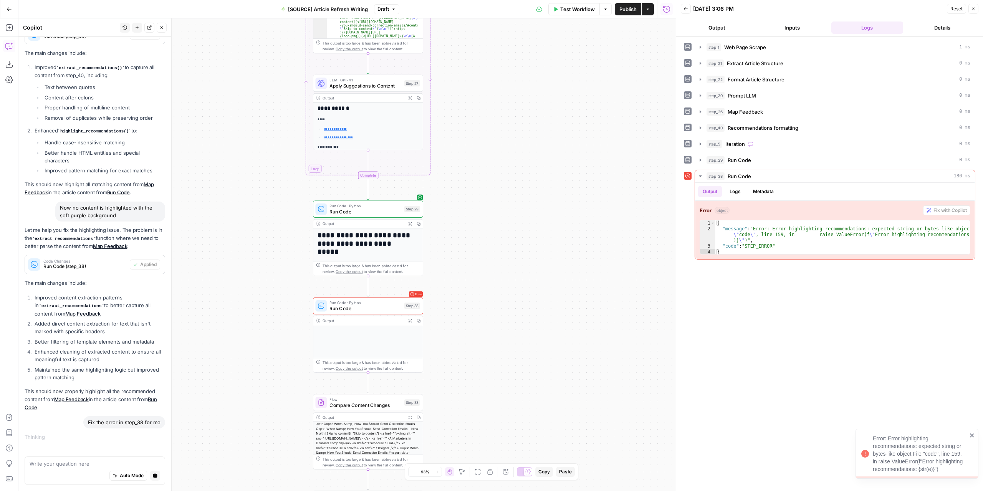
drag, startPoint x: 403, startPoint y: 216, endPoint x: 493, endPoint y: 307, distance: 127.6
click at [493, 307] on div "**********" at bounding box center [346, 254] width 657 height 473
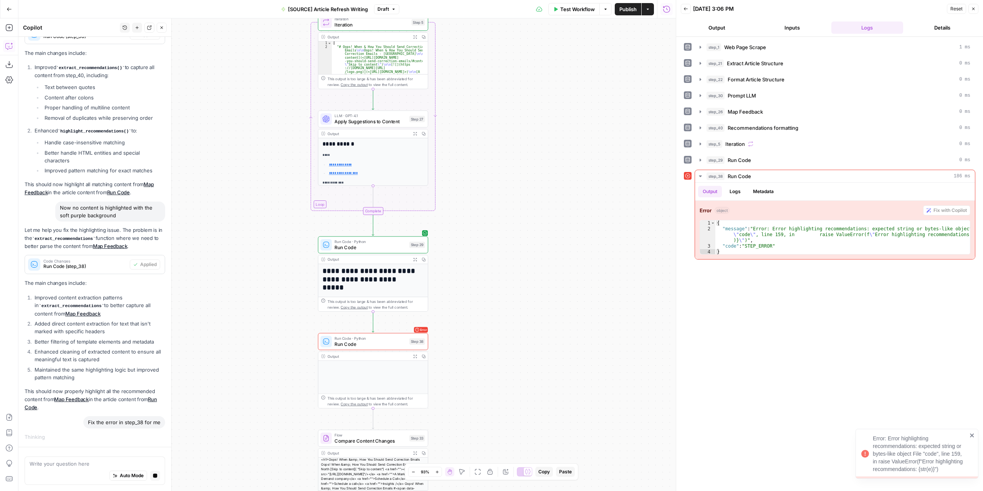
drag, startPoint x: 483, startPoint y: 254, endPoint x: 484, endPoint y: 269, distance: 15.4
click at [484, 269] on div "**********" at bounding box center [346, 254] width 657 height 473
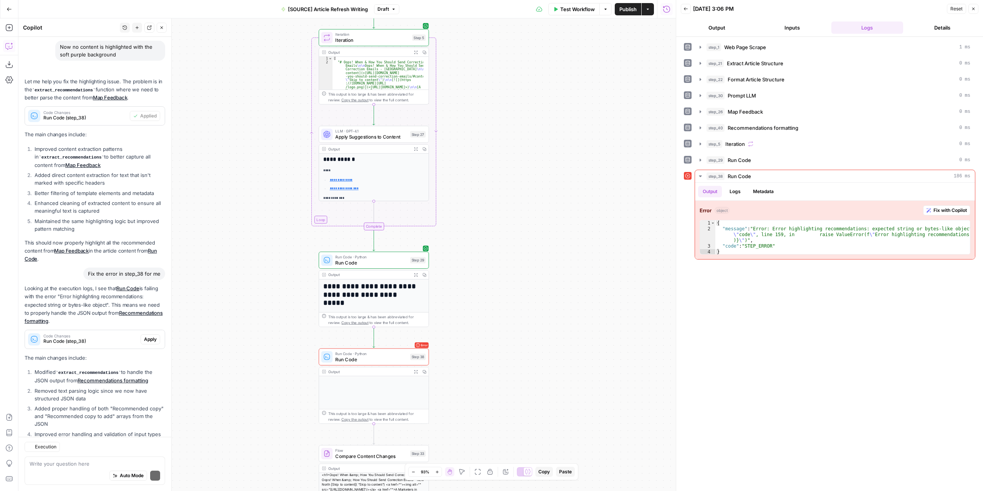
scroll to position [1051, 0]
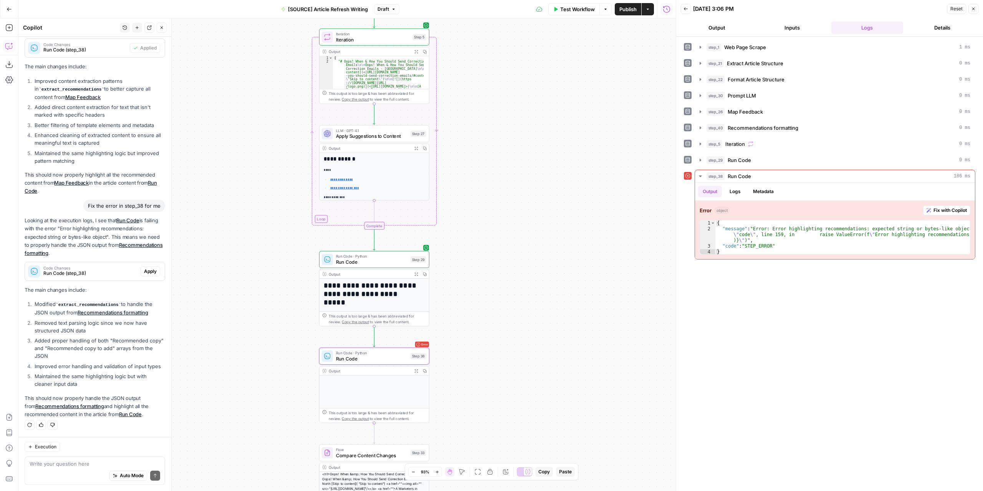
click at [144, 275] on span "Apply" at bounding box center [150, 271] width 13 height 7
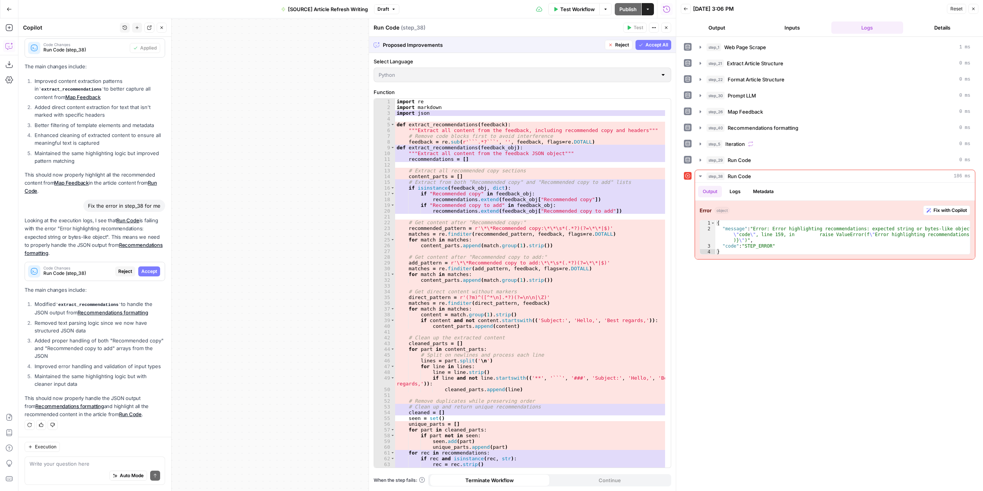
click at [147, 272] on span "Accept" at bounding box center [149, 271] width 16 height 7
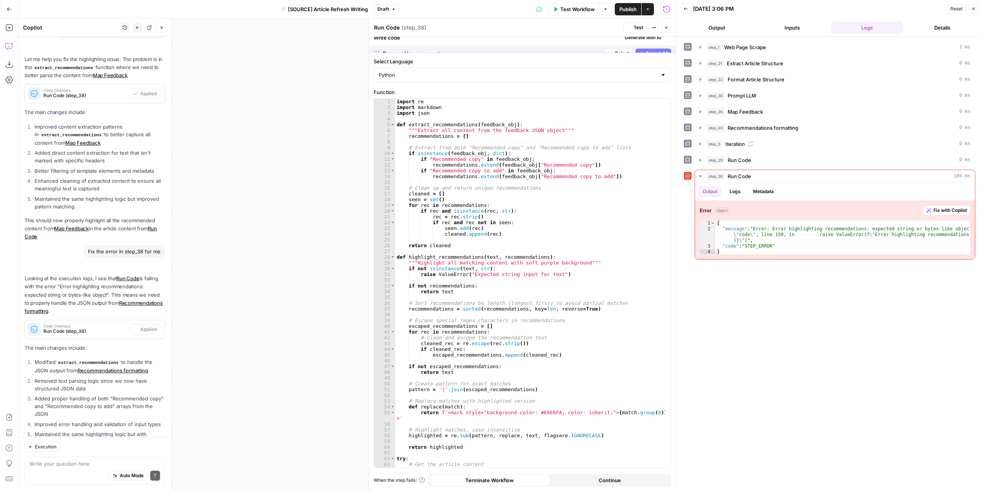
scroll to position [1063, 0]
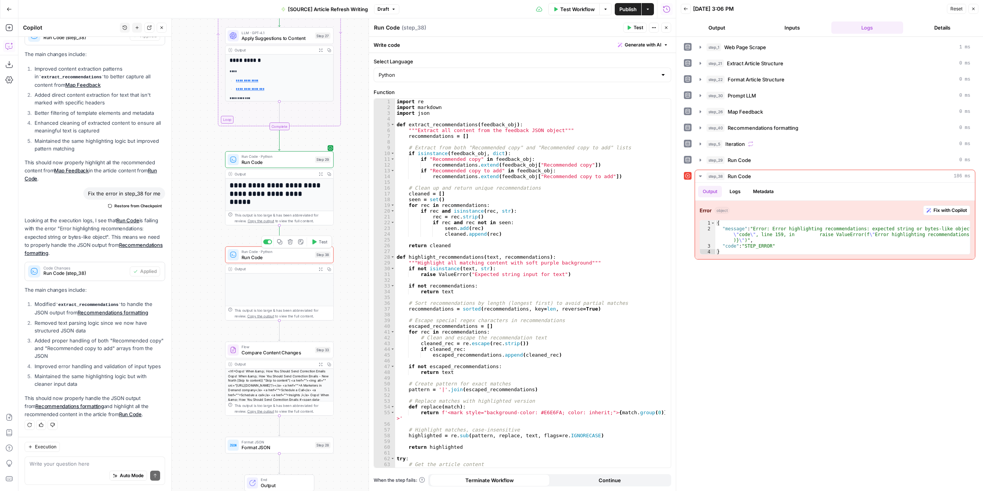
click at [324, 244] on span "Test" at bounding box center [323, 242] width 8 height 6
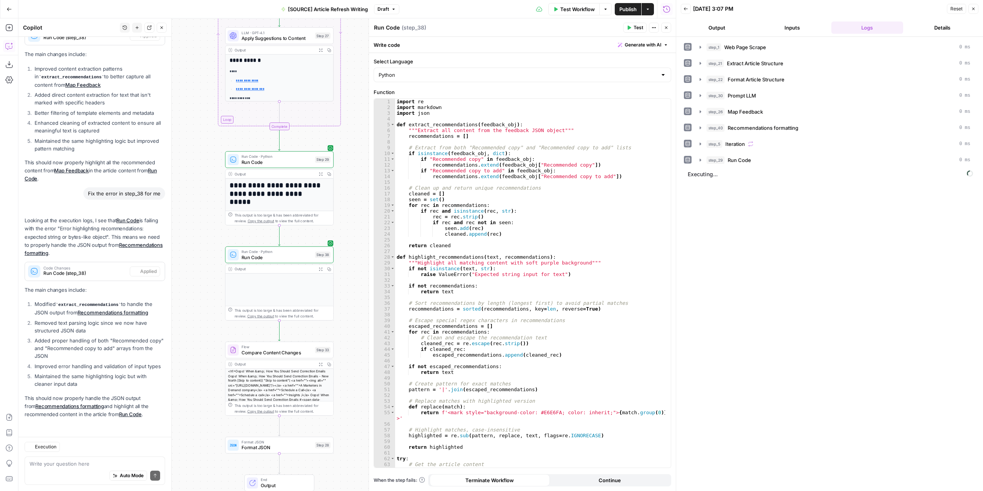
click at [712, 19] on header "Back 08/22/25 at 3:07 PM Reset Close Output Inputs Logs Details" at bounding box center [829, 18] width 307 height 37
click at [712, 24] on button "Output" at bounding box center [717, 27] width 72 height 12
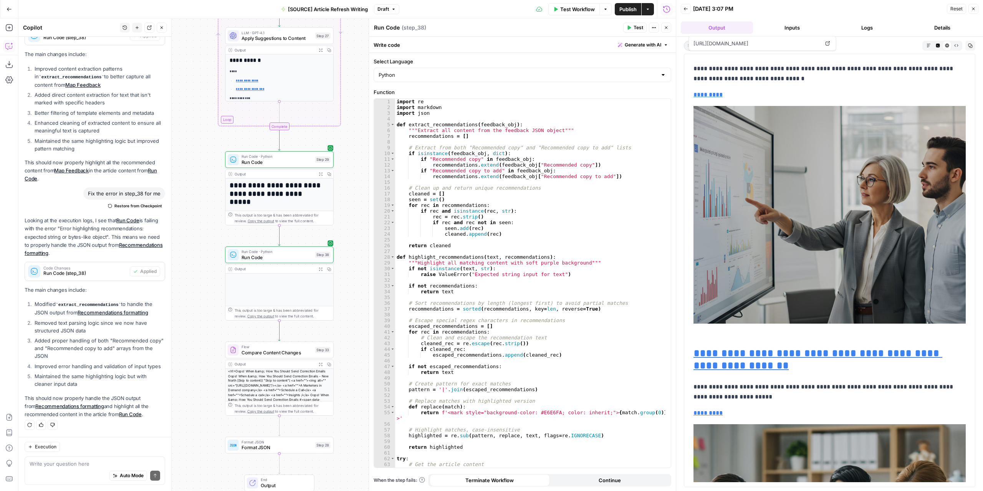
scroll to position [3378, 0]
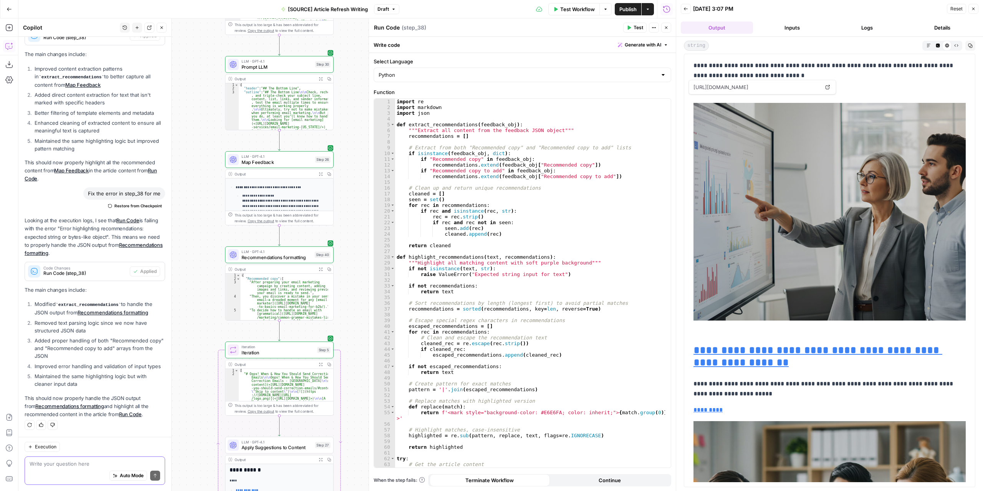
click at [75, 464] on textarea at bounding box center [95, 464] width 131 height 8
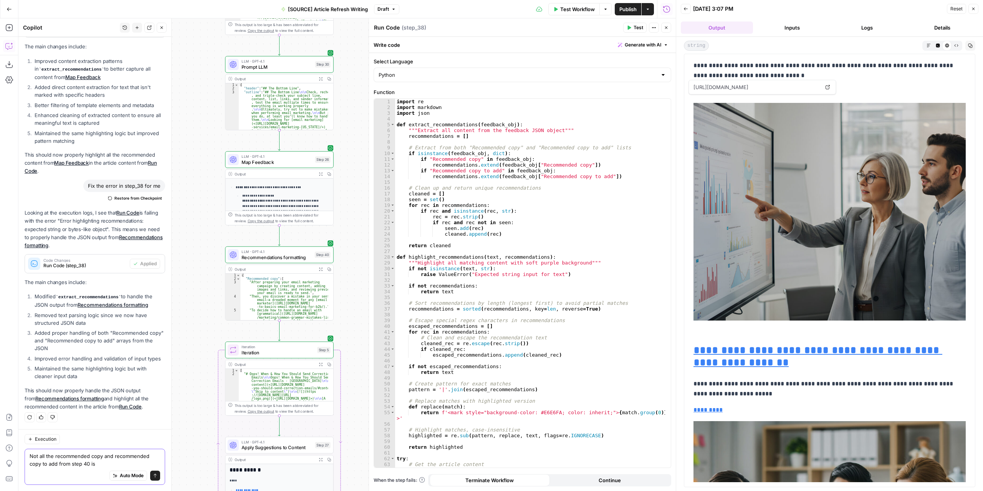
type textarea "Not all the recommended copy and recommended copy to add from step 40 is"
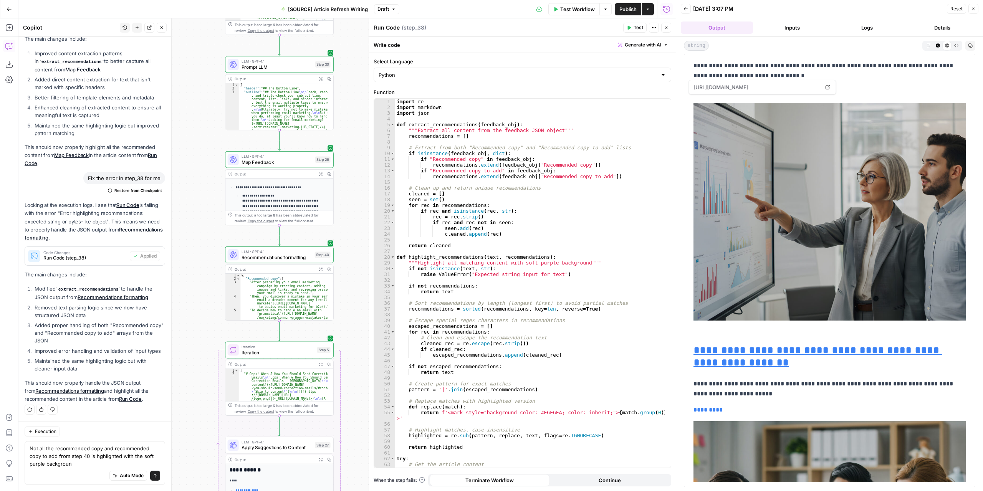
type textarea "Not all the recommended copy and recommended copy to add from step 40 is hghlig…"
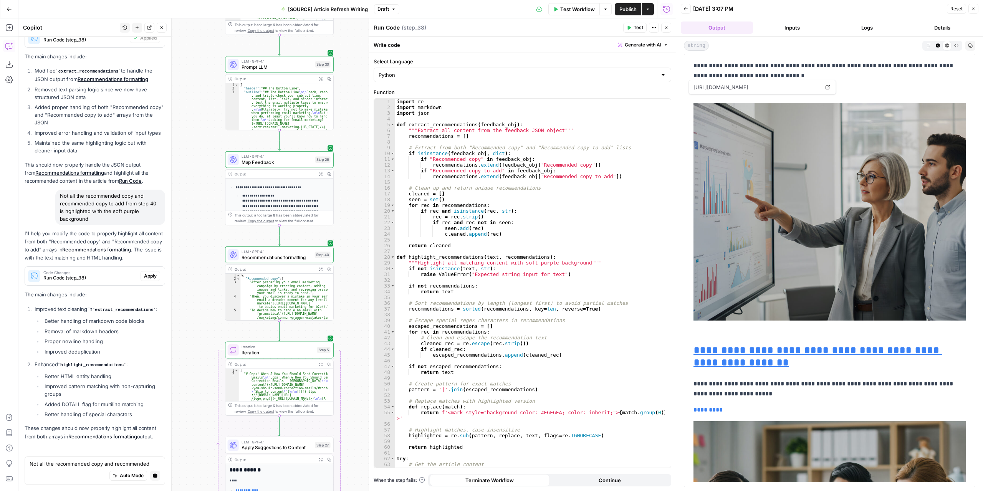
scroll to position [1326, 0]
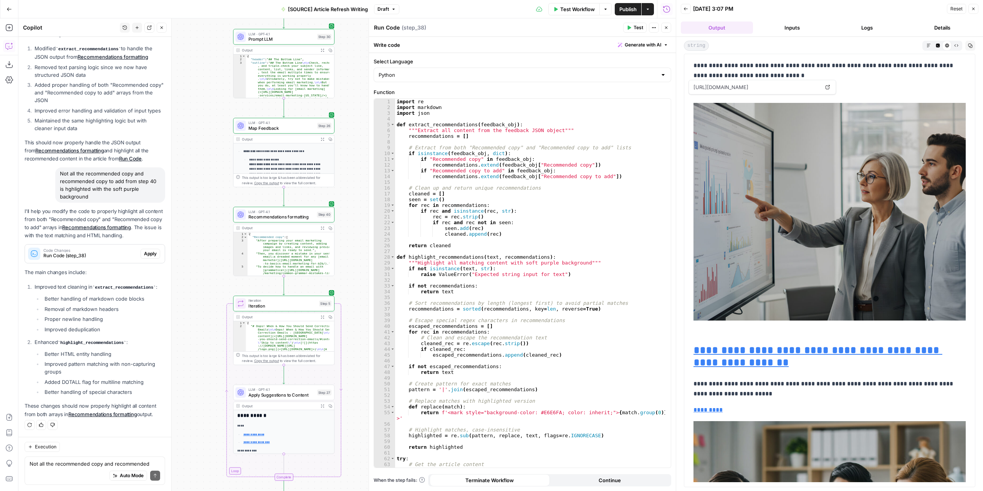
click at [144, 257] on span "Apply" at bounding box center [150, 253] width 13 height 7
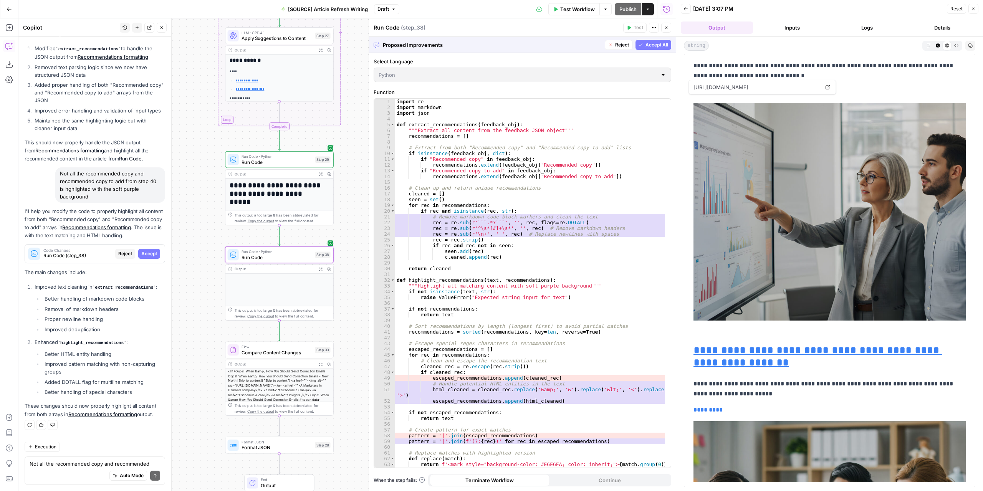
click at [144, 257] on span "Accept" at bounding box center [149, 253] width 16 height 7
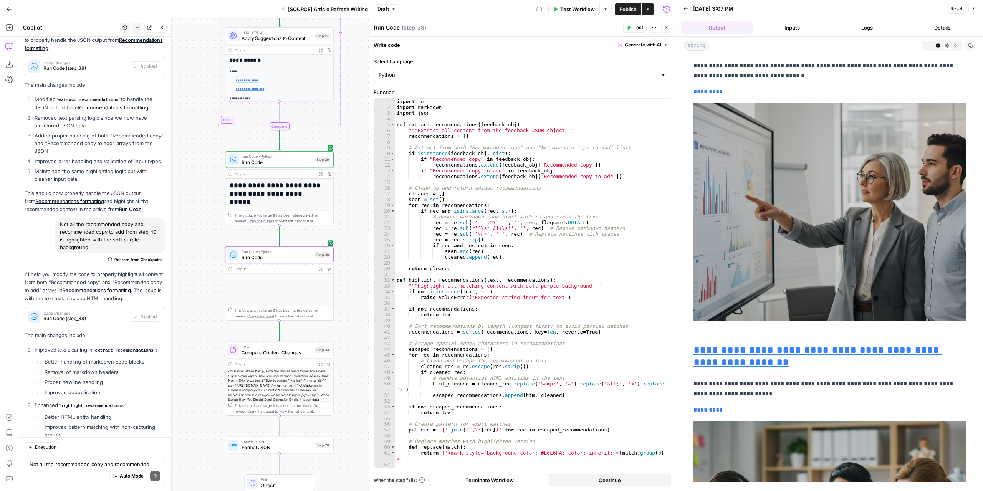
scroll to position [0, 0]
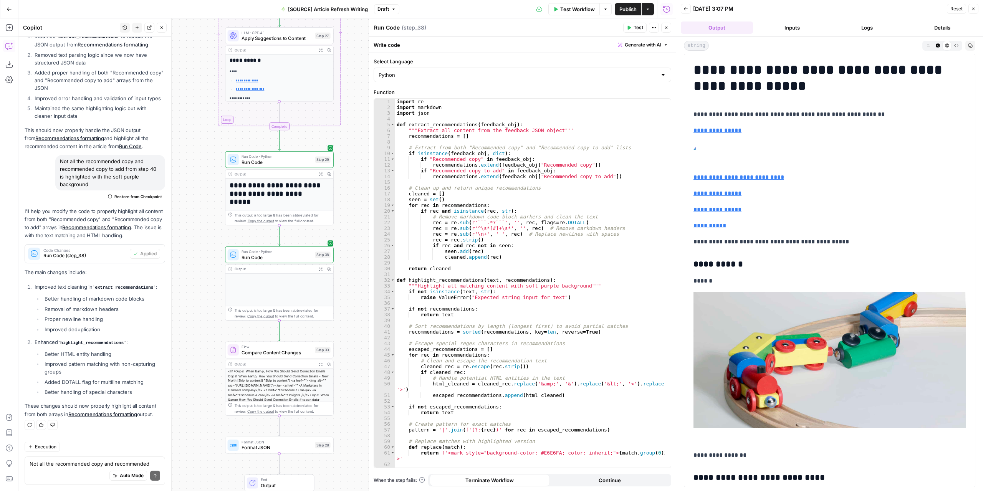
click at [321, 240] on span "Test" at bounding box center [323, 242] width 8 height 6
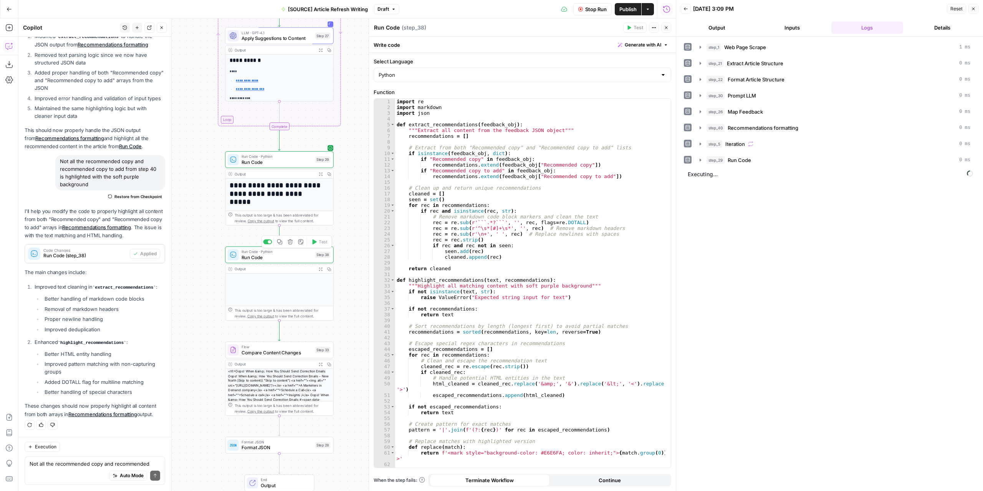
click at [721, 31] on button "Output" at bounding box center [717, 27] width 72 height 12
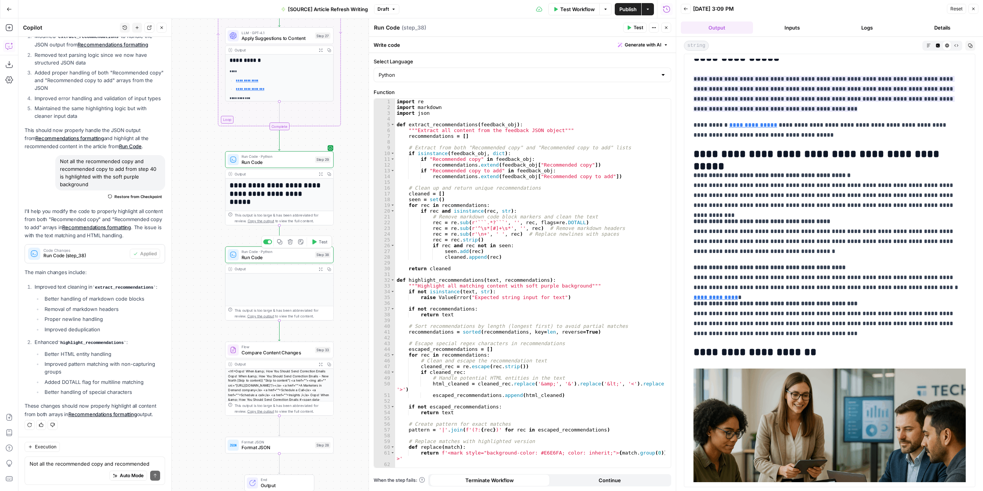
scroll to position [2802, 0]
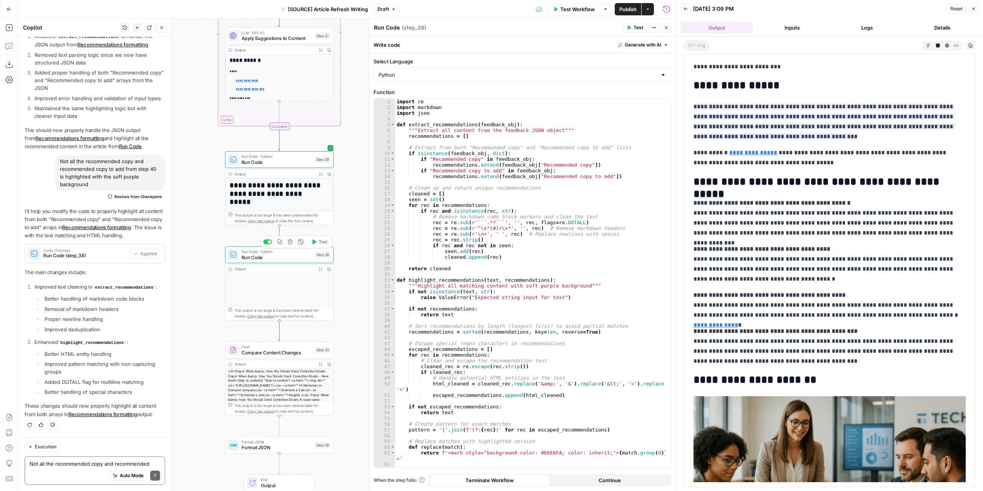
click at [81, 464] on textarea "Not all the recommended copy and recommended copy to add from step 40 is hghlig…" at bounding box center [95, 464] width 131 height 8
type textarea "still not doing it"
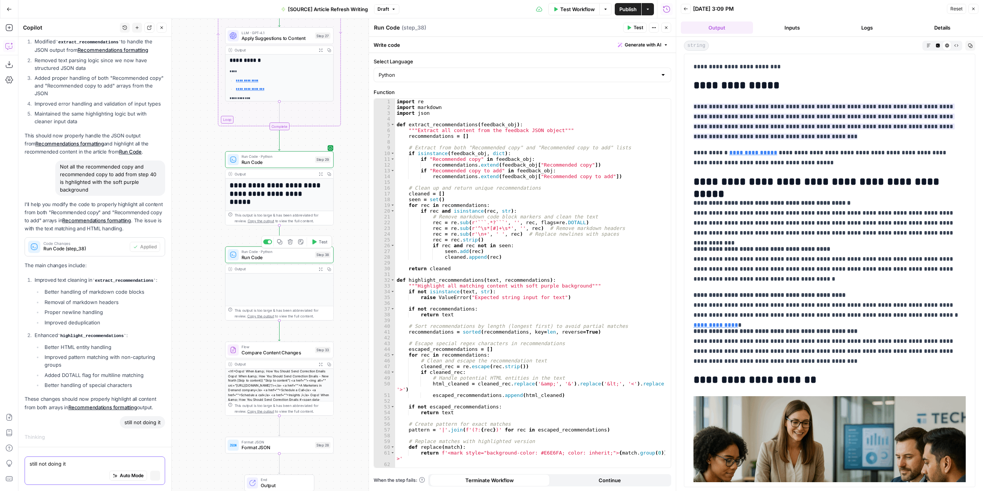
scroll to position [1272, 0]
click at [668, 30] on button "Close" at bounding box center [666, 28] width 10 height 10
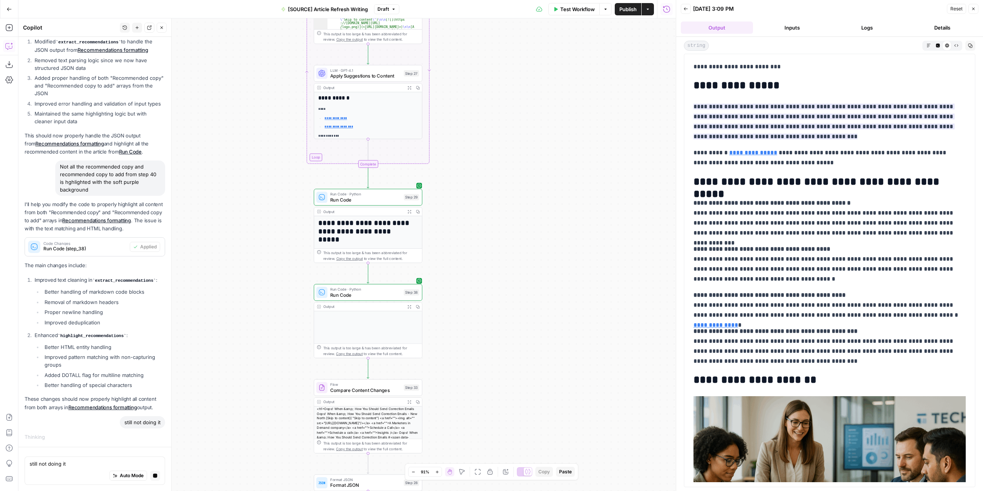
drag, startPoint x: 451, startPoint y: 195, endPoint x: 540, endPoint y: 232, distance: 96.3
click at [540, 232] on div "**********" at bounding box center [346, 254] width 657 height 473
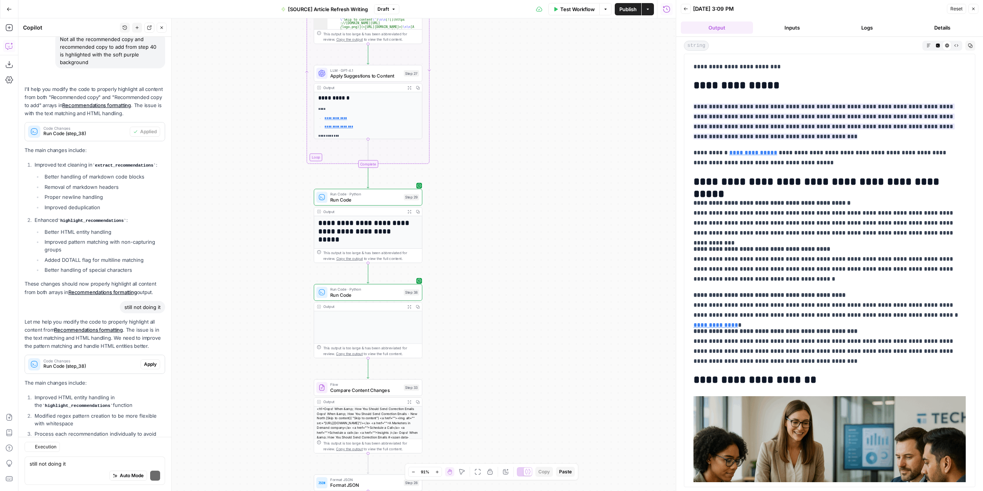
scroll to position [1545, 0]
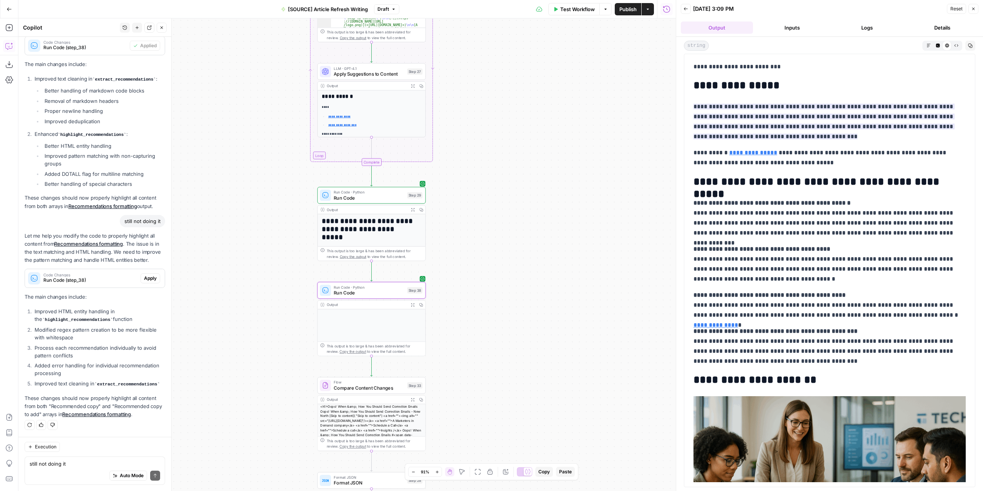
click at [144, 280] on span "Apply" at bounding box center [150, 278] width 13 height 7
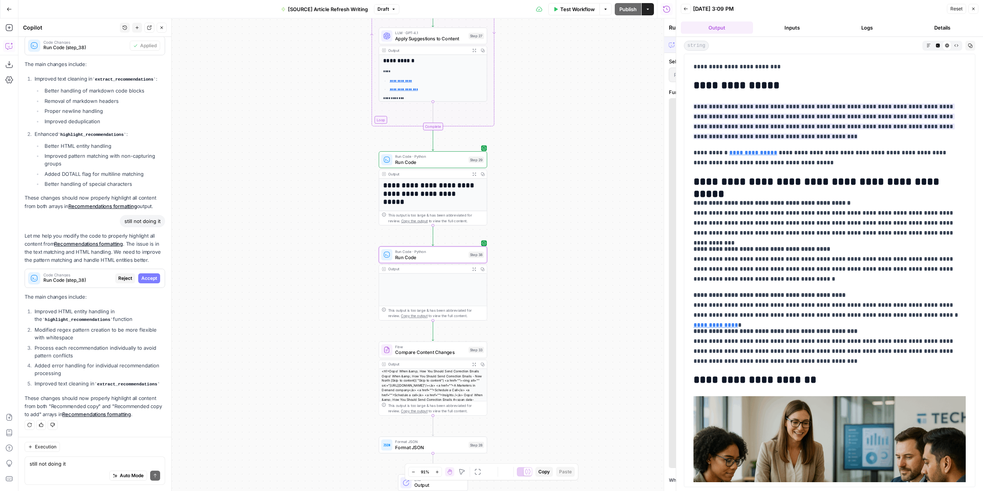
scroll to position [1472, 0]
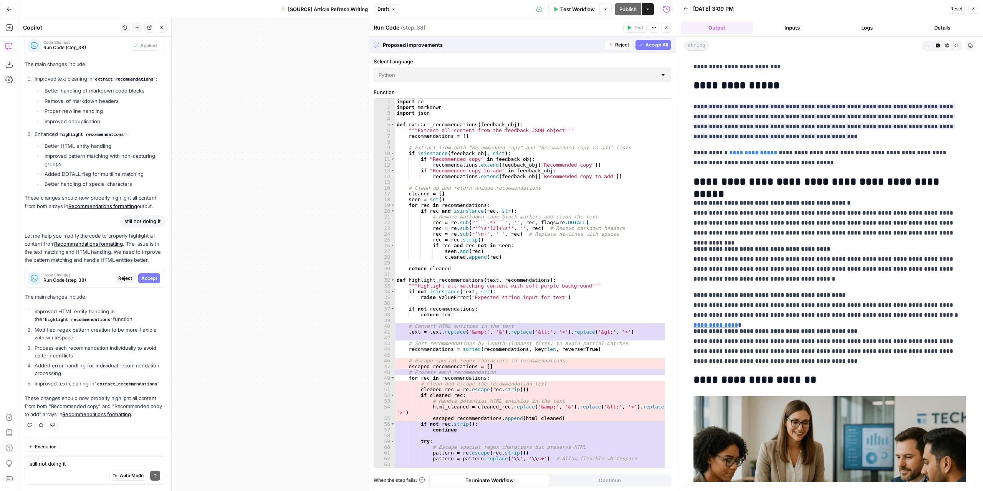
click at [144, 281] on span "Accept" at bounding box center [149, 278] width 16 height 7
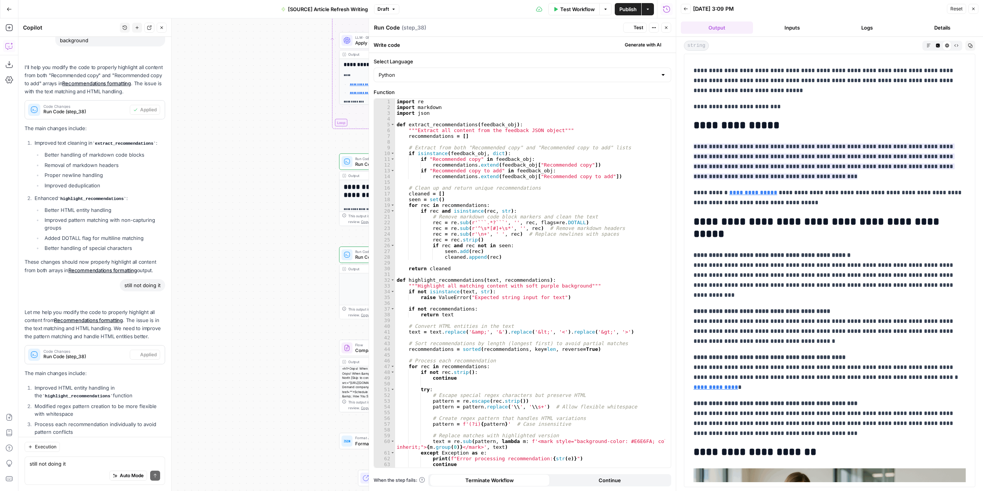
scroll to position [0, 0]
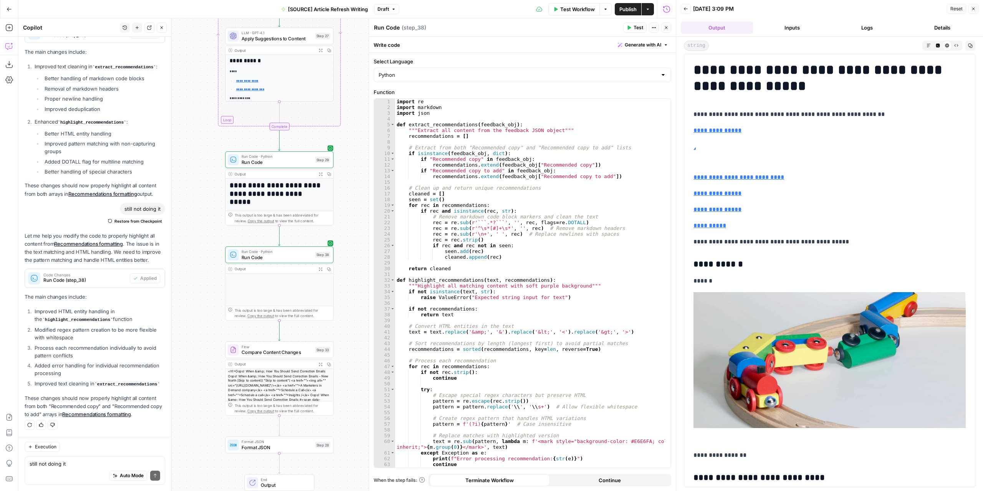
click at [634, 27] on span "Test" at bounding box center [638, 27] width 10 height 7
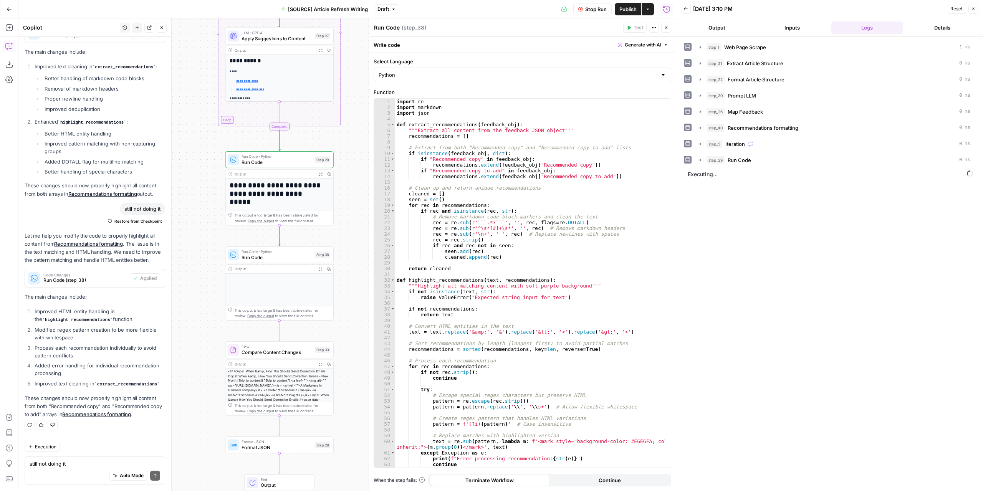
click at [704, 27] on button "Output" at bounding box center [717, 27] width 72 height 12
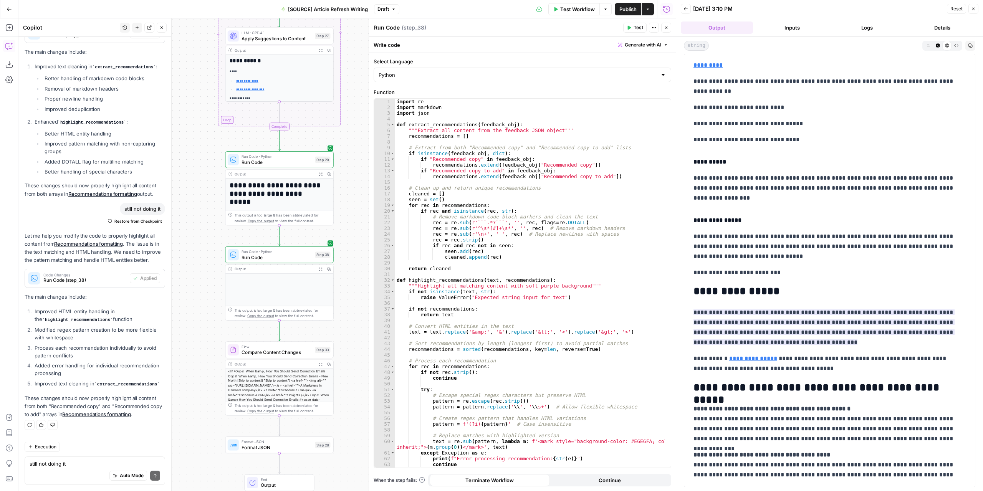
scroll to position [2533, 0]
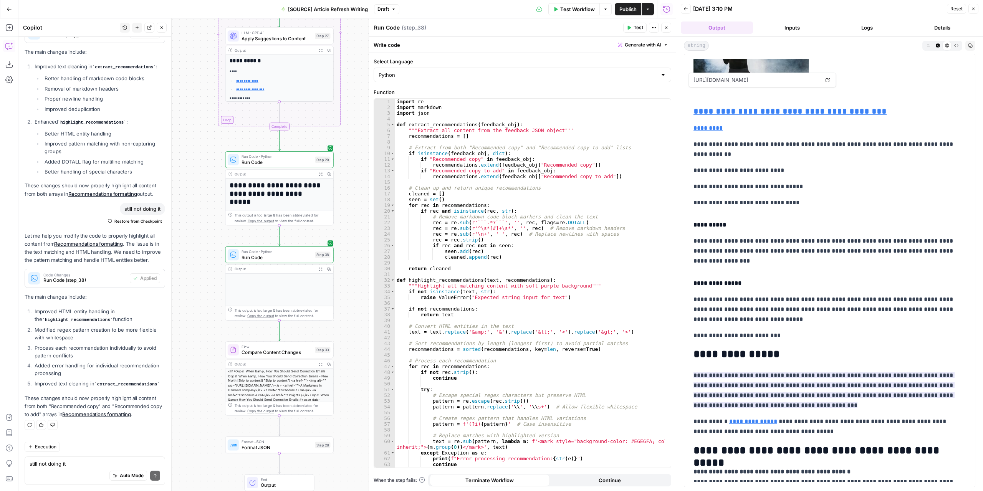
click at [927, 44] on icon "button" at bounding box center [928, 45] width 4 height 4
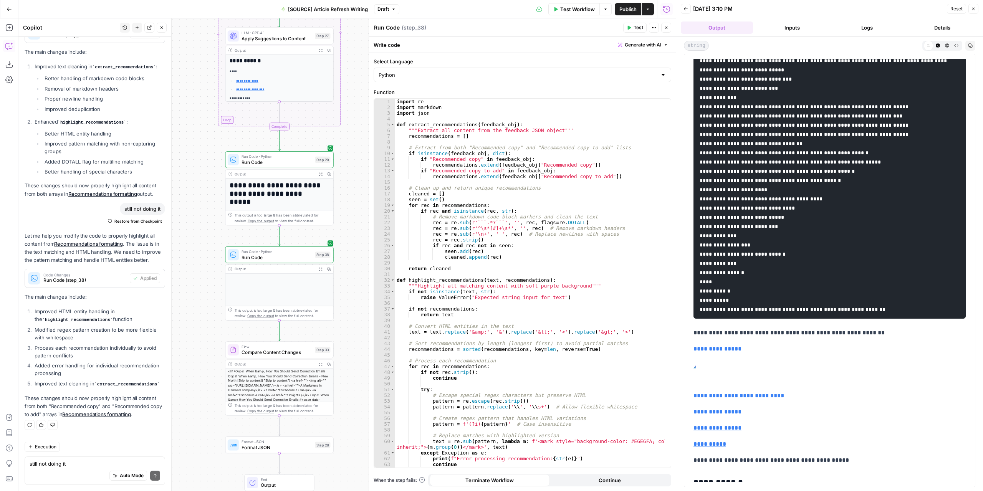
scroll to position [77, 0]
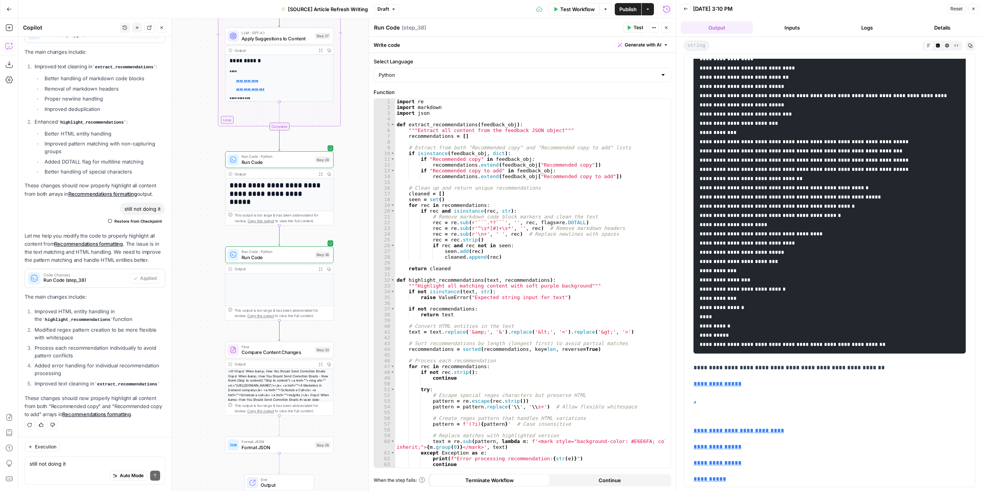
click at [47, 457] on div "still not doing it Write your question here Auto Mode Send" at bounding box center [95, 470] width 140 height 28
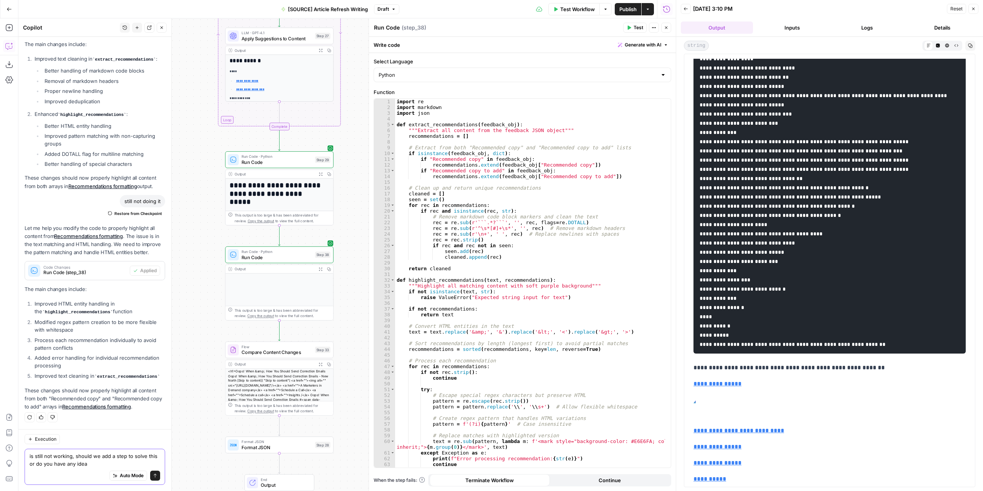
type textarea "is still not working, should we add a step to solve this or do you have any ide…"
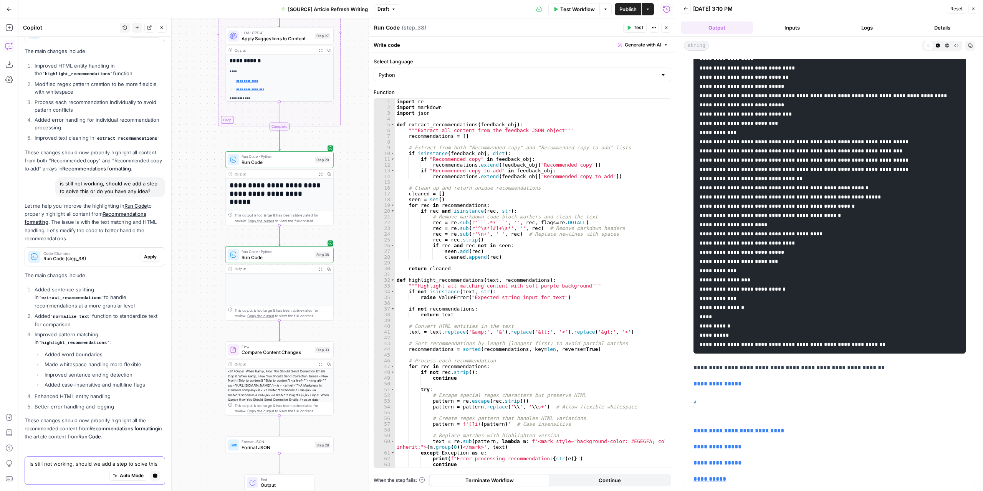
scroll to position [1832, 0]
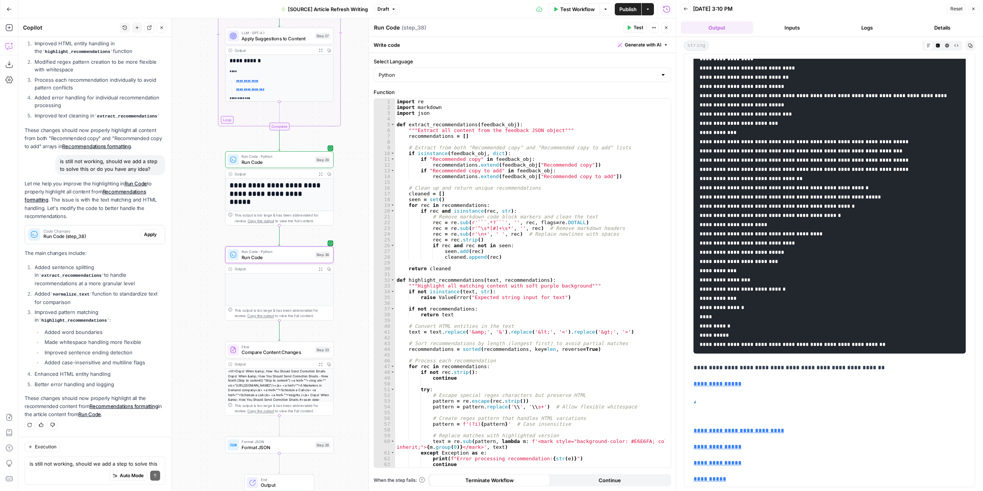
click at [145, 240] on button "Apply" at bounding box center [150, 235] width 20 height 10
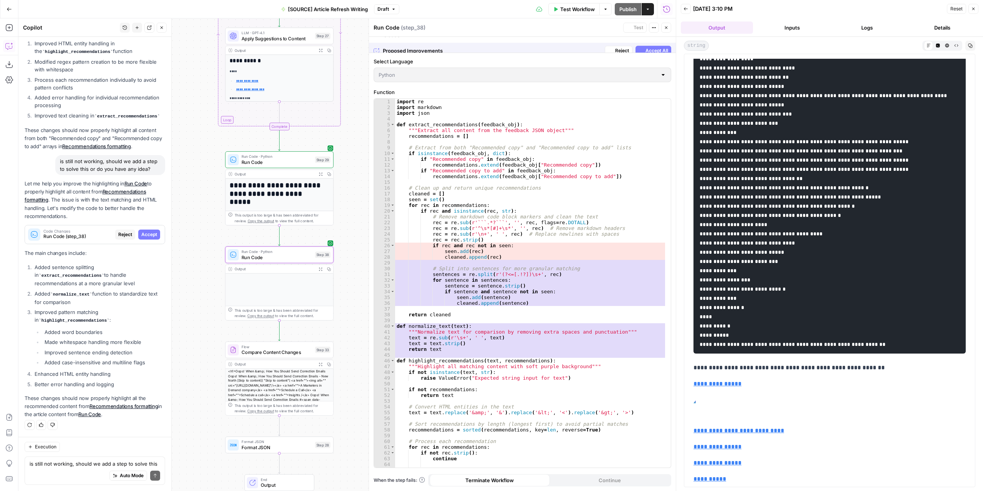
scroll to position [1746, 0]
click at [147, 237] on span "Accept" at bounding box center [149, 234] width 16 height 7
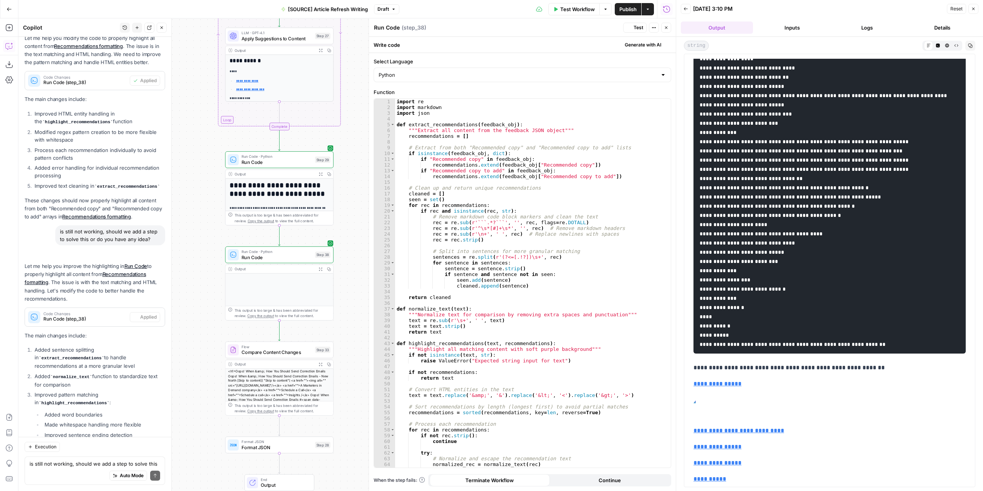
scroll to position [0, 0]
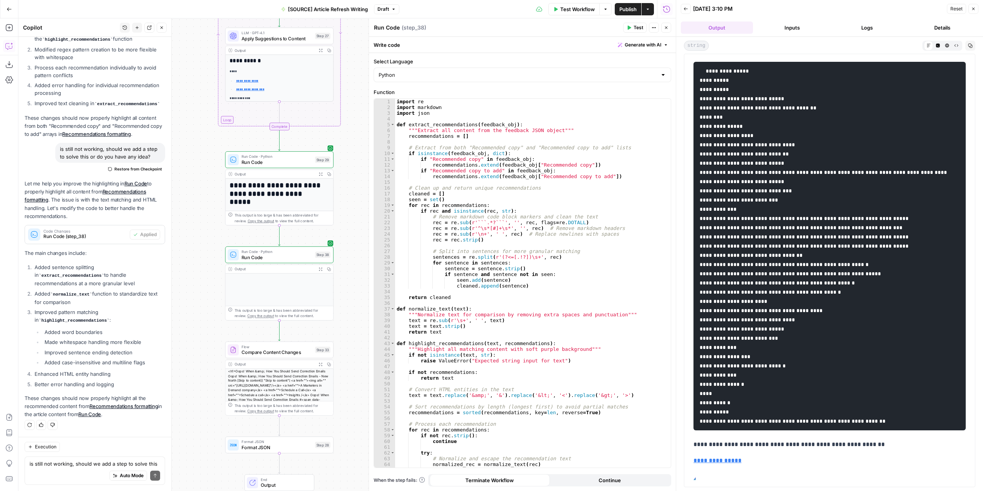
drag, startPoint x: 629, startPoint y: 29, endPoint x: 643, endPoint y: 52, distance: 27.3
click at [629, 29] on icon "button" at bounding box center [629, 28] width 3 height 4
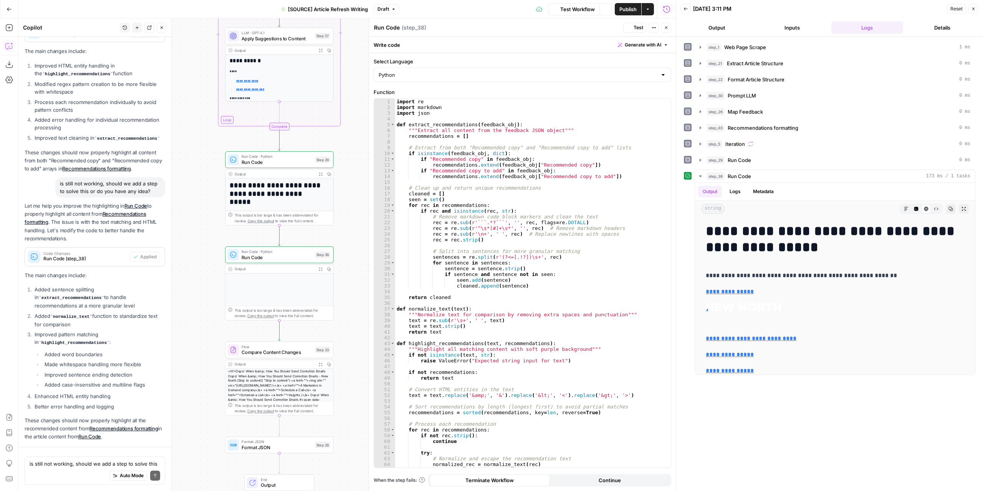
click at [727, 30] on button "Output" at bounding box center [717, 27] width 72 height 12
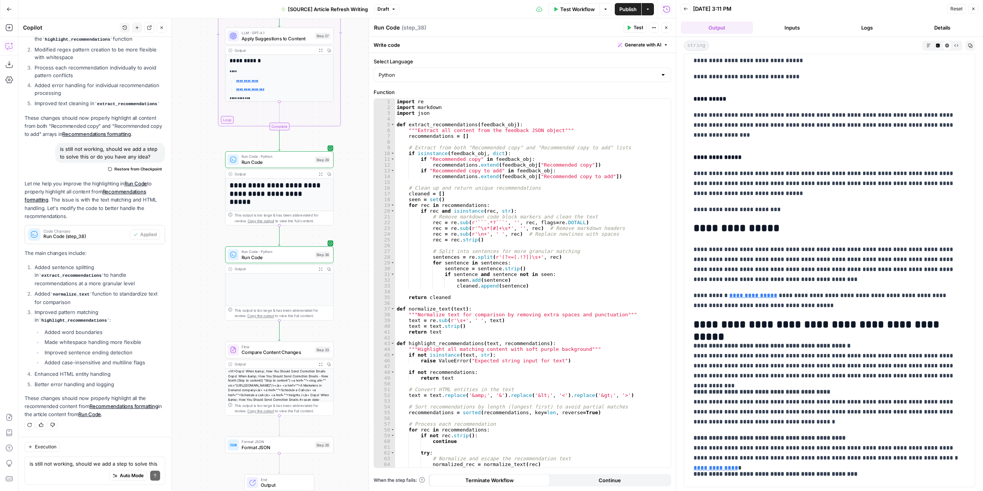
scroll to position [2764, 0]
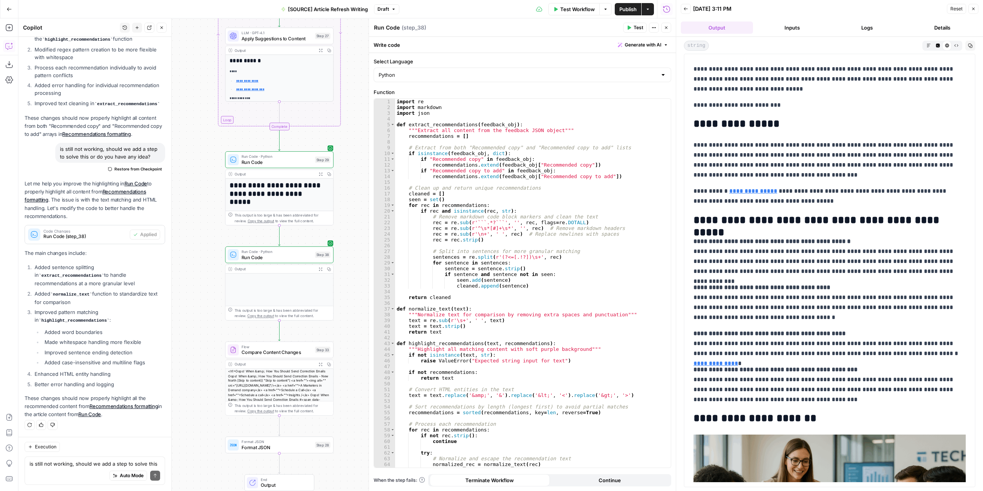
click at [59, 468] on div "Auto Mode Send" at bounding box center [95, 476] width 131 height 17
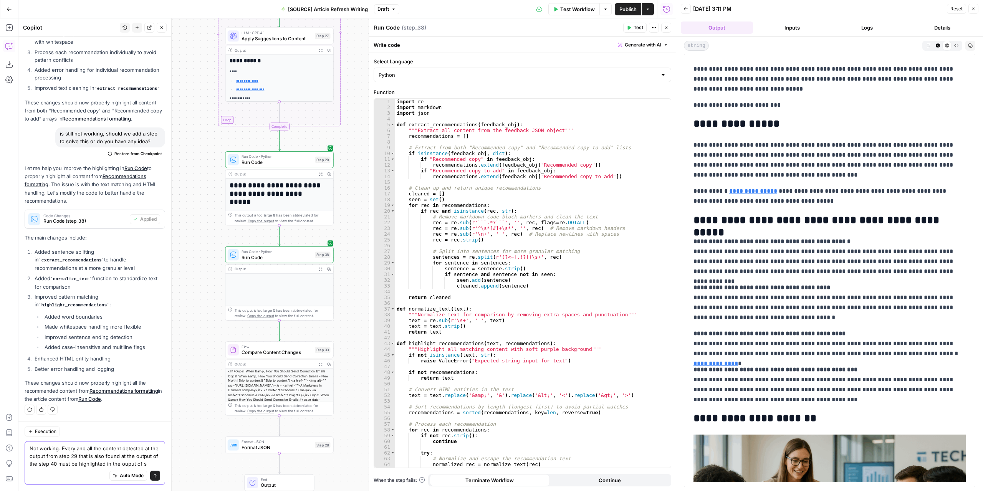
scroll to position [1867, 0]
type textarea "Not working. Every and all the content detected at the output from step 29 that…"
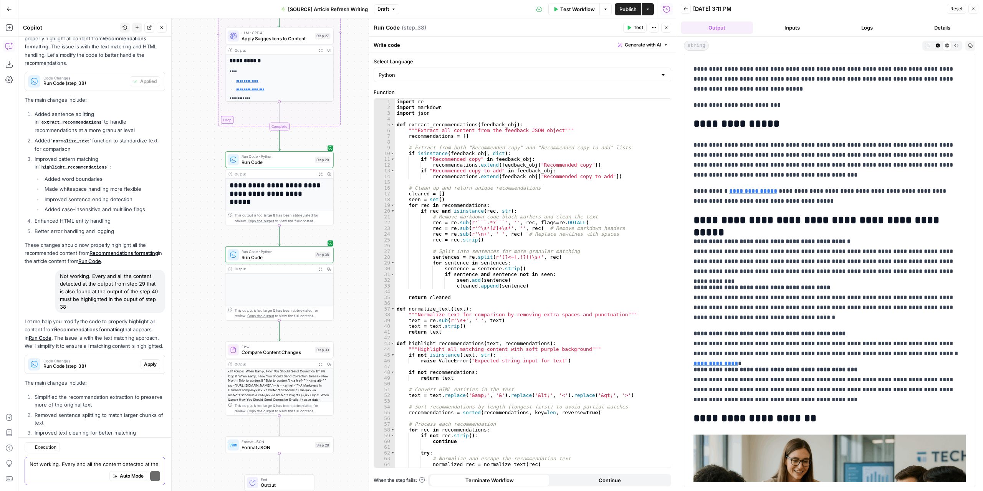
scroll to position [2102, 0]
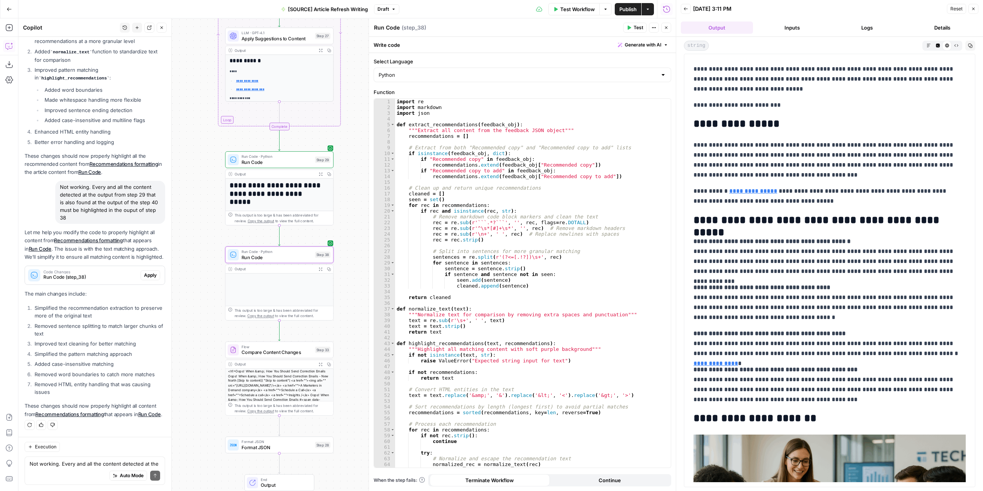
click at [147, 272] on span "Apply" at bounding box center [150, 275] width 13 height 7
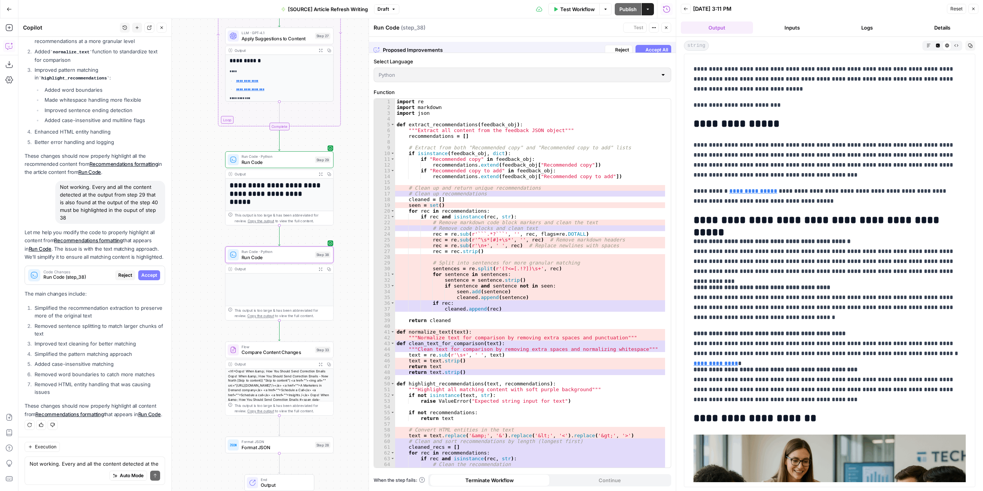
scroll to position [2004, 0]
click at [147, 272] on span "Accept" at bounding box center [149, 275] width 16 height 7
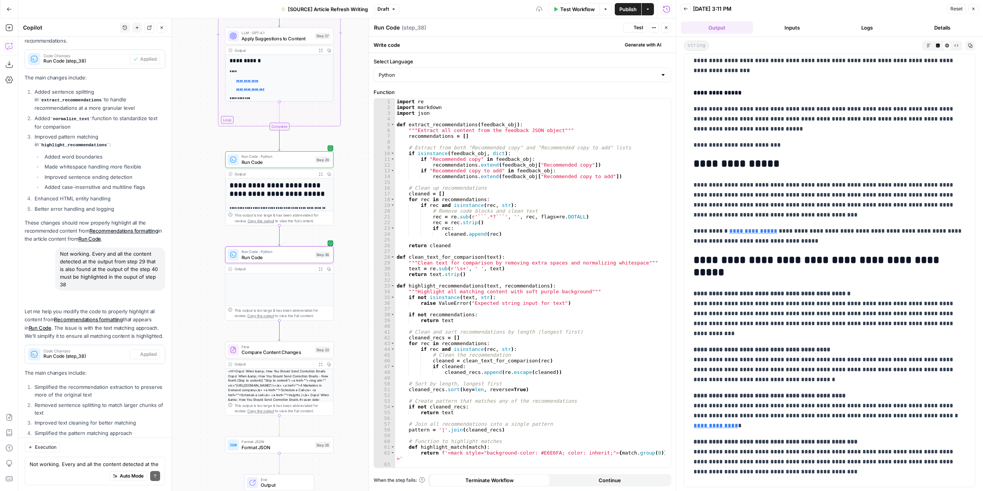
scroll to position [0, 0]
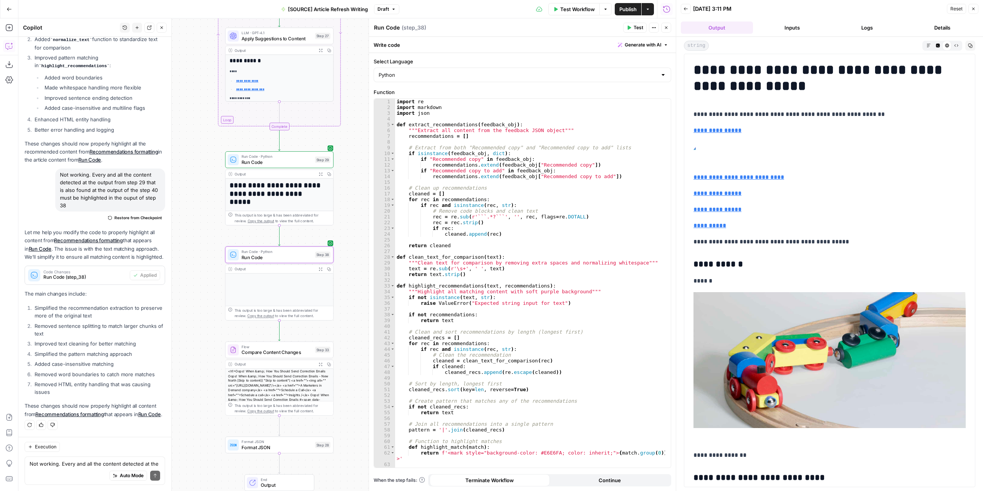
click at [639, 25] on span "Test" at bounding box center [638, 27] width 10 height 7
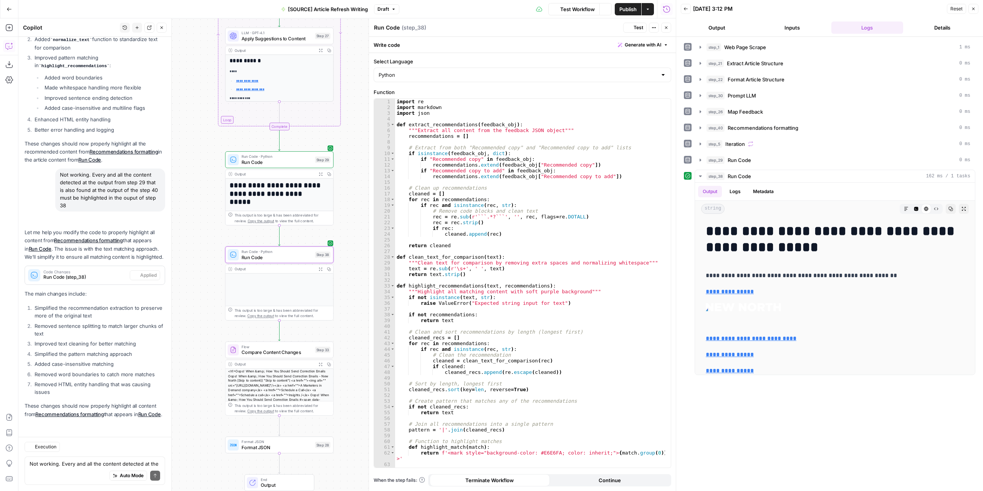
scroll to position [2114, 0]
click at [724, 26] on button "Output" at bounding box center [717, 27] width 72 height 12
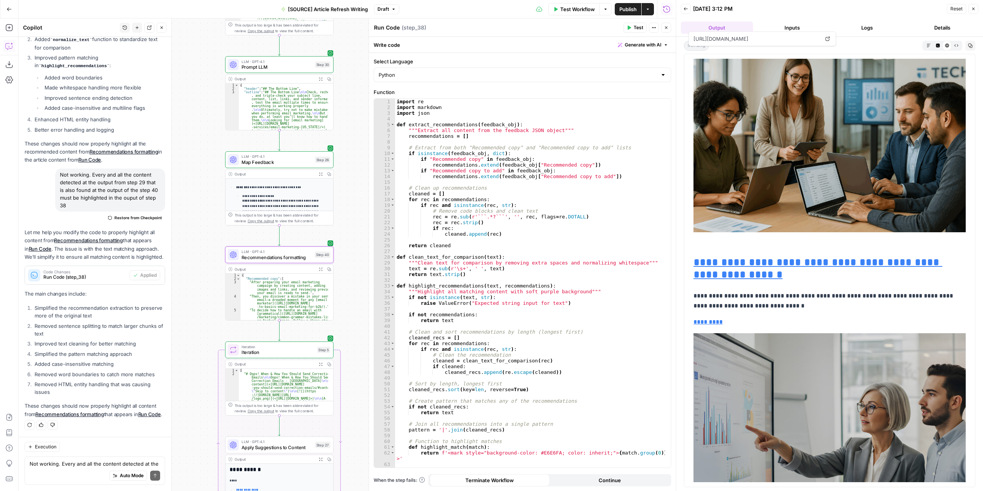
click at [93, 411] on link "Recommendations formatting" at bounding box center [69, 414] width 69 height 6
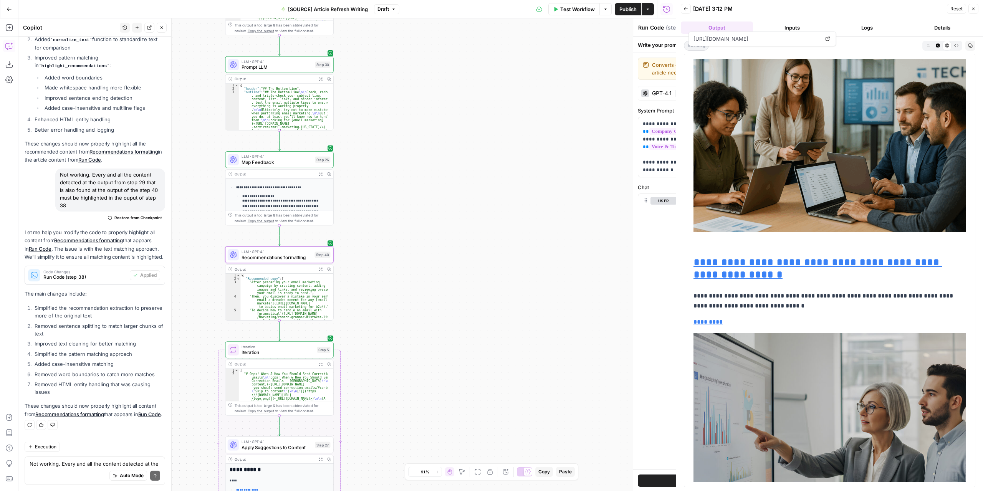
type textarea "Recommendations formatting"
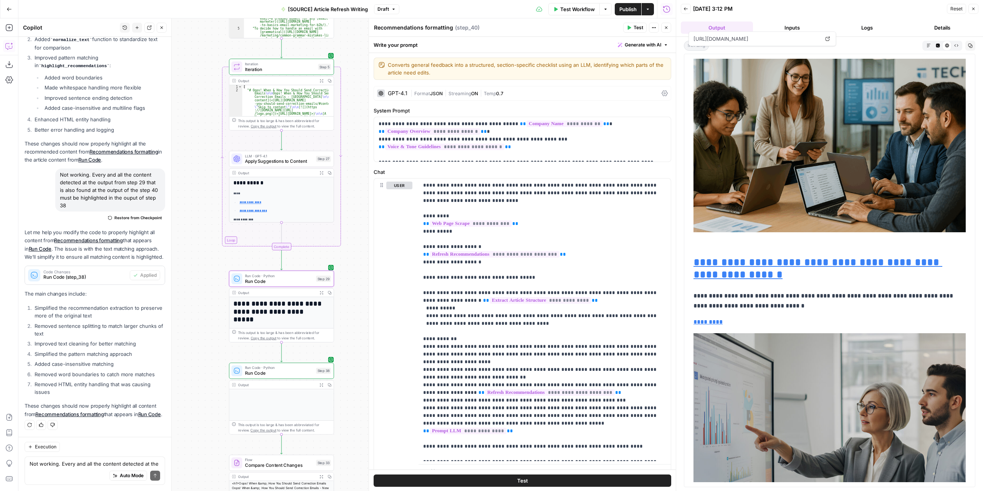
click at [145, 411] on link "Run Code" at bounding box center [149, 414] width 23 height 6
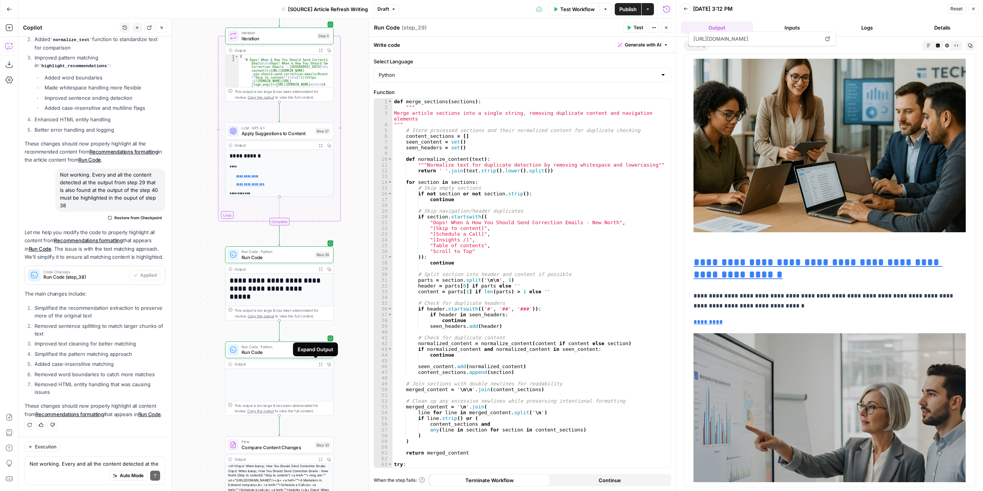
click at [318, 364] on button "Expand Output" at bounding box center [320, 364] width 8 height 8
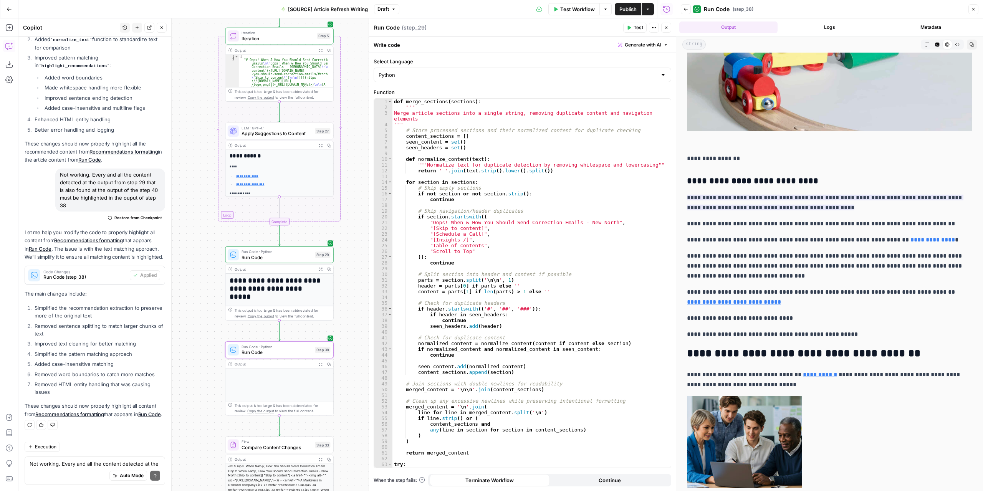
scroll to position [269, 0]
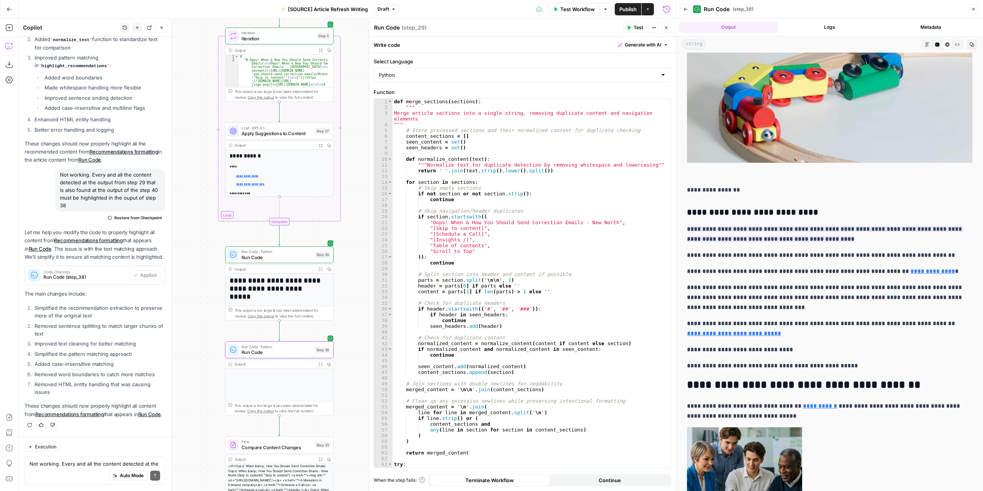
click at [922, 40] on button "Markdown" at bounding box center [927, 45] width 10 height 10
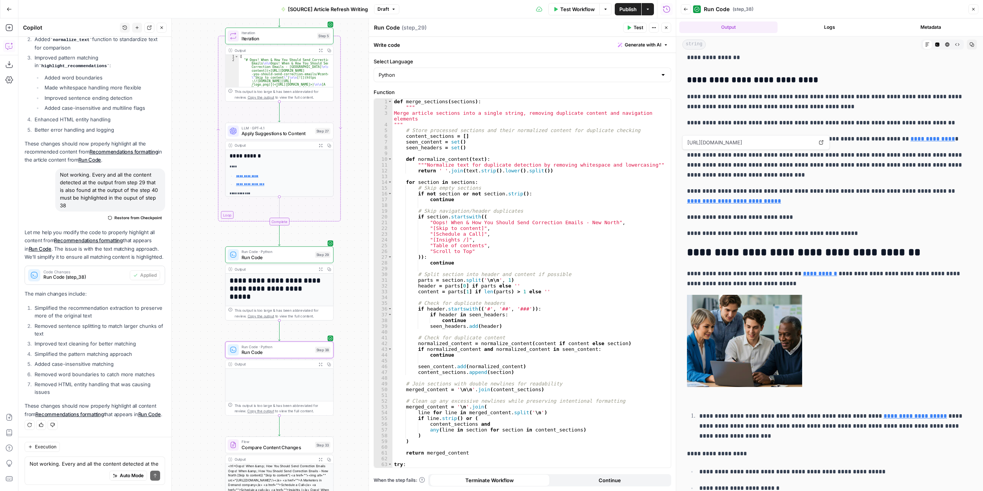
scroll to position [576, 0]
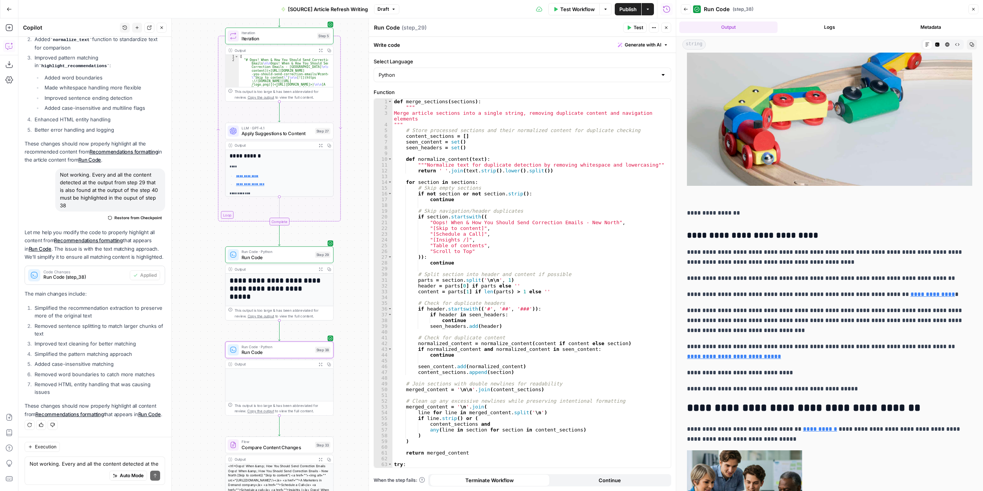
click at [945, 44] on icon "button" at bounding box center [947, 45] width 4 height 4
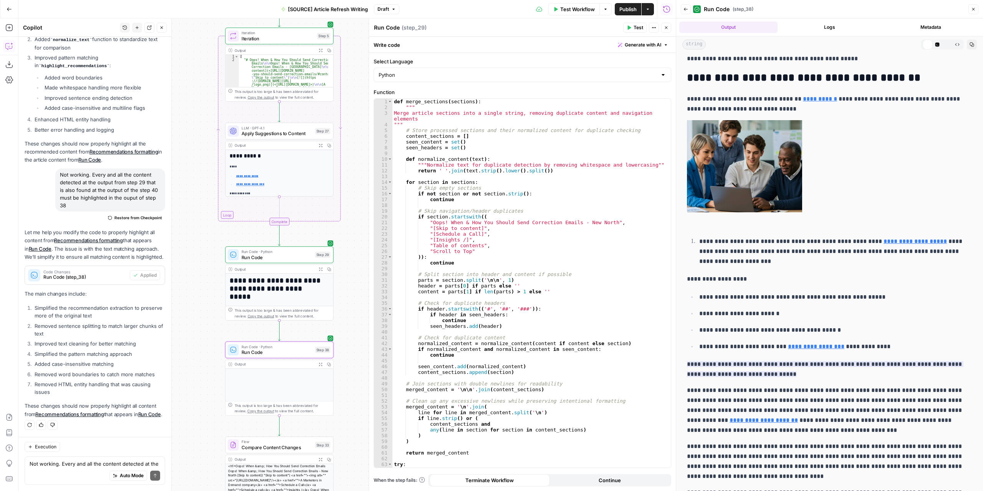
scroll to position [0, 0]
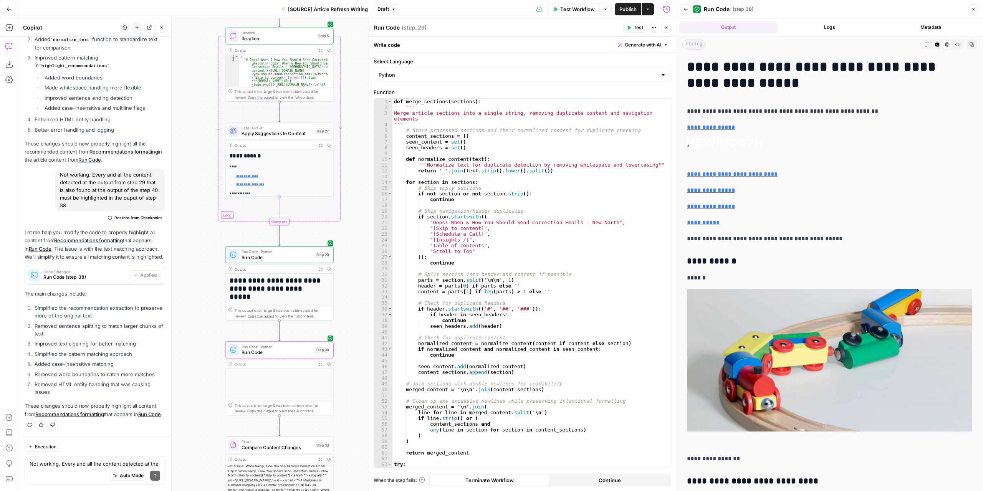
click at [925, 45] on icon "button" at bounding box center [927, 44] width 5 height 5
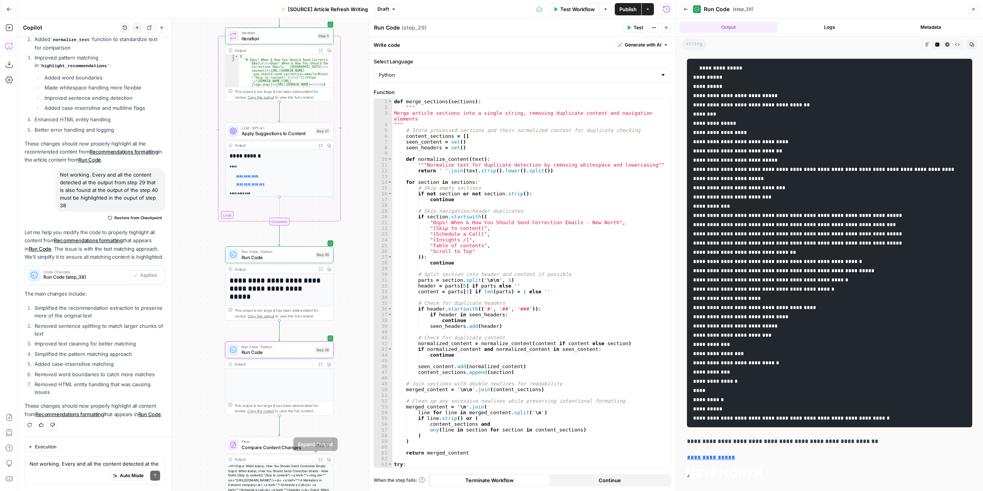
click at [316, 457] on button "Expand Output" at bounding box center [320, 459] width 8 height 8
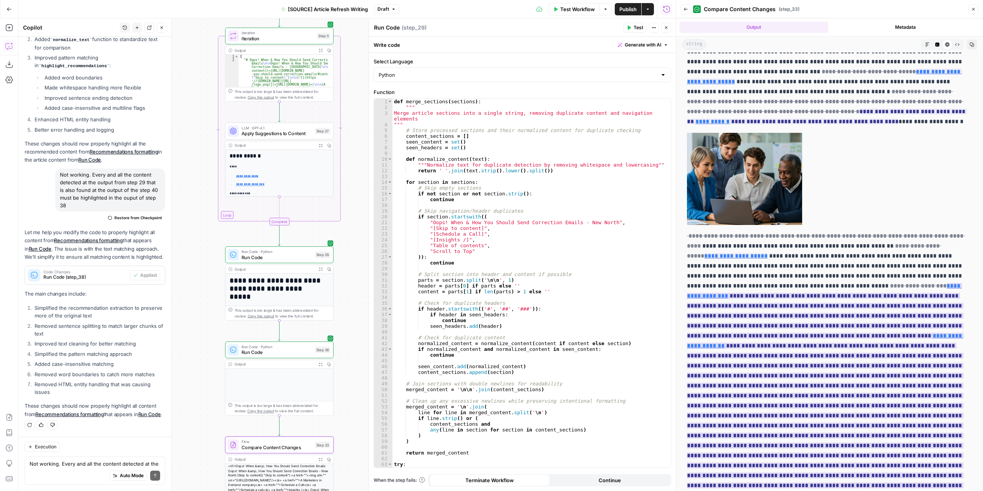
scroll to position [729, 0]
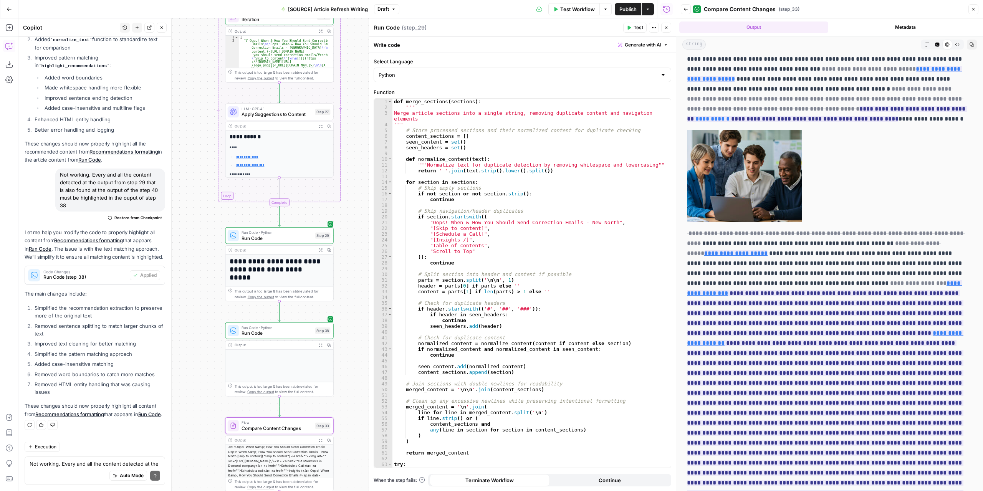
click at [289, 426] on span "Compare Content Changes" at bounding box center [276, 428] width 71 height 7
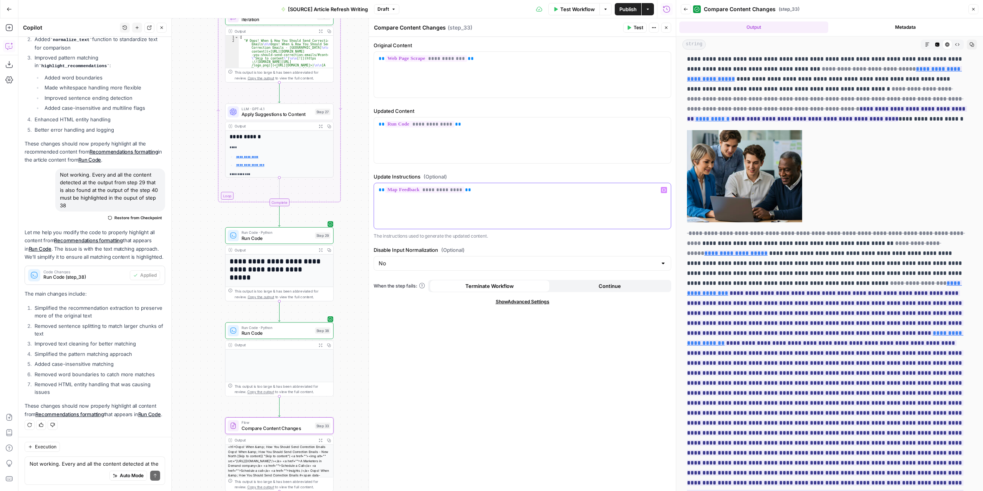
drag, startPoint x: 489, startPoint y: 194, endPoint x: 365, endPoint y: 195, distance: 124.0
click at [368, 195] on div "**********" at bounding box center [521, 254] width 307 height 473
click at [663, 191] on icon "button" at bounding box center [664, 190] width 4 height 4
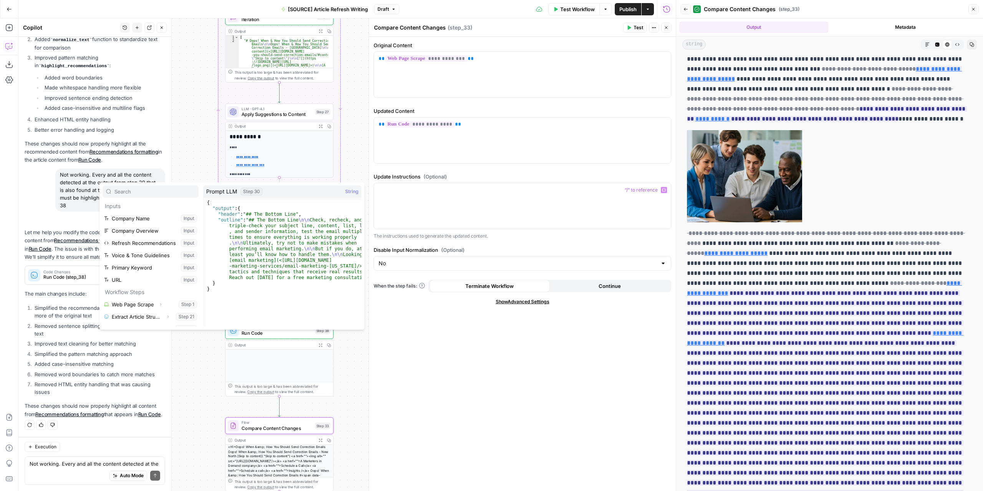
scroll to position [82, 0]
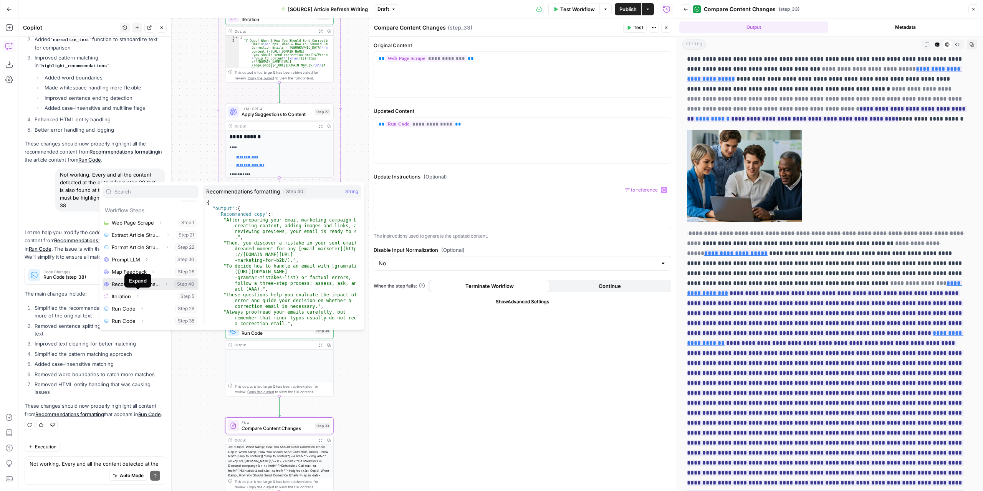
click at [154, 283] on button "Select variable Recommendations formatting" at bounding box center [150, 284] width 96 height 12
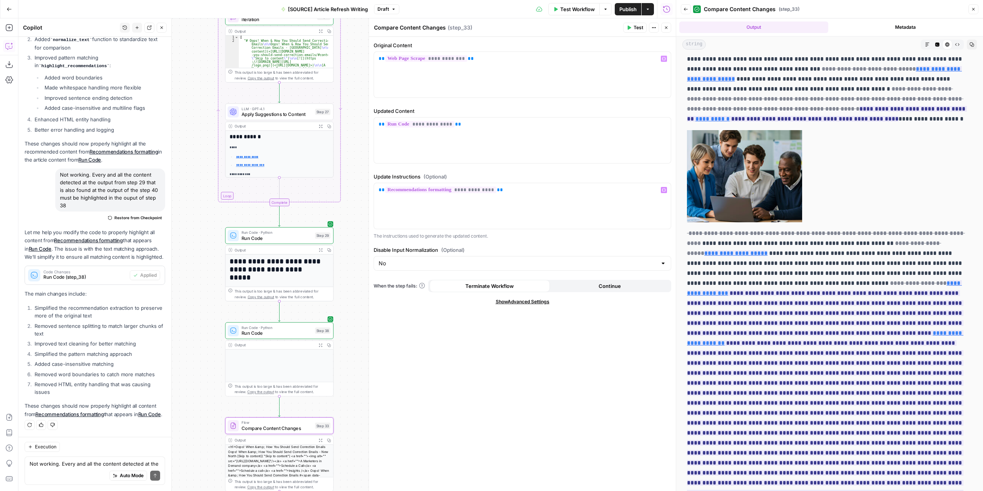
click at [633, 28] on button "Test" at bounding box center [634, 28] width 23 height 10
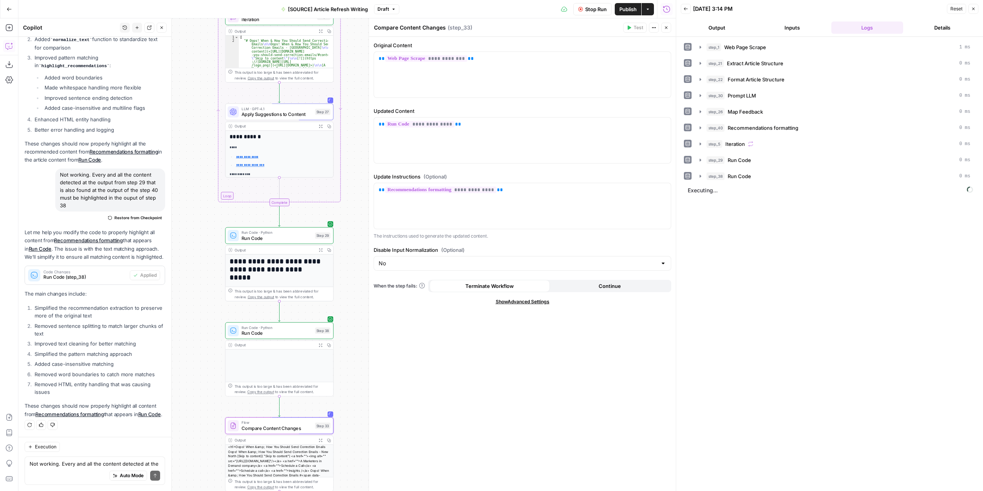
click at [727, 28] on button "Output" at bounding box center [717, 27] width 72 height 12
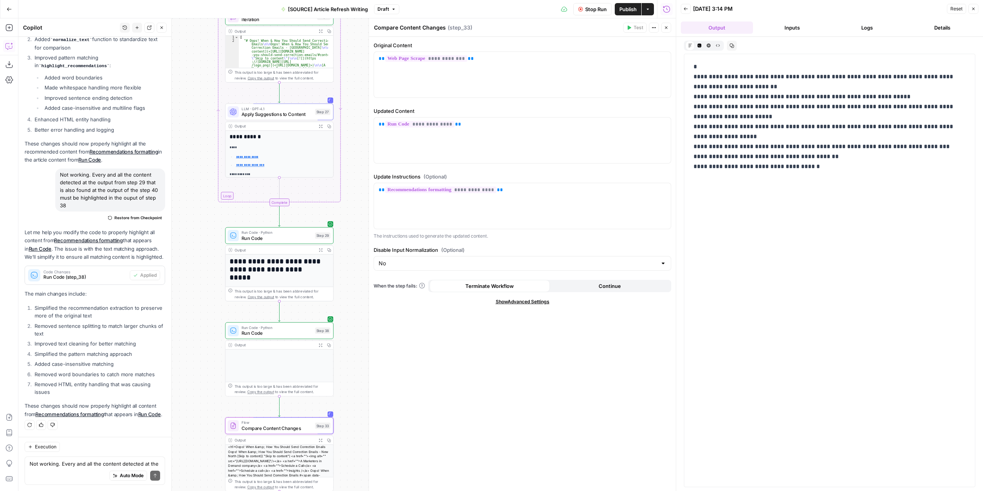
click at [711, 44] on button "HTML Viewer" at bounding box center [708, 45] width 9 height 9
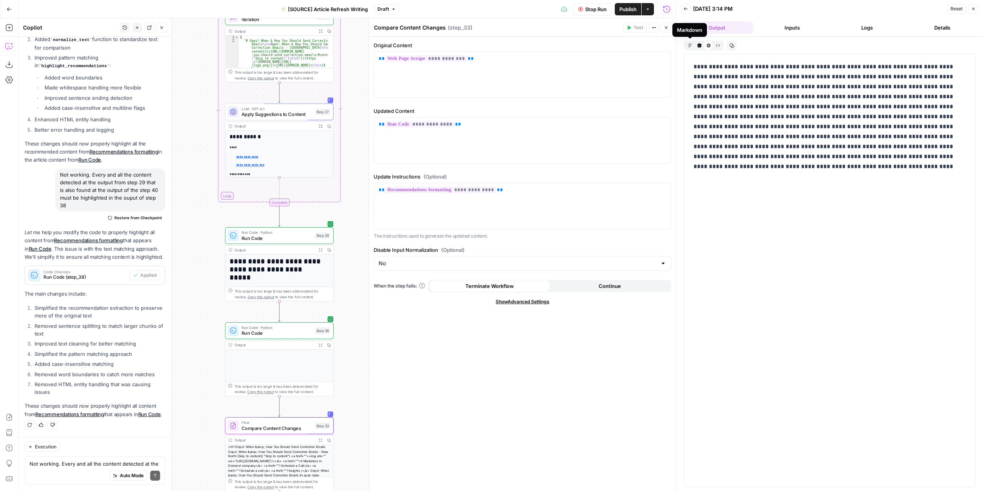
click at [688, 46] on icon "button" at bounding box center [689, 44] width 3 height 3
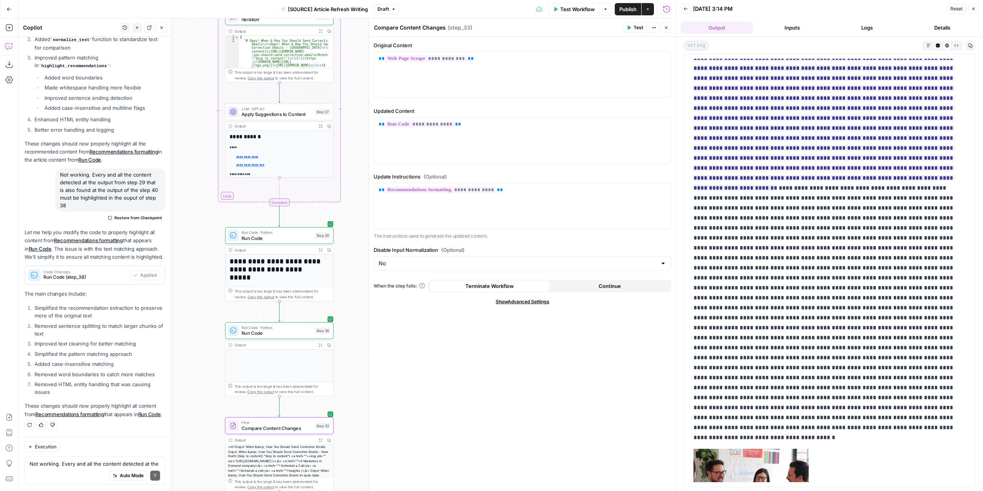
scroll to position [1190, 0]
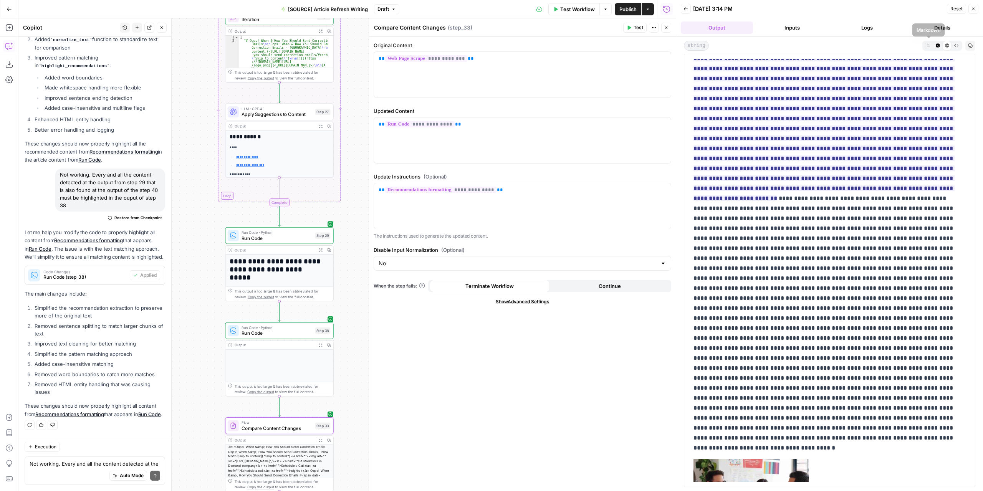
click at [930, 45] on icon "button" at bounding box center [928, 45] width 4 height 4
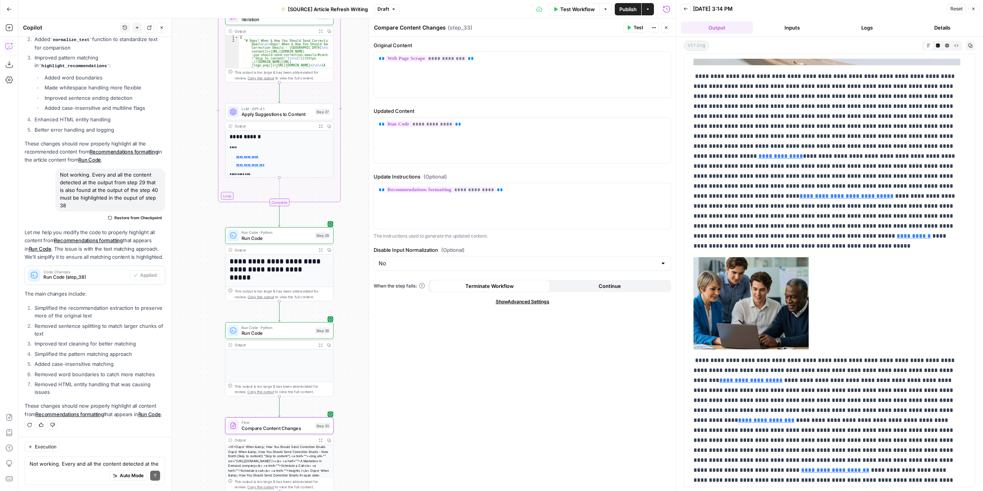
scroll to position [230, 0]
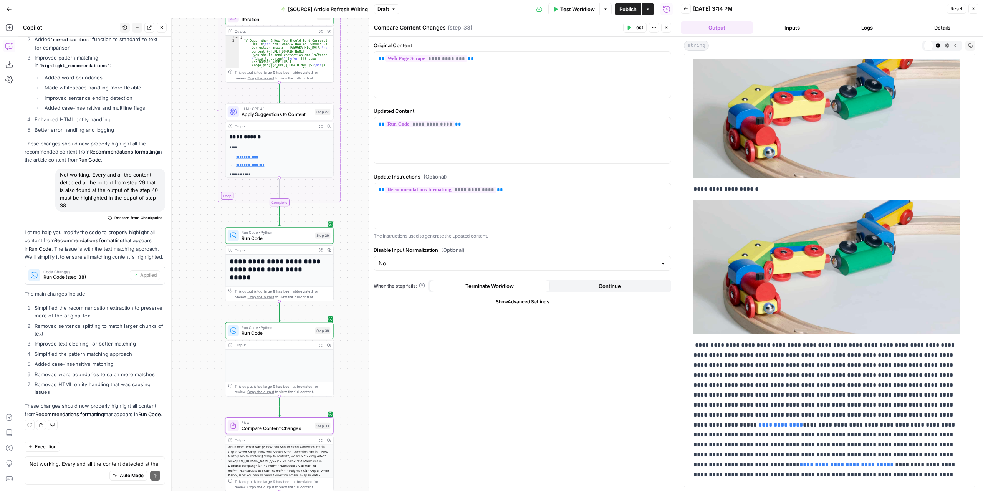
click at [664, 28] on icon "button" at bounding box center [666, 27] width 5 height 5
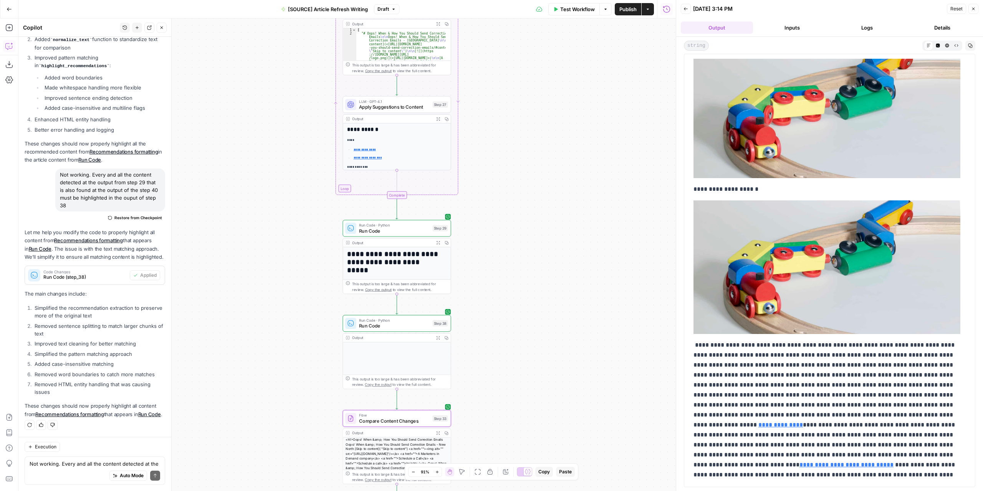
drag, startPoint x: 407, startPoint y: 212, endPoint x: 524, endPoint y: 205, distance: 117.7
click at [524, 205] on div "**********" at bounding box center [346, 254] width 657 height 473
click at [393, 7] on icon "button" at bounding box center [393, 9] width 5 height 5
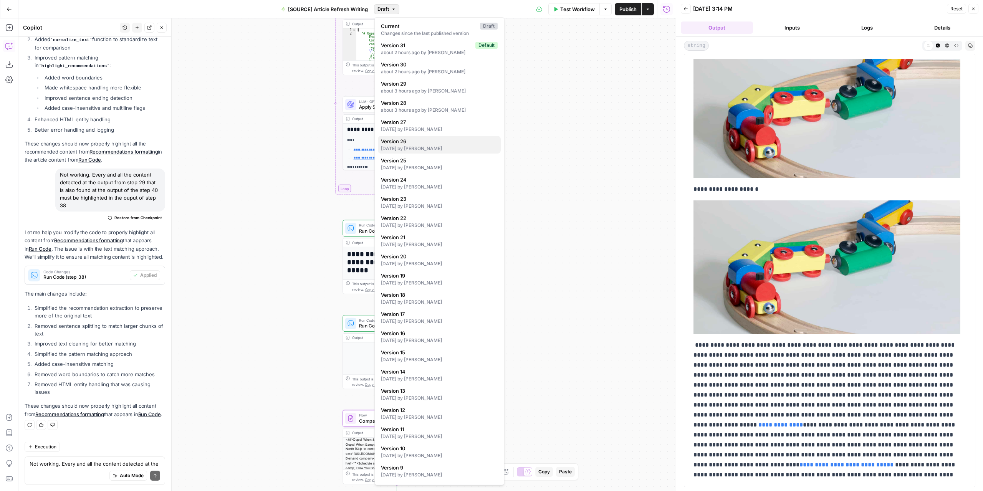
click at [430, 149] on div "[DATE] by [PERSON_NAME]" at bounding box center [439, 148] width 117 height 7
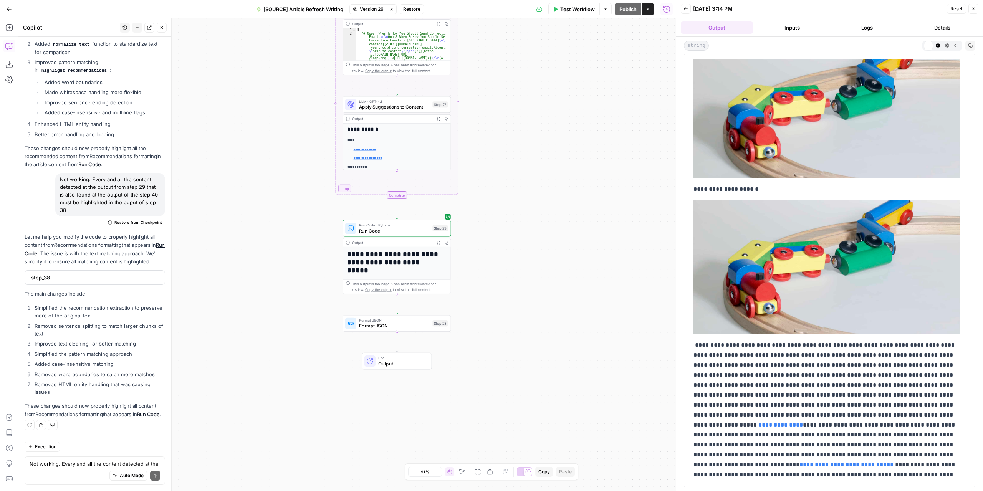
scroll to position [2068, 0]
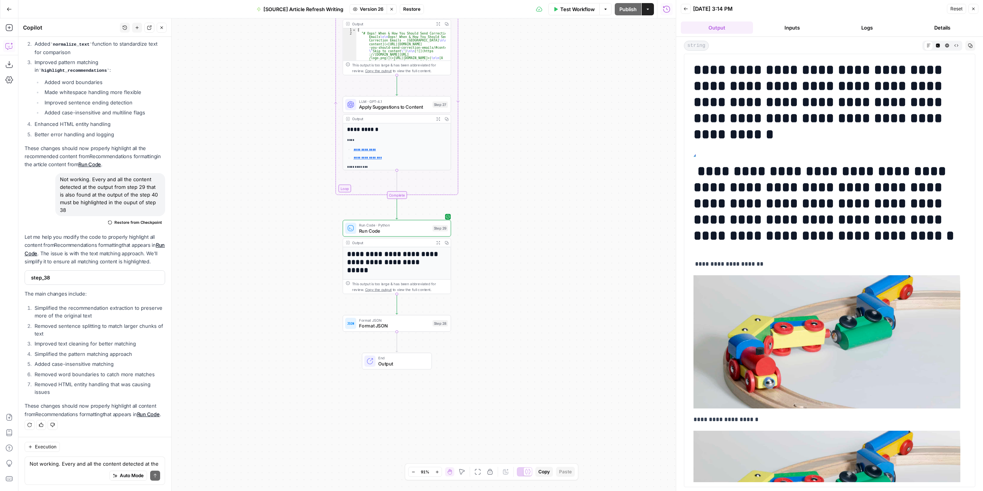
click at [375, 9] on span "Version 26" at bounding box center [372, 9] width 24 height 7
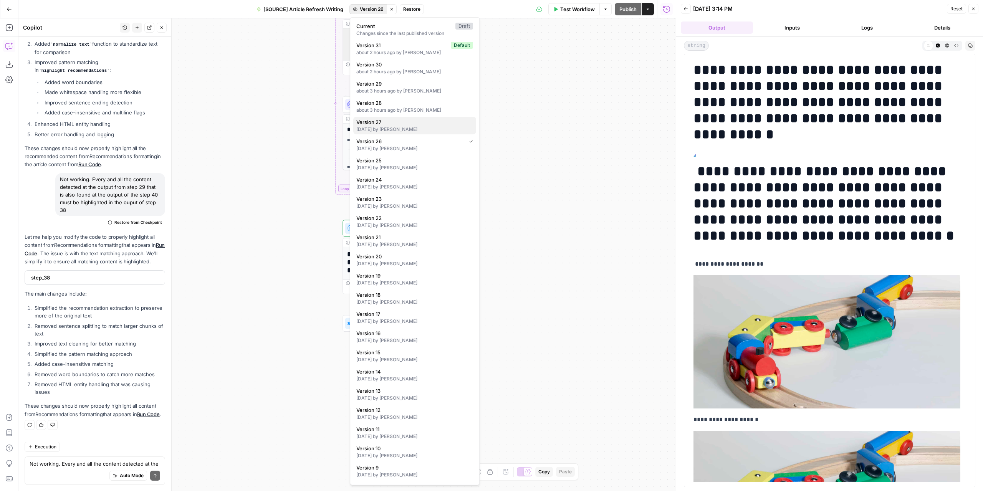
click at [402, 125] on span "Version 27" at bounding box center [413, 122] width 114 height 8
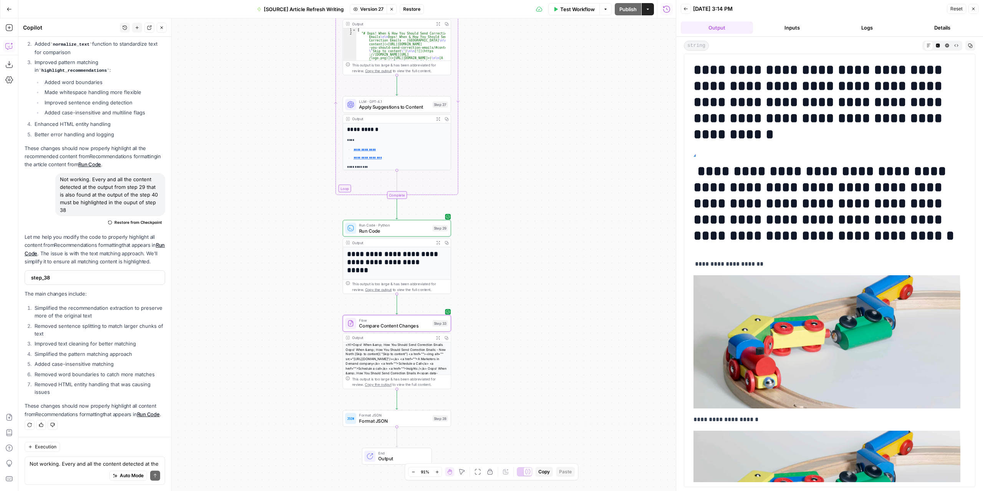
click at [412, 11] on span "Restore" at bounding box center [411, 9] width 17 height 7
click at [453, 85] on button "Restore" at bounding box center [466, 89] width 30 height 14
click at [573, 7] on span "Test Workflow" at bounding box center [577, 9] width 35 height 8
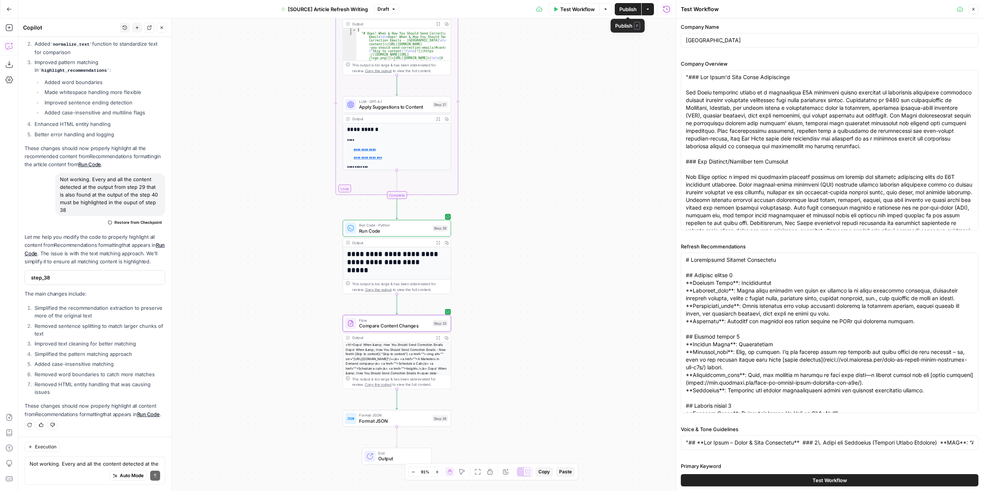
click at [632, 11] on span "Publish" at bounding box center [627, 9] width 17 height 8
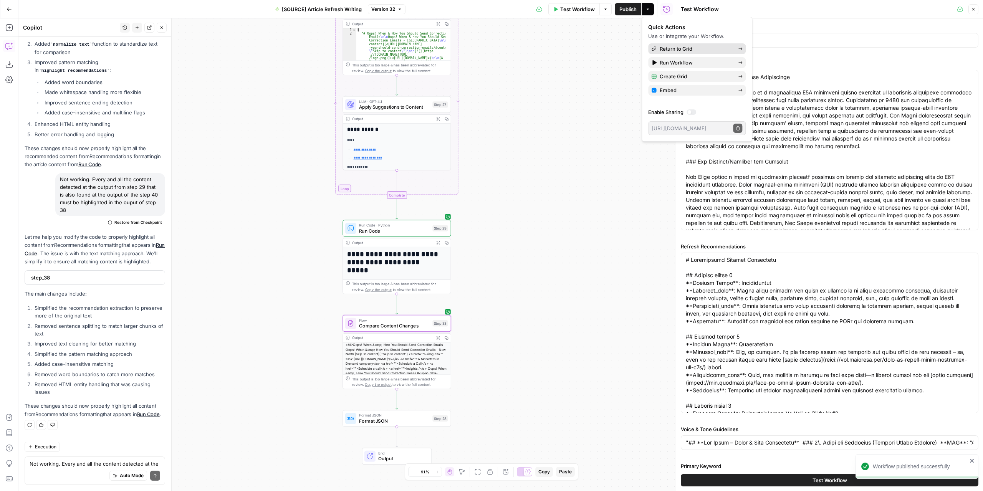
click at [672, 47] on span "Return to Grid" at bounding box center [695, 49] width 72 height 8
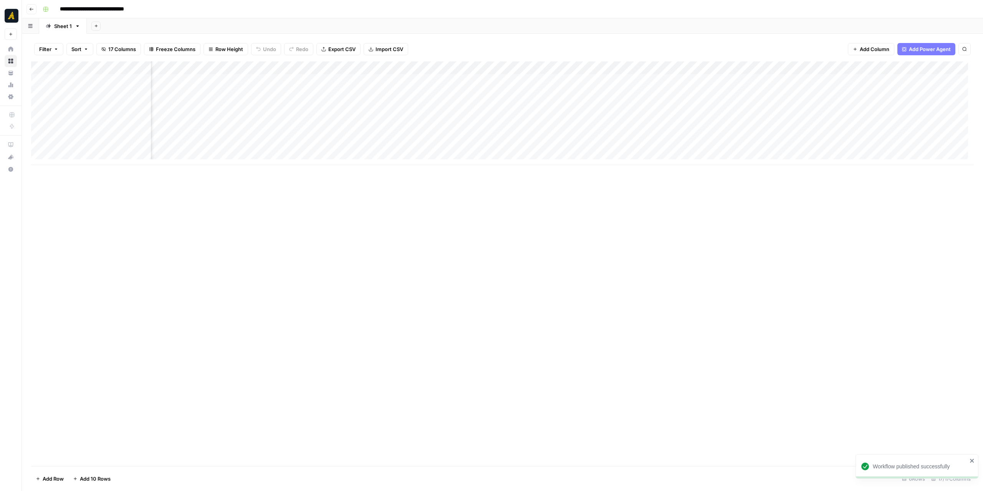
scroll to position [0, 512]
click at [544, 105] on div "Add Column" at bounding box center [502, 113] width 942 height 104
click at [733, 231] on div "Add Column" at bounding box center [502, 263] width 942 height 405
click at [590, 107] on div "Add Column" at bounding box center [502, 113] width 942 height 104
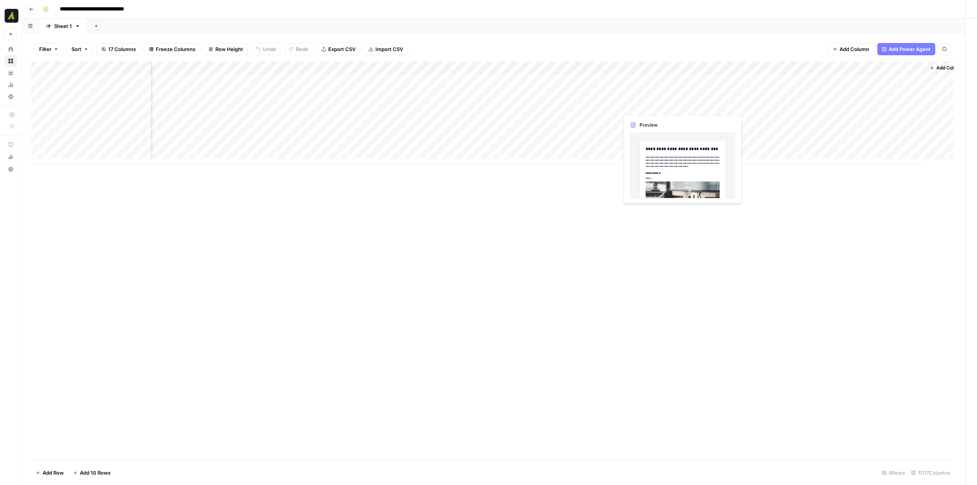
click at [588, 106] on div at bounding box center [584, 106] width 70 height 14
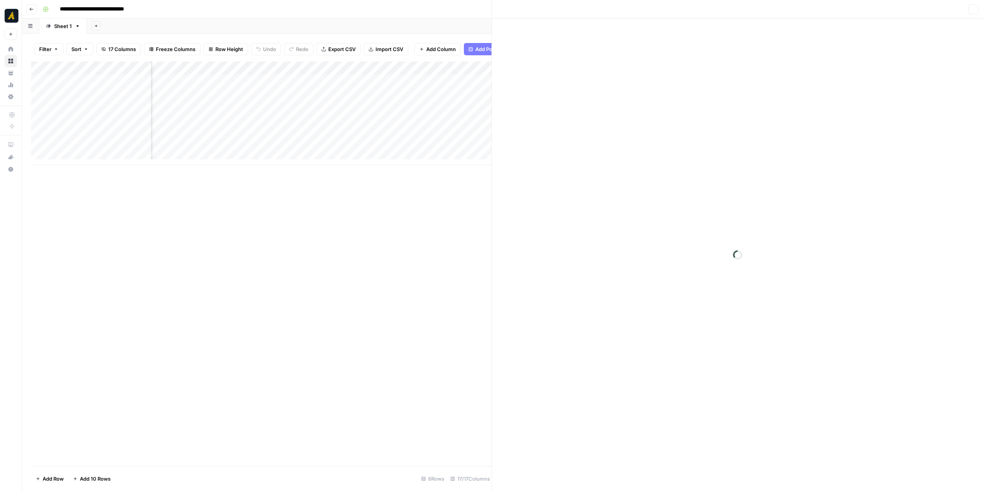
click at [588, 106] on div at bounding box center [584, 106] width 70 height 14
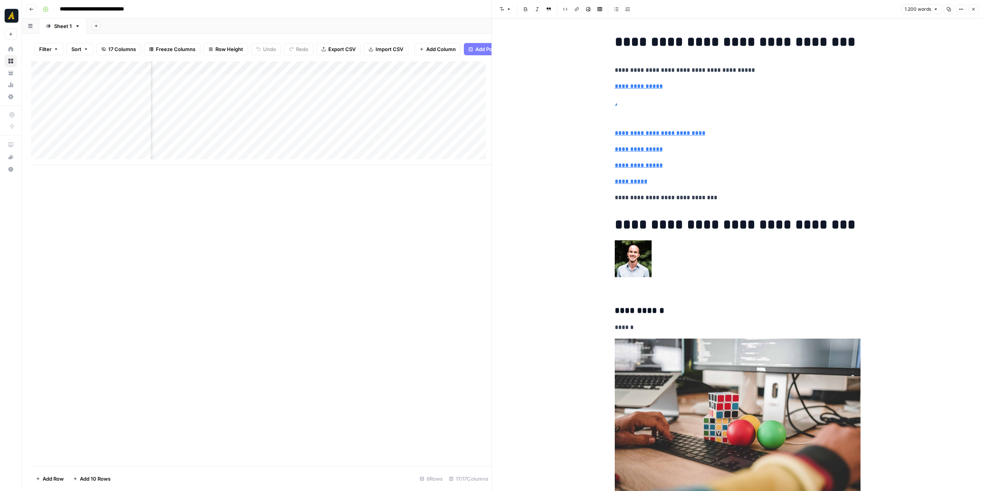
scroll to position [0, 846]
click at [328, 111] on div "Add Column" at bounding box center [261, 113] width 460 height 104
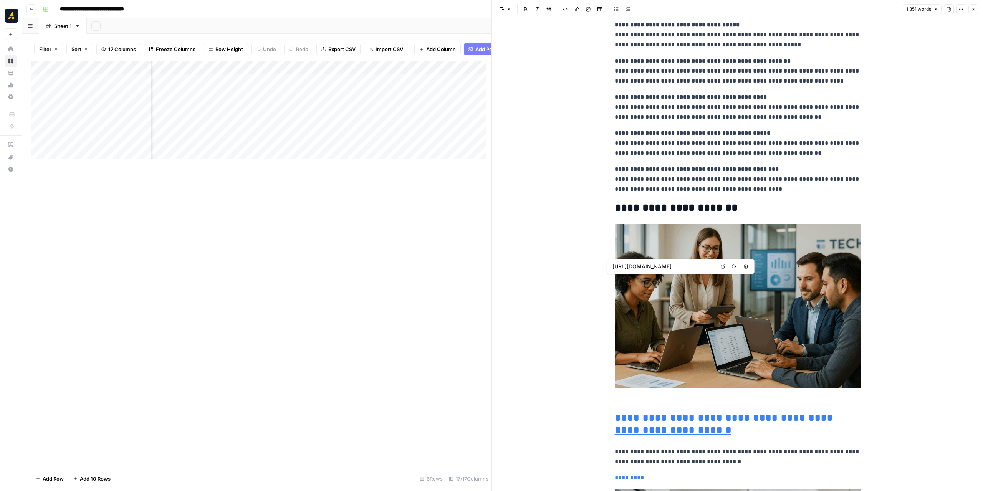
scroll to position [2111, 0]
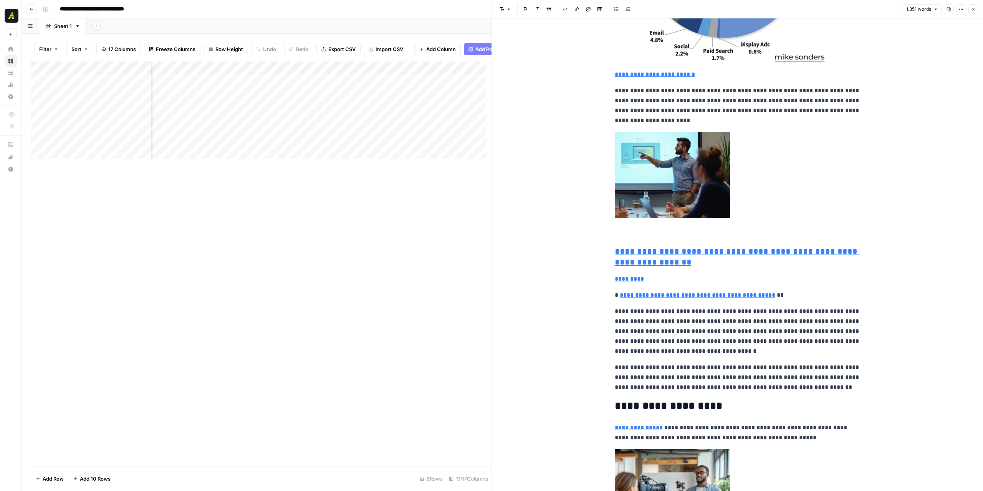
type input "[URL][DOMAIN_NAME]"
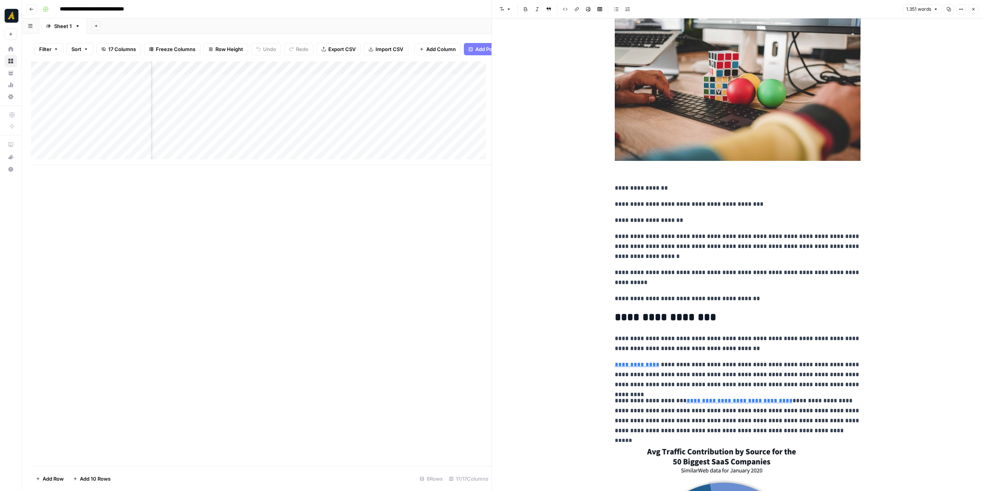
scroll to position [0, 667]
click at [244, 114] on div "Add Column" at bounding box center [261, 113] width 460 height 104
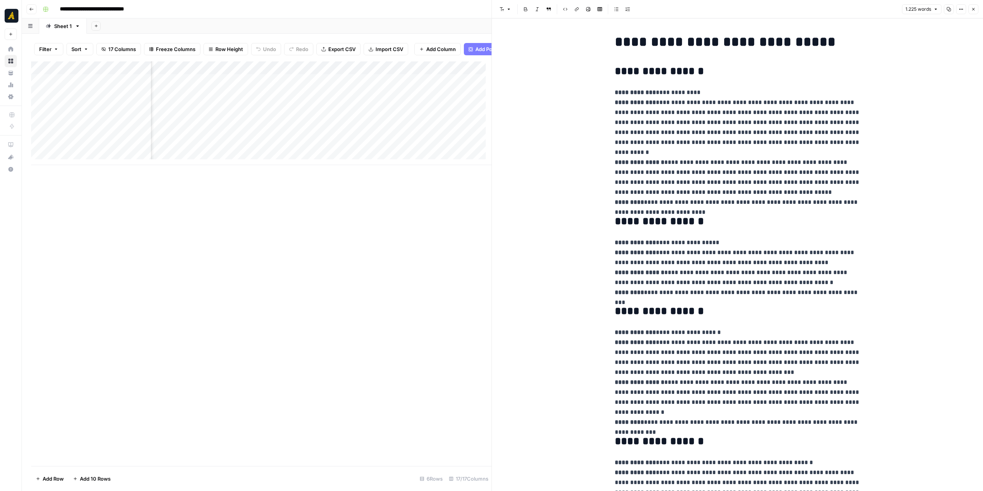
scroll to position [0, 780]
click at [387, 109] on div "Add Column" at bounding box center [261, 113] width 460 height 104
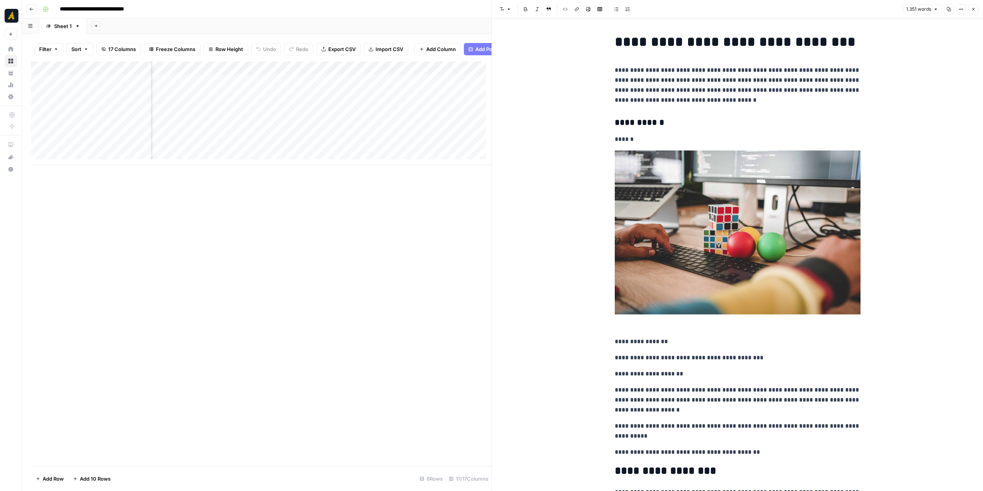
scroll to position [0, 656]
